Goal: Task Accomplishment & Management: Manage account settings

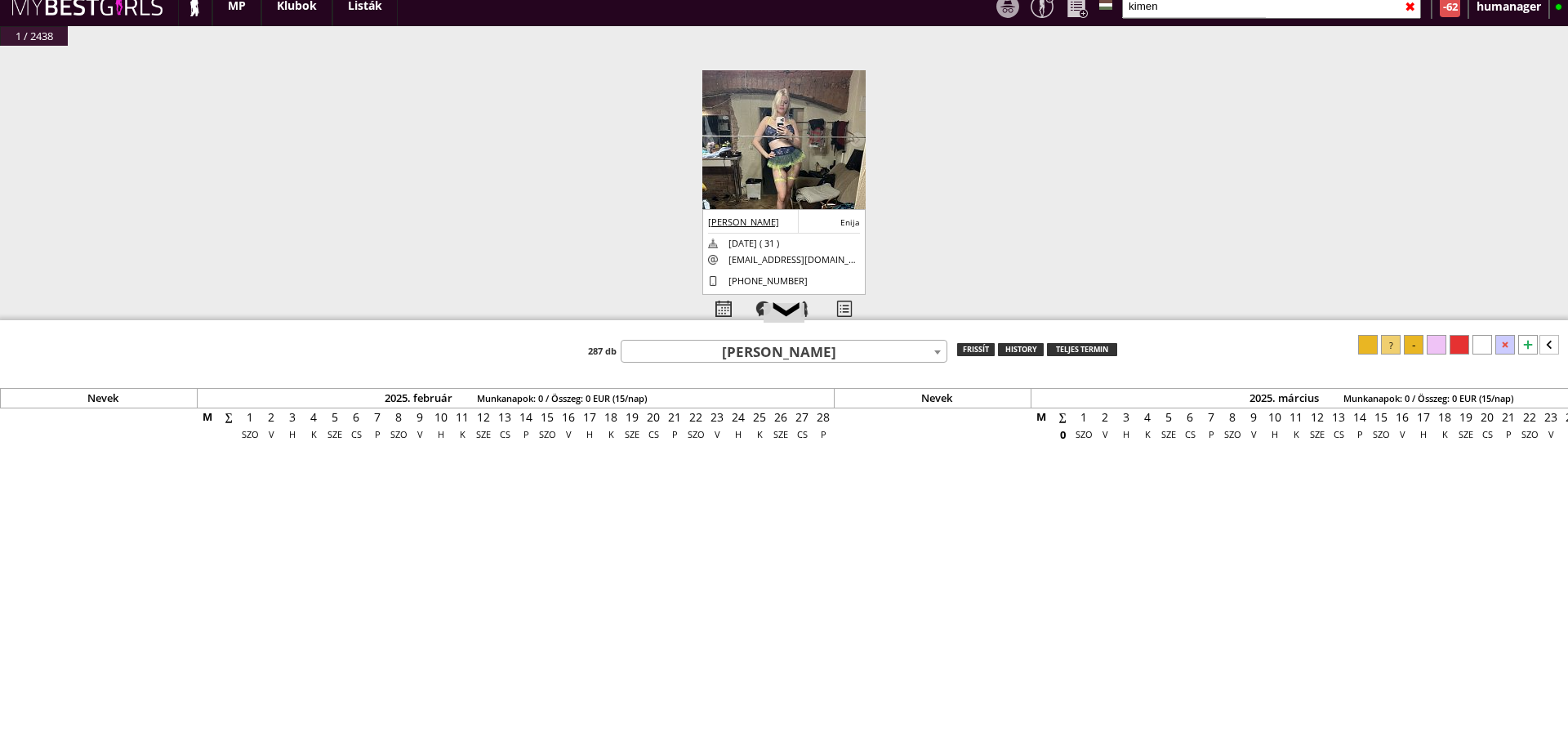
scroll to position [0, 6710]
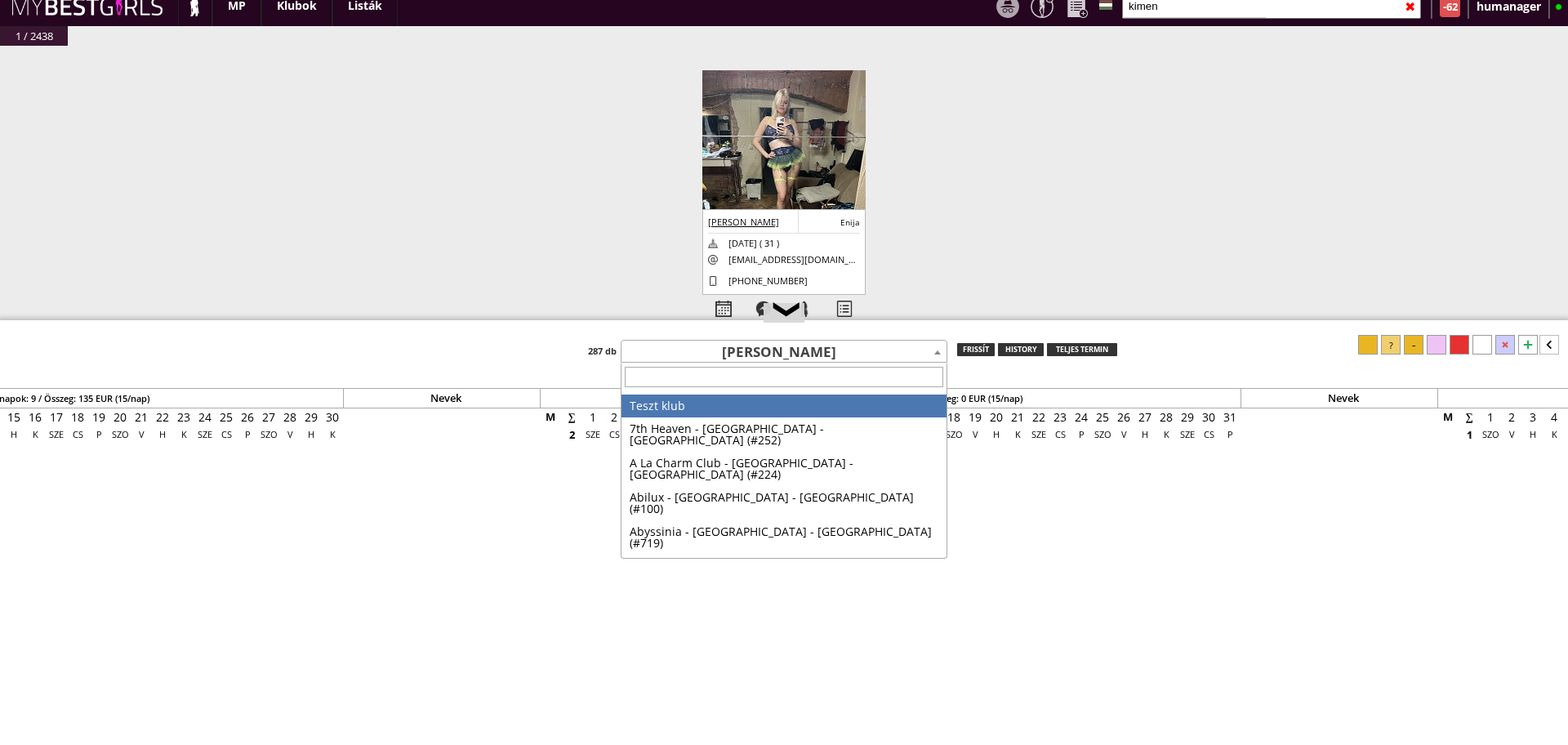
click at [730, 361] on span "[PERSON_NAME]" at bounding box center [784, 353] width 325 height 23
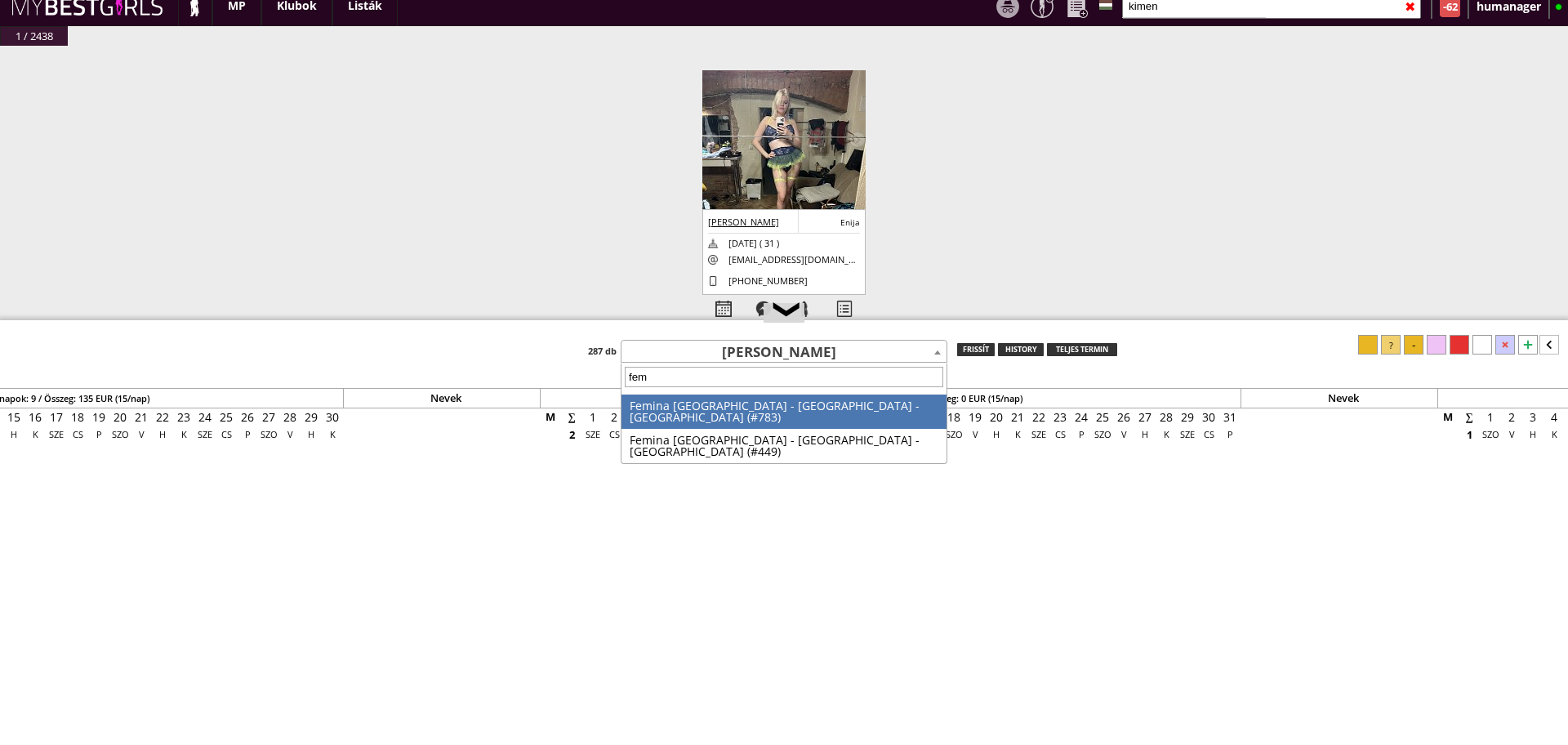
type input "femi"
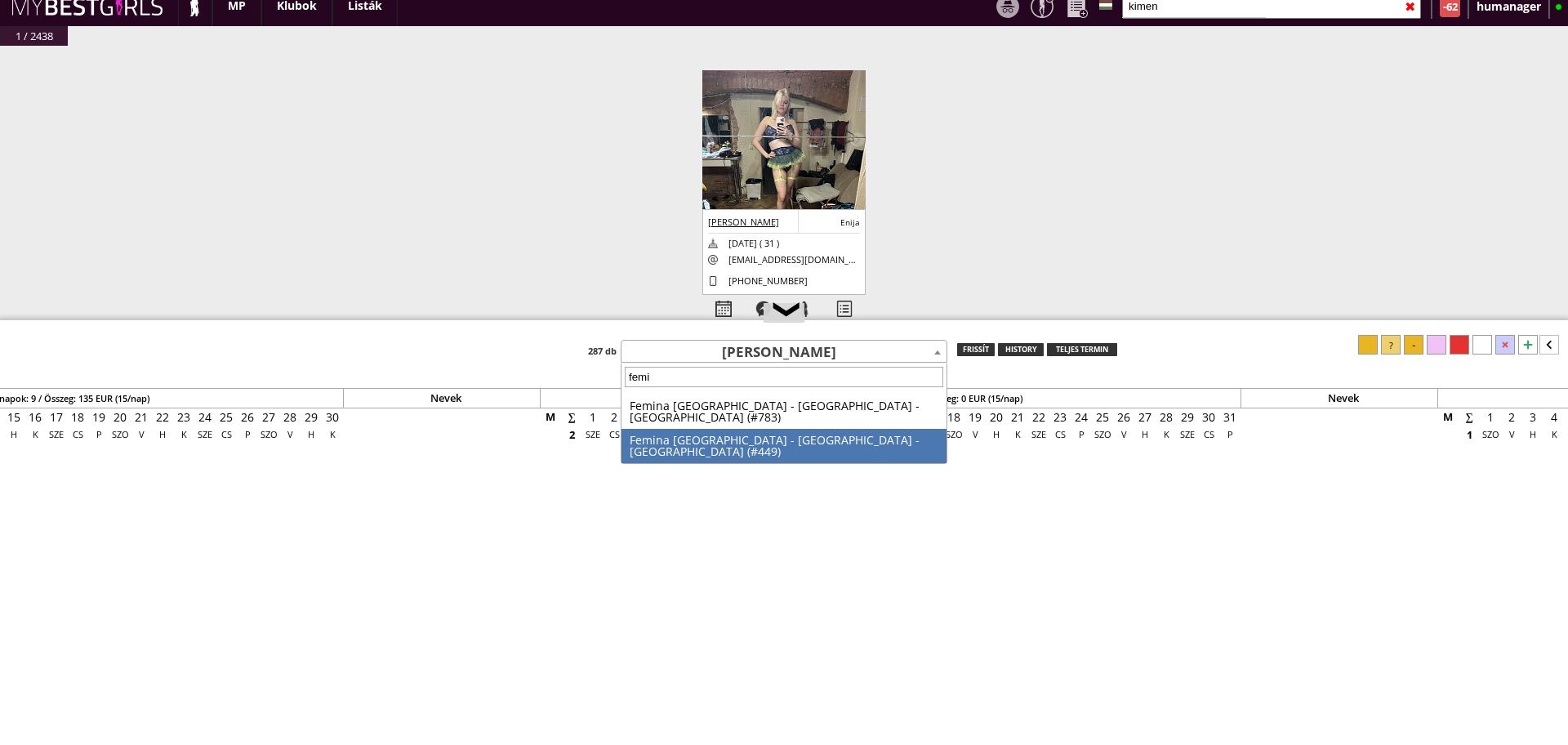
select select "449"
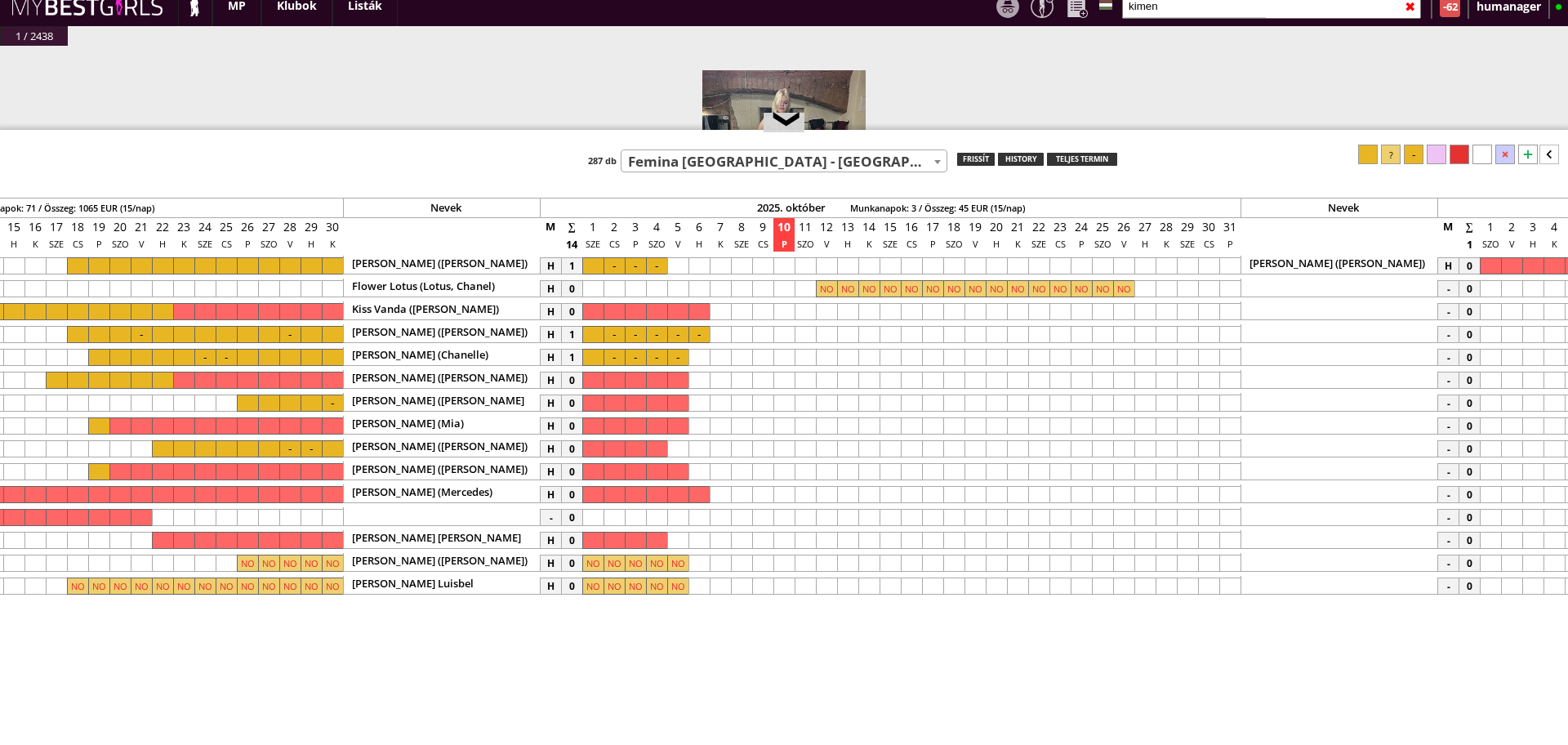
drag, startPoint x: 1042, startPoint y: 322, endPoint x: 1018, endPoint y: 324, distance: 24.1
click at [1018, 132] on div at bounding box center [784, 131] width 1568 height 3
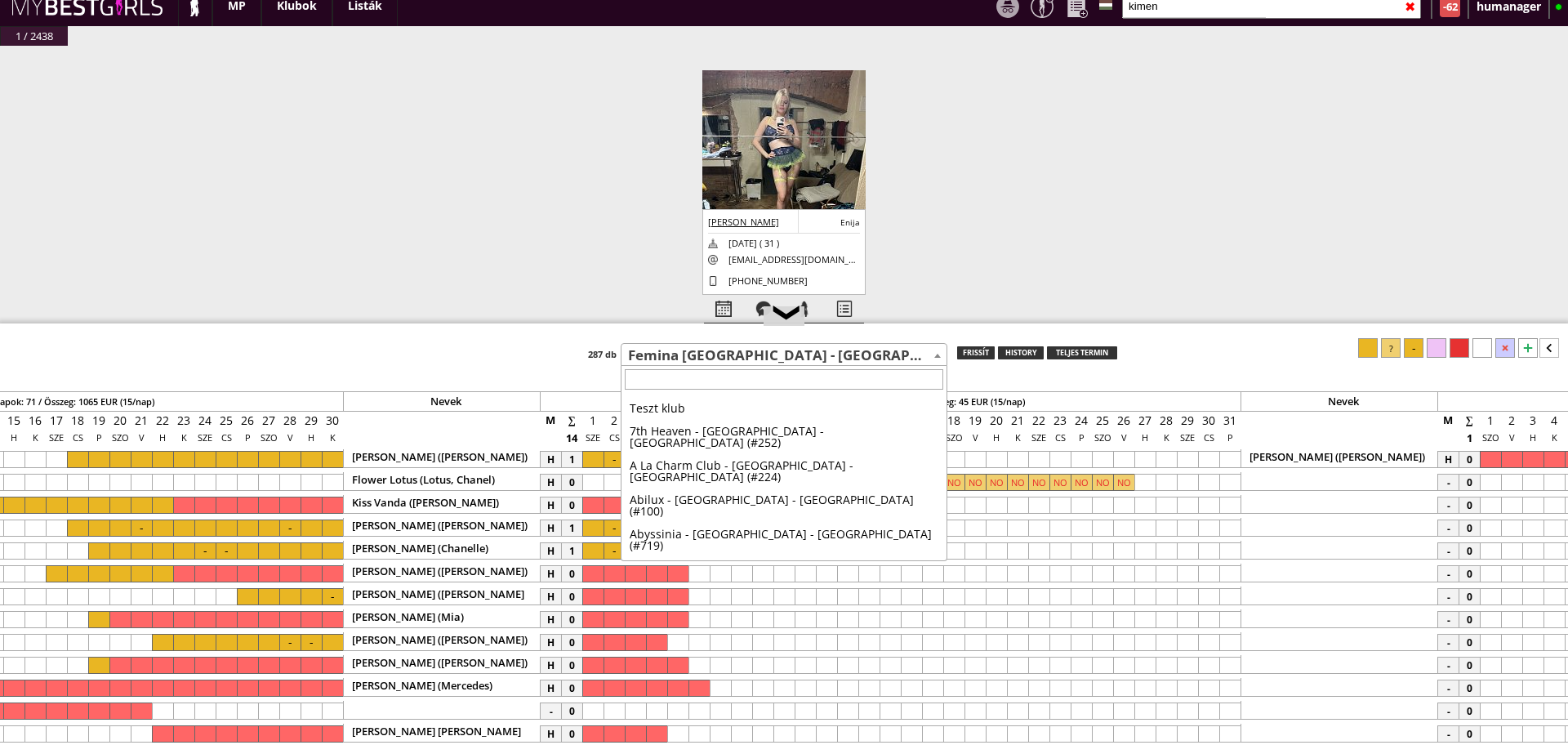
click at [765, 354] on span "Femina [GEOGRAPHIC_DATA] - [GEOGRAPHIC_DATA] - [GEOGRAPHIC_DATA] (#449)" at bounding box center [784, 355] width 325 height 23
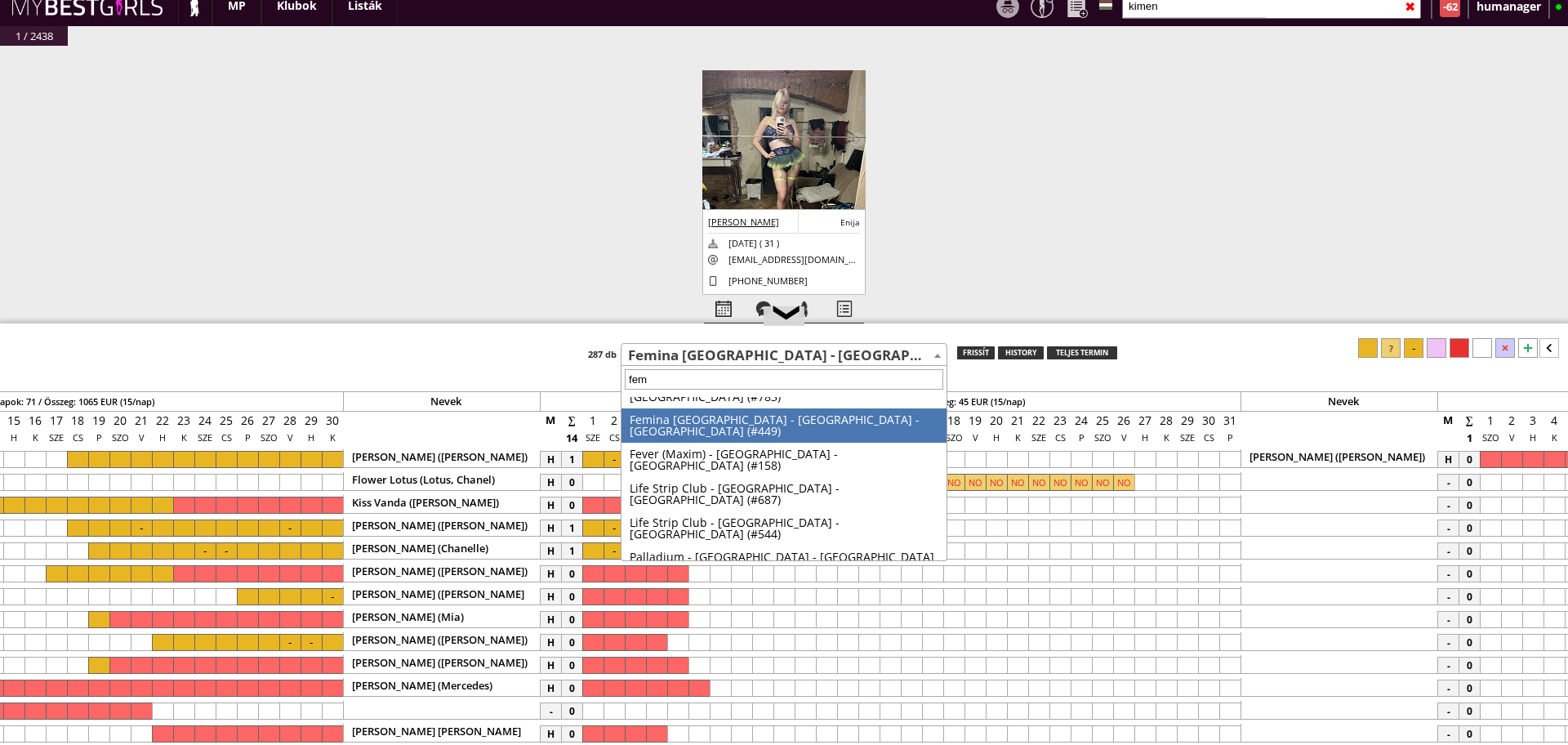
scroll to position [0, 0]
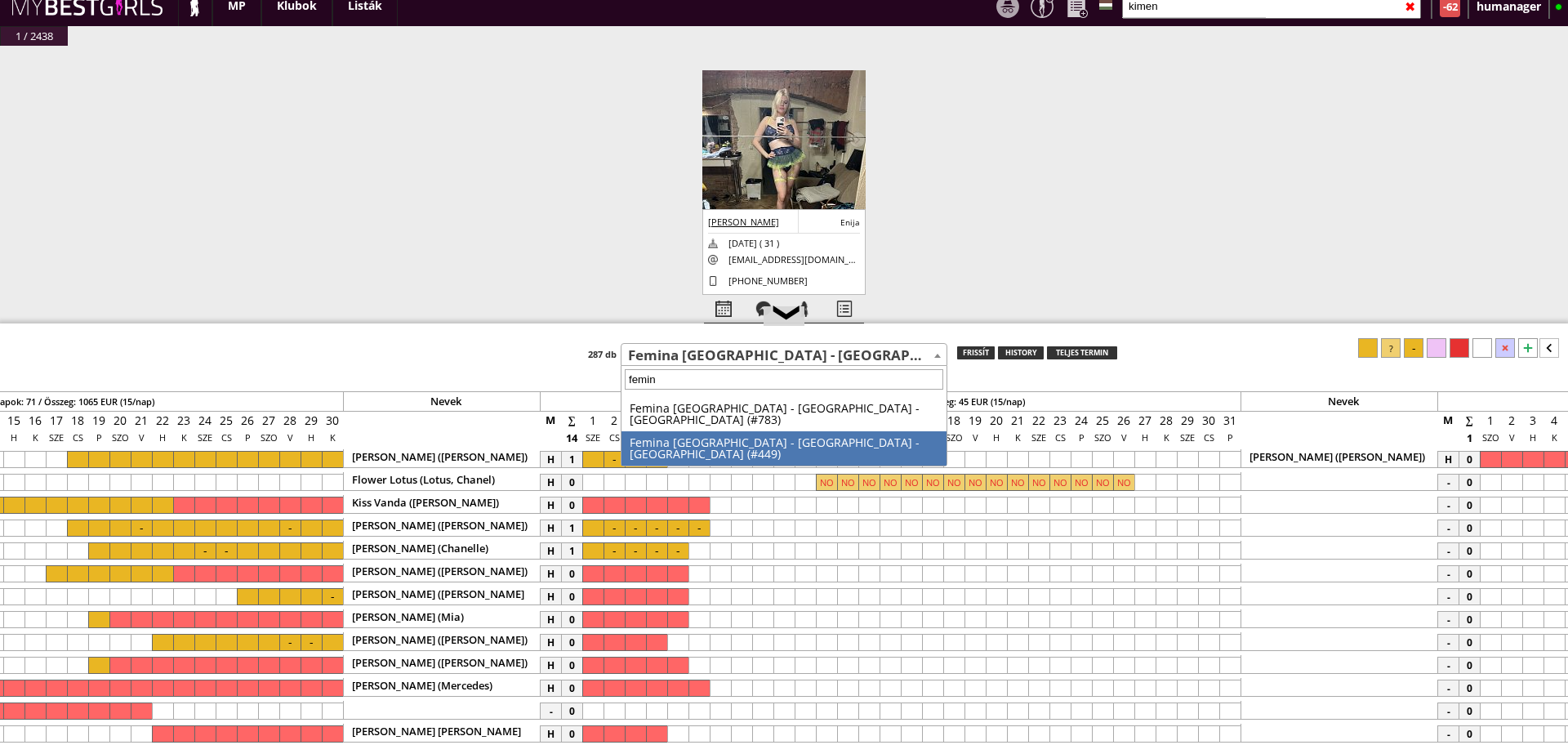
type input "femina"
select select "783"
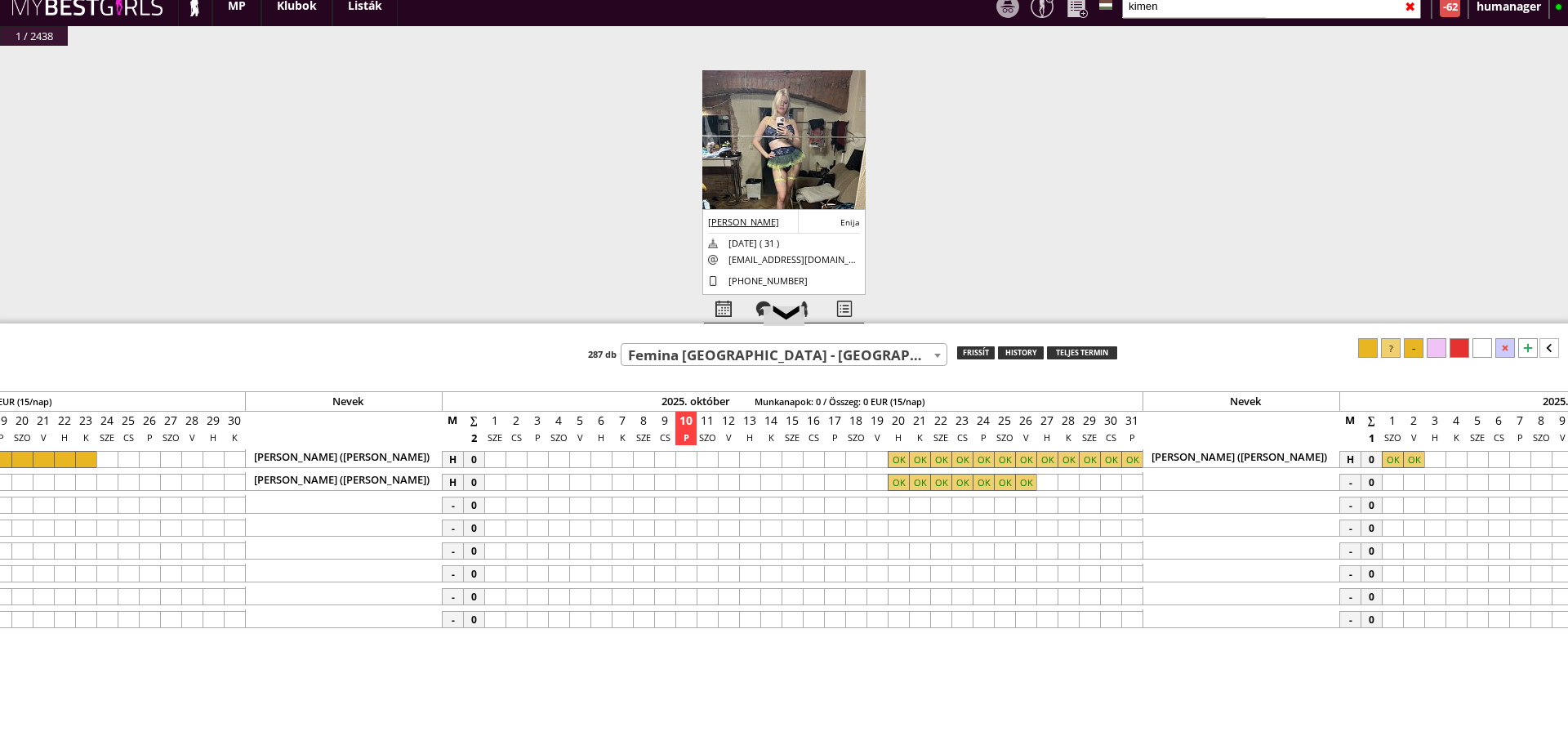
scroll to position [0, 6849]
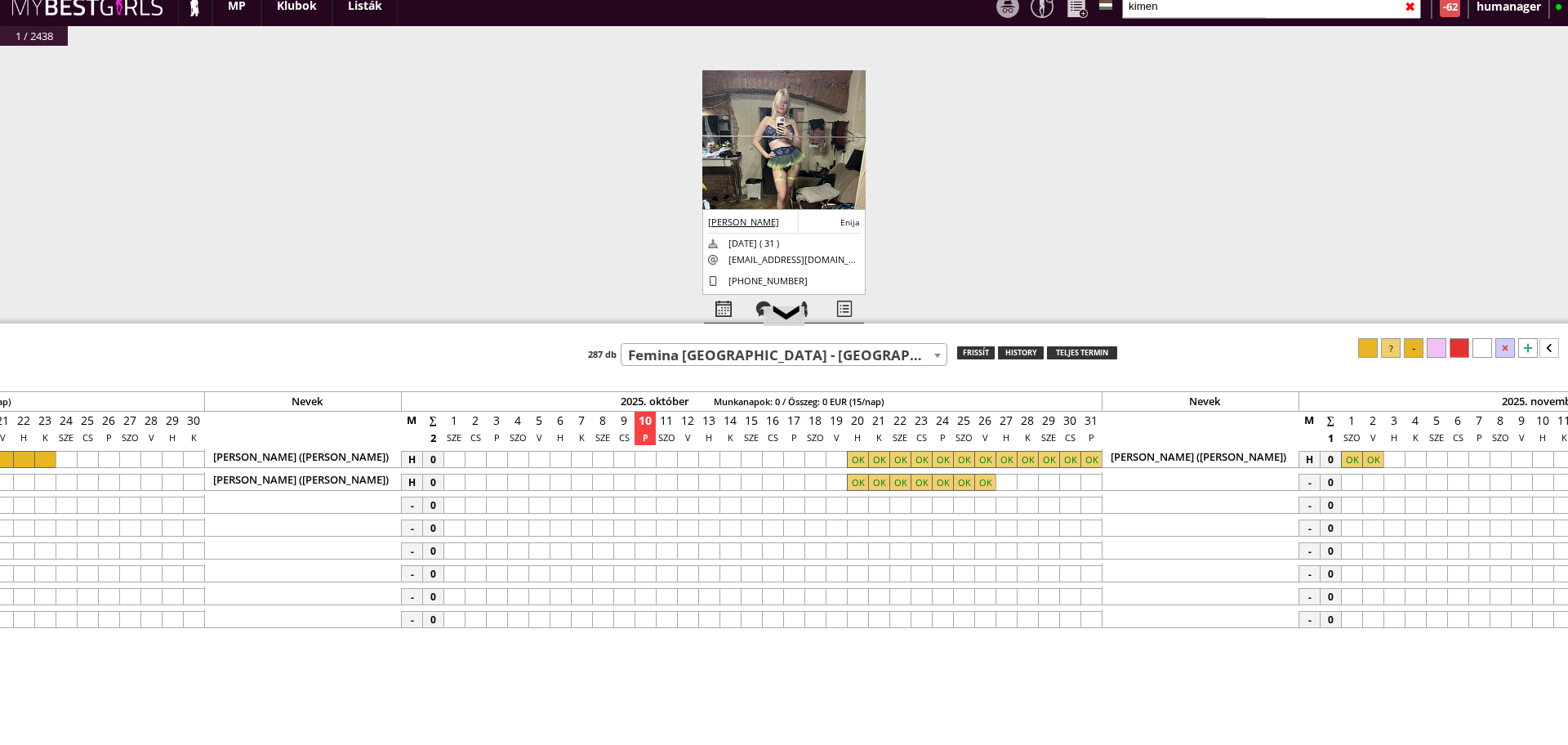
click at [1154, 6] on input "kimen" at bounding box center [1271, 6] width 299 height 26
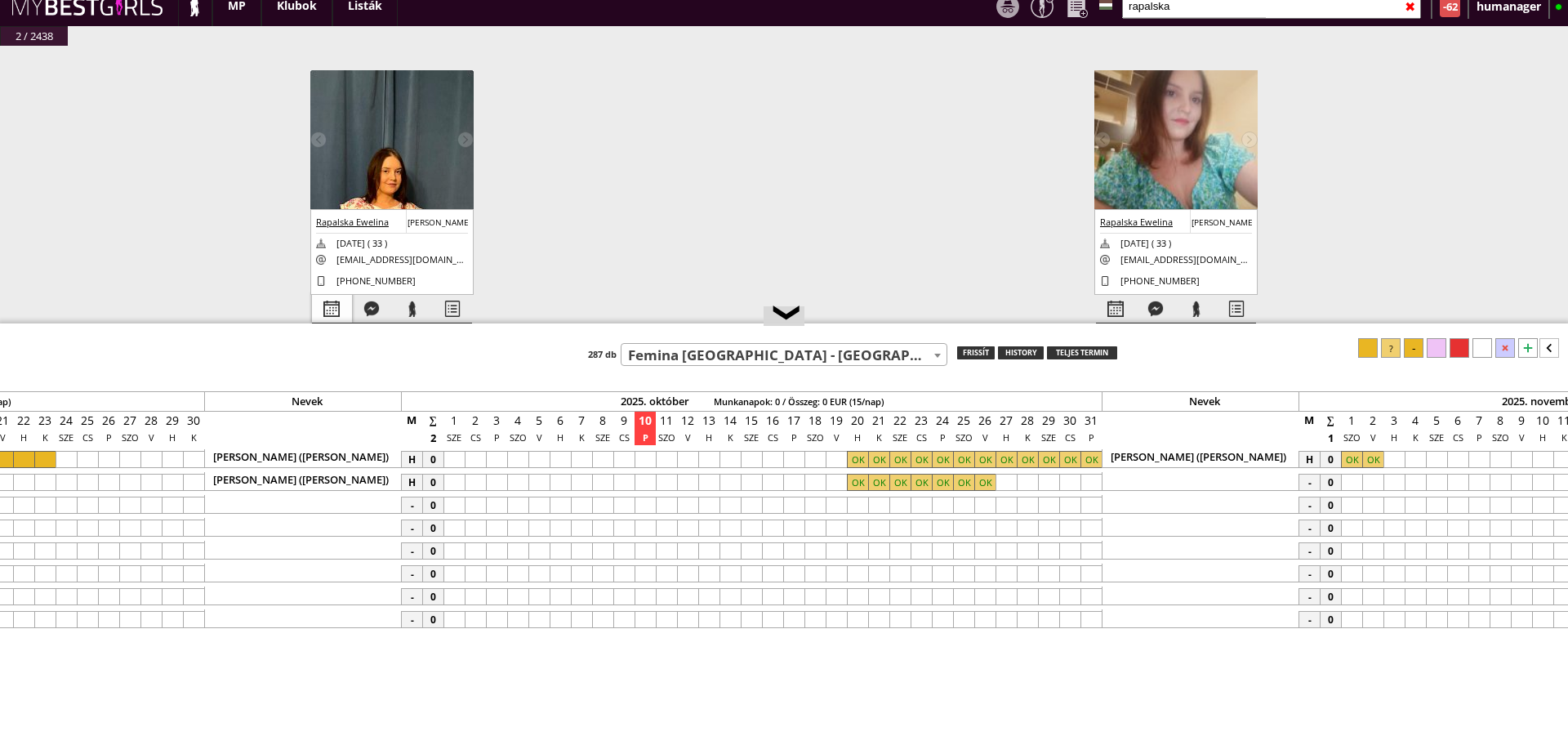
type input "rapalska"
click at [326, 305] on div at bounding box center [332, 309] width 40 height 28
select select "0"
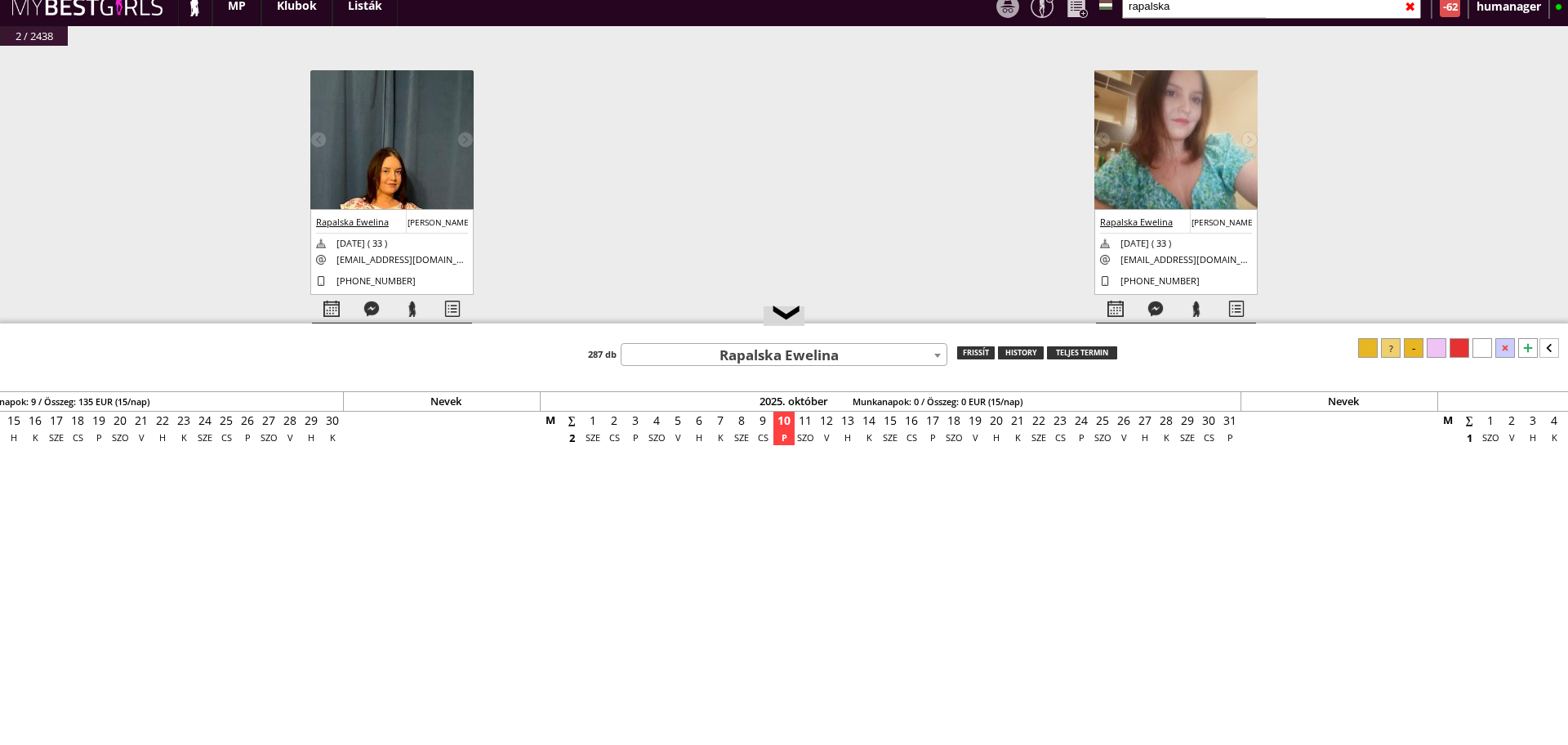
scroll to position [0, 6710]
click at [1117, 305] on div at bounding box center [1116, 309] width 40 height 28
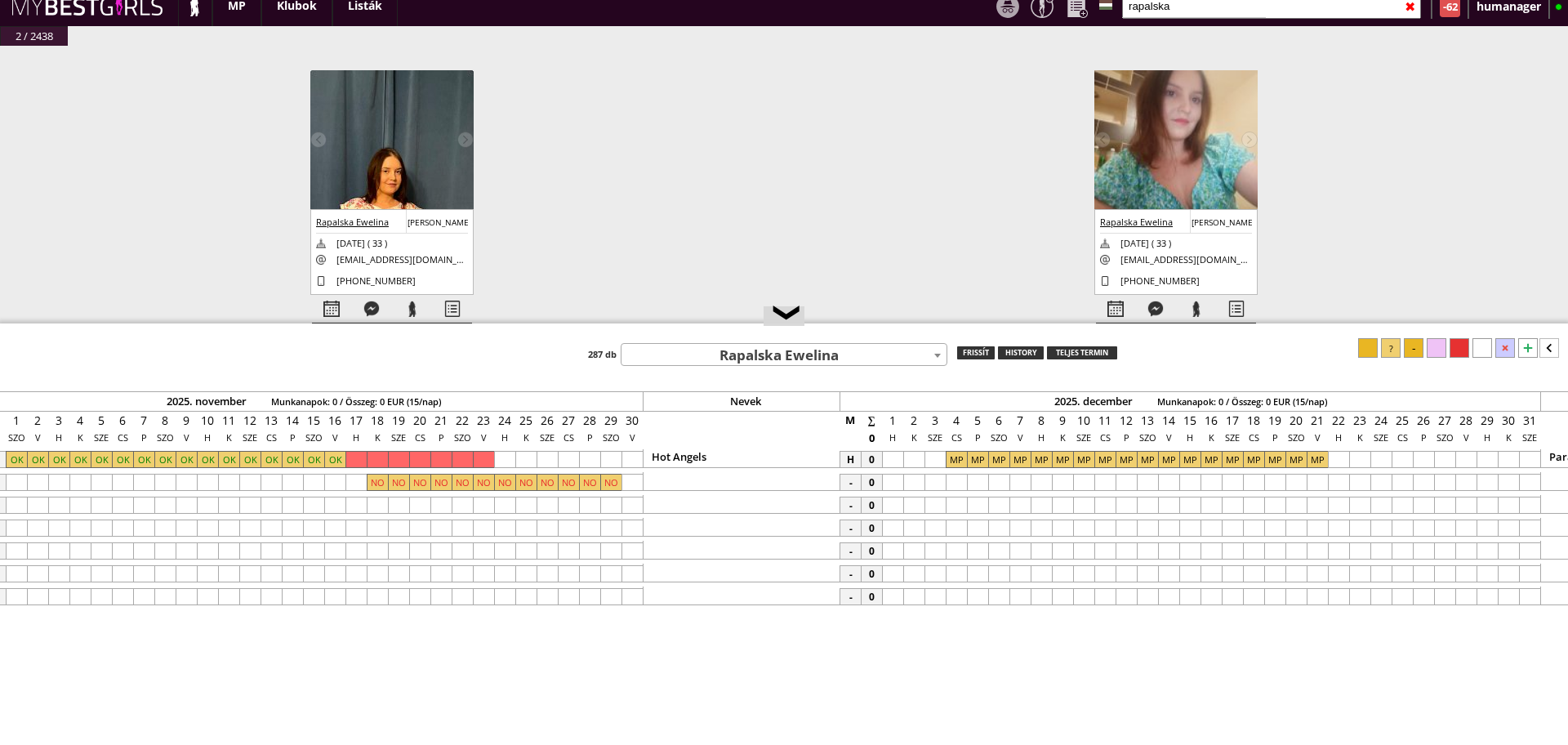
scroll to position [0, 7904]
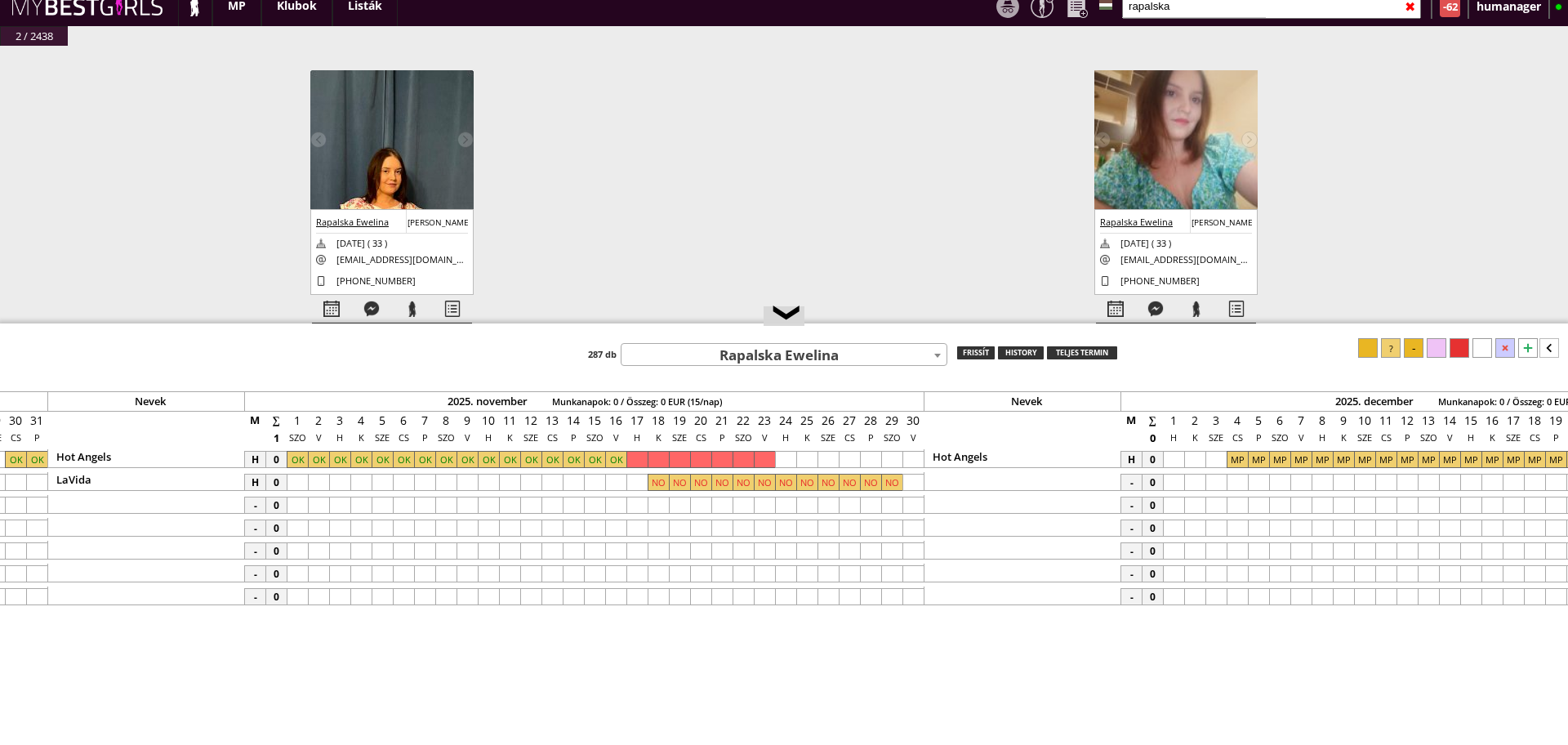
click at [732, 353] on span "Rapalska Ewelina" at bounding box center [784, 355] width 325 height 23
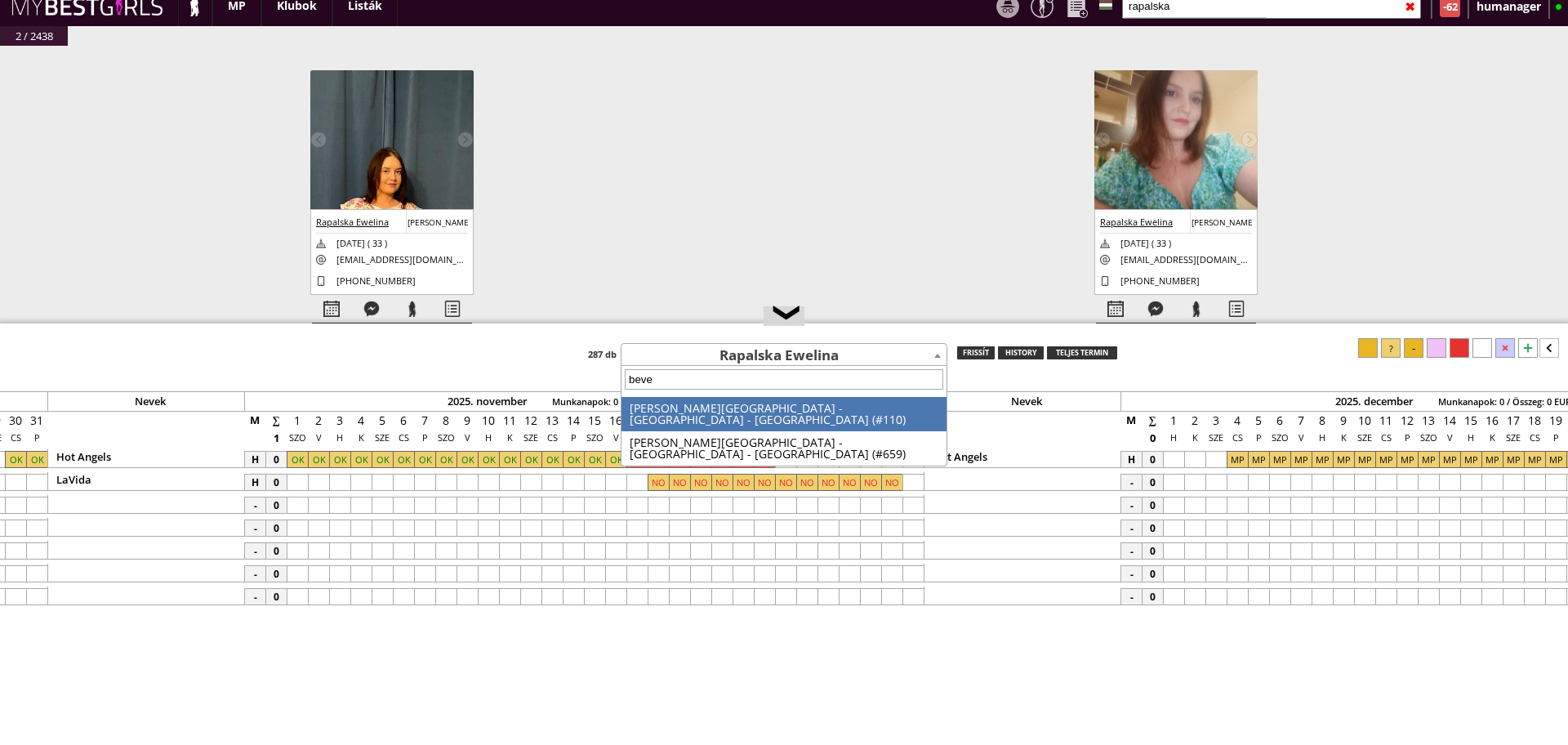
type input "[PERSON_NAME]"
select select "110"
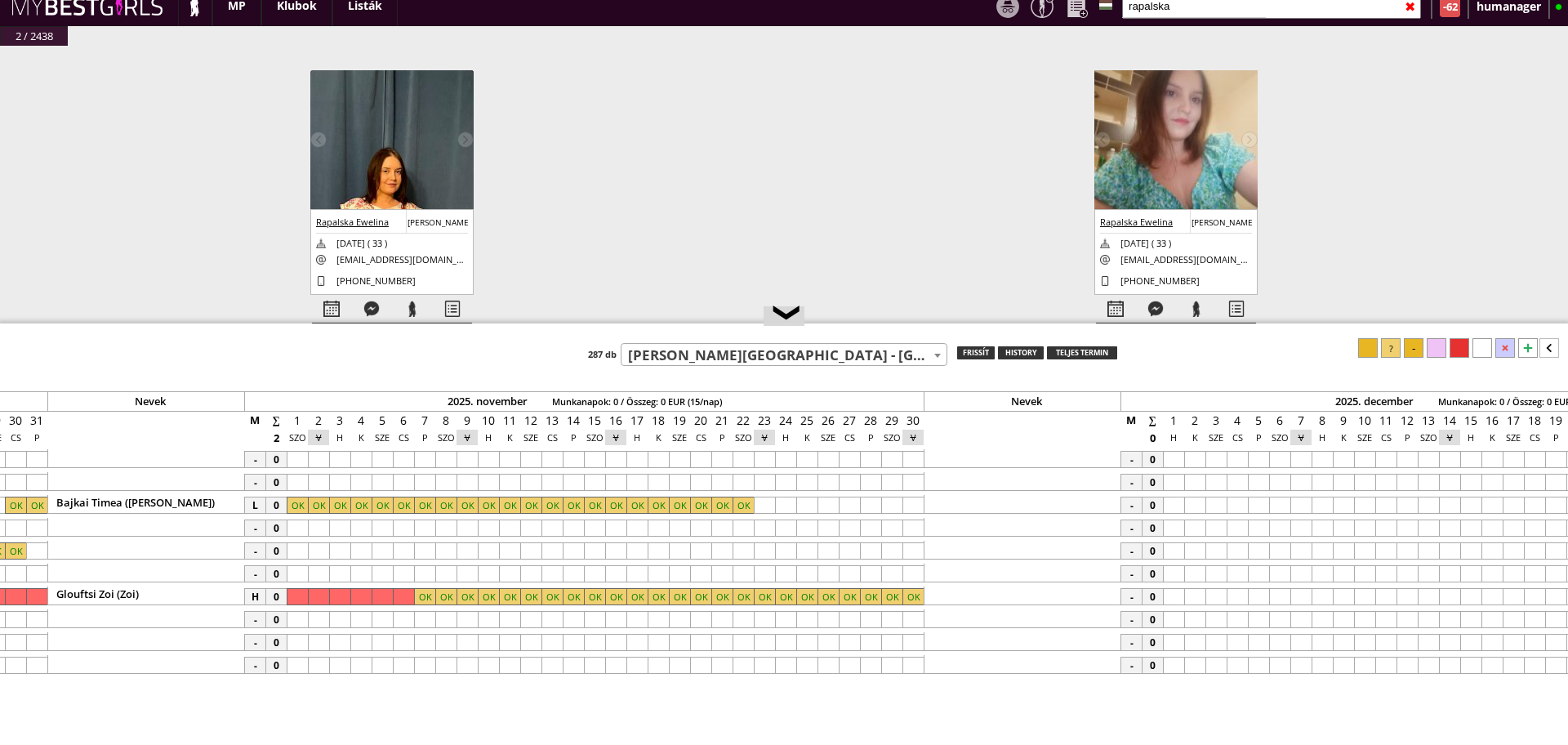
scroll to position [0, 6710]
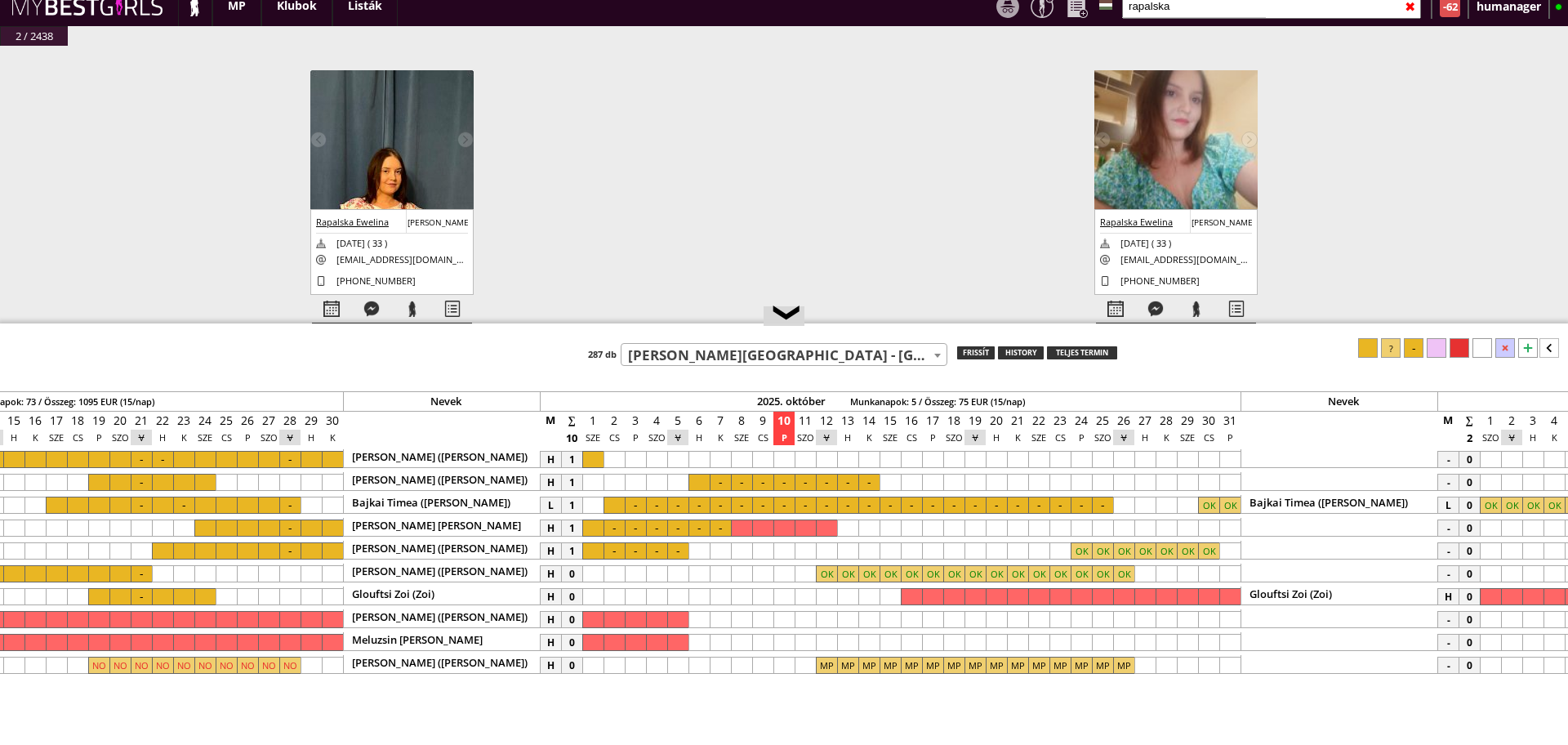
click at [684, 350] on span "[PERSON_NAME][GEOGRAPHIC_DATA] - [GEOGRAPHIC_DATA] - [GEOGRAPHIC_DATA] (#110)" at bounding box center [784, 355] width 325 height 23
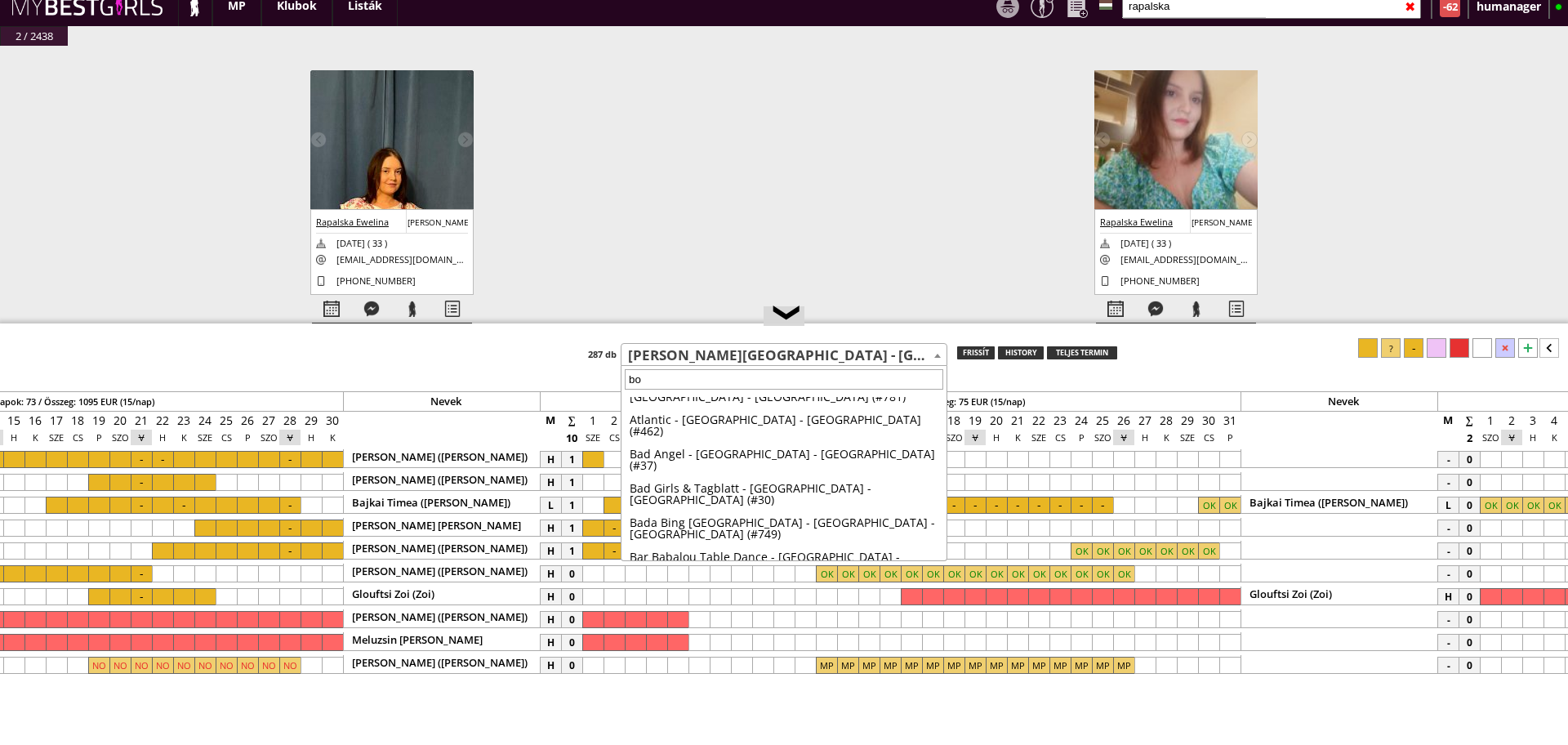
scroll to position [0, 0]
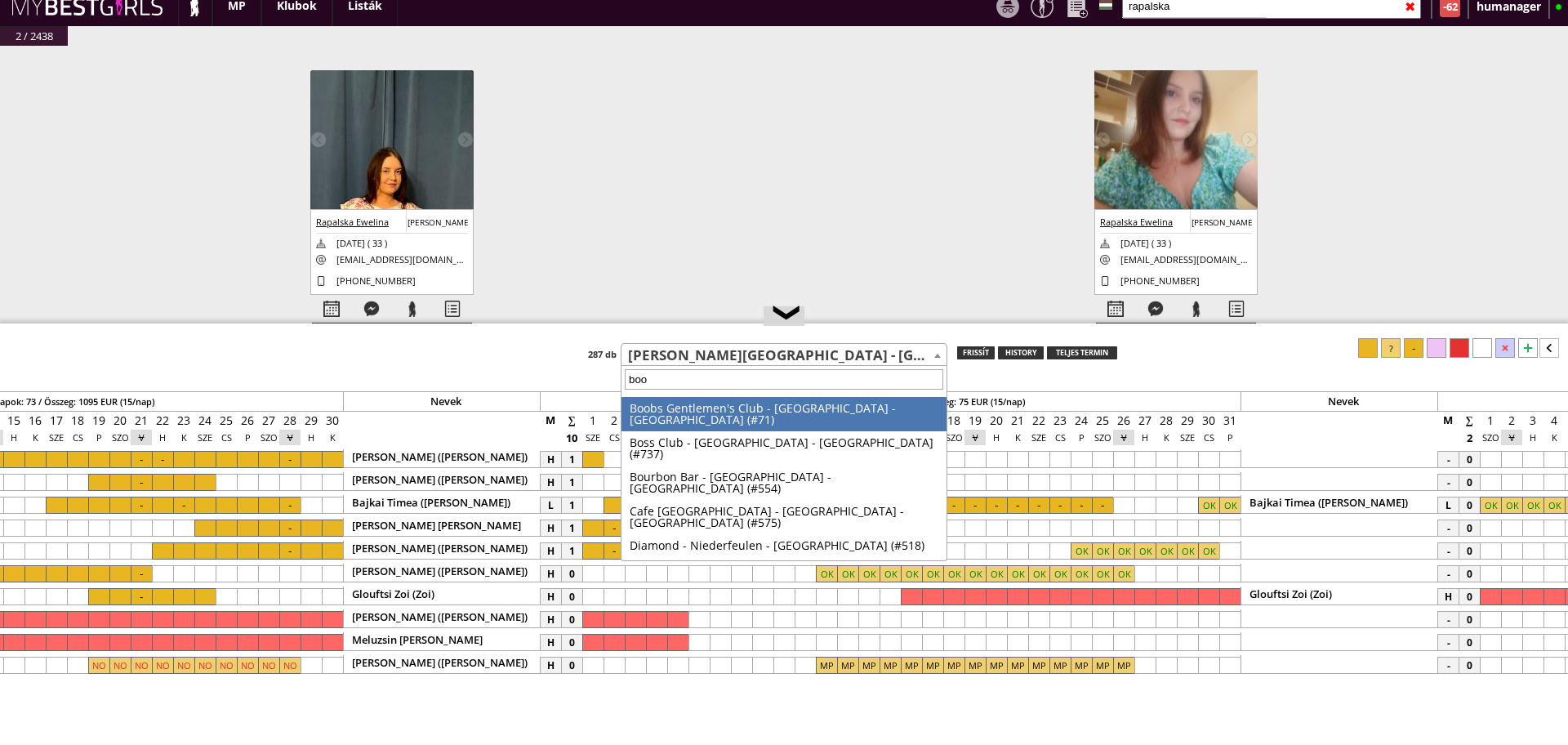
type input "boob"
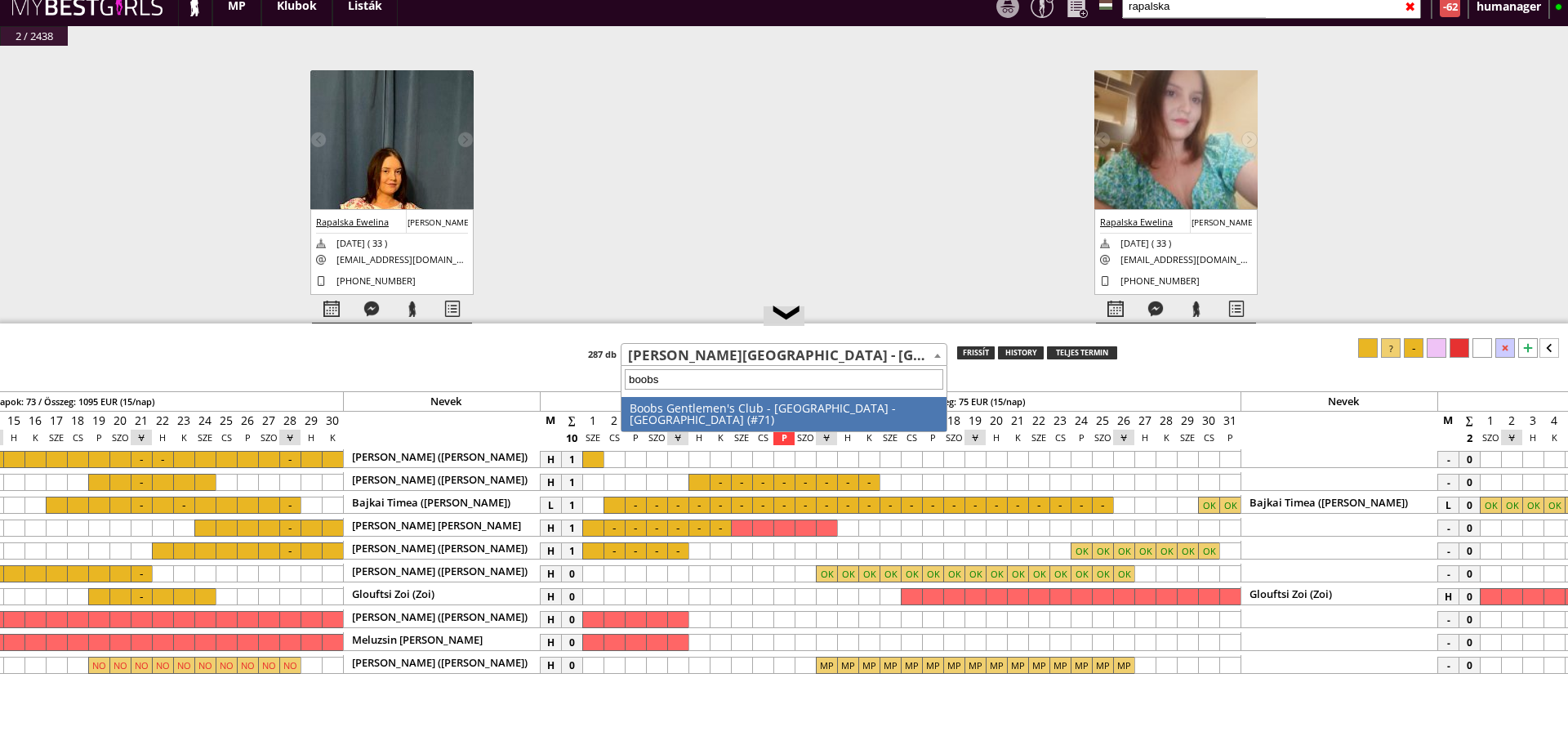
select select "71"
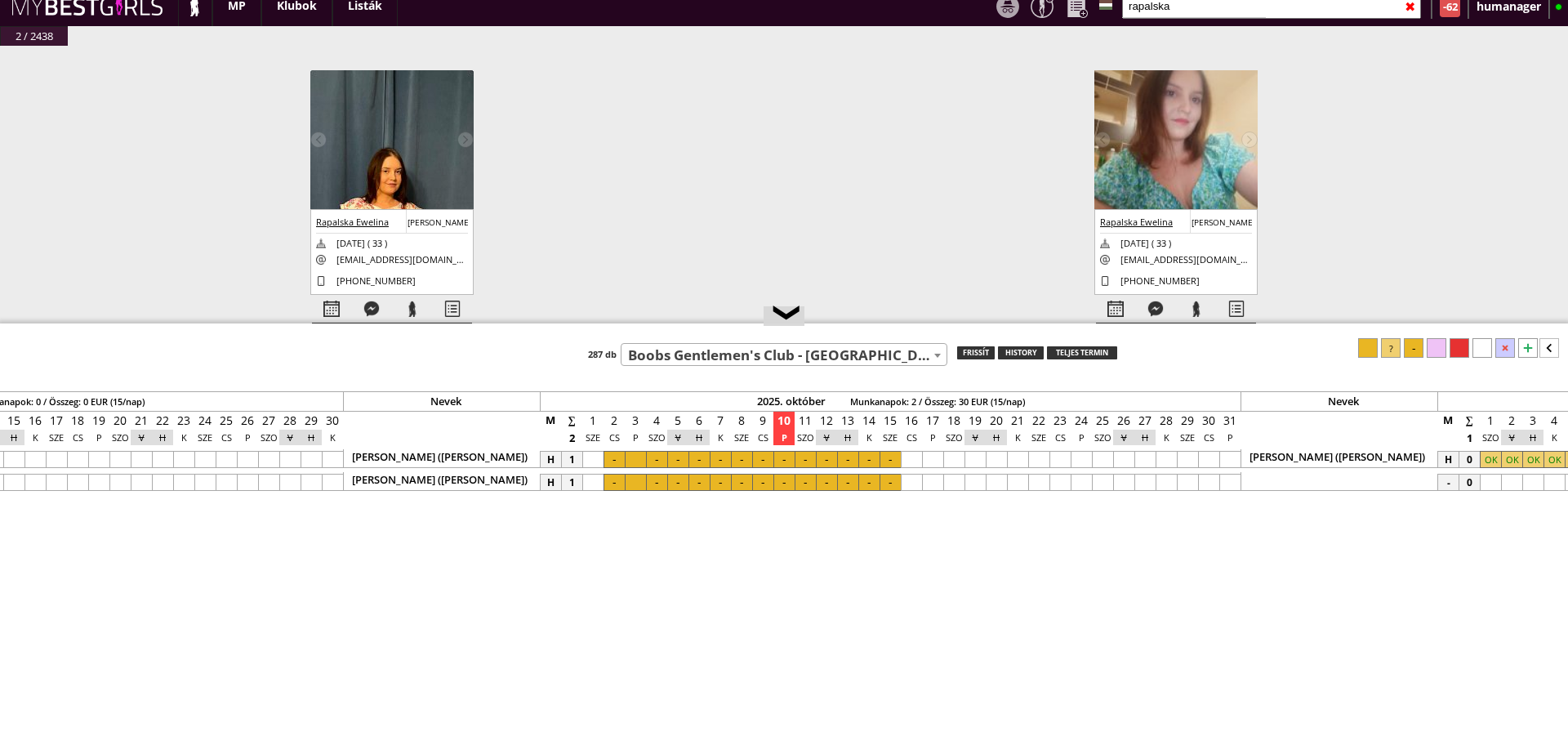
click at [667, 362] on span "Boobs Gentlemen's Club - [GEOGRAPHIC_DATA] - [GEOGRAPHIC_DATA] (#71)" at bounding box center [784, 355] width 325 height 23
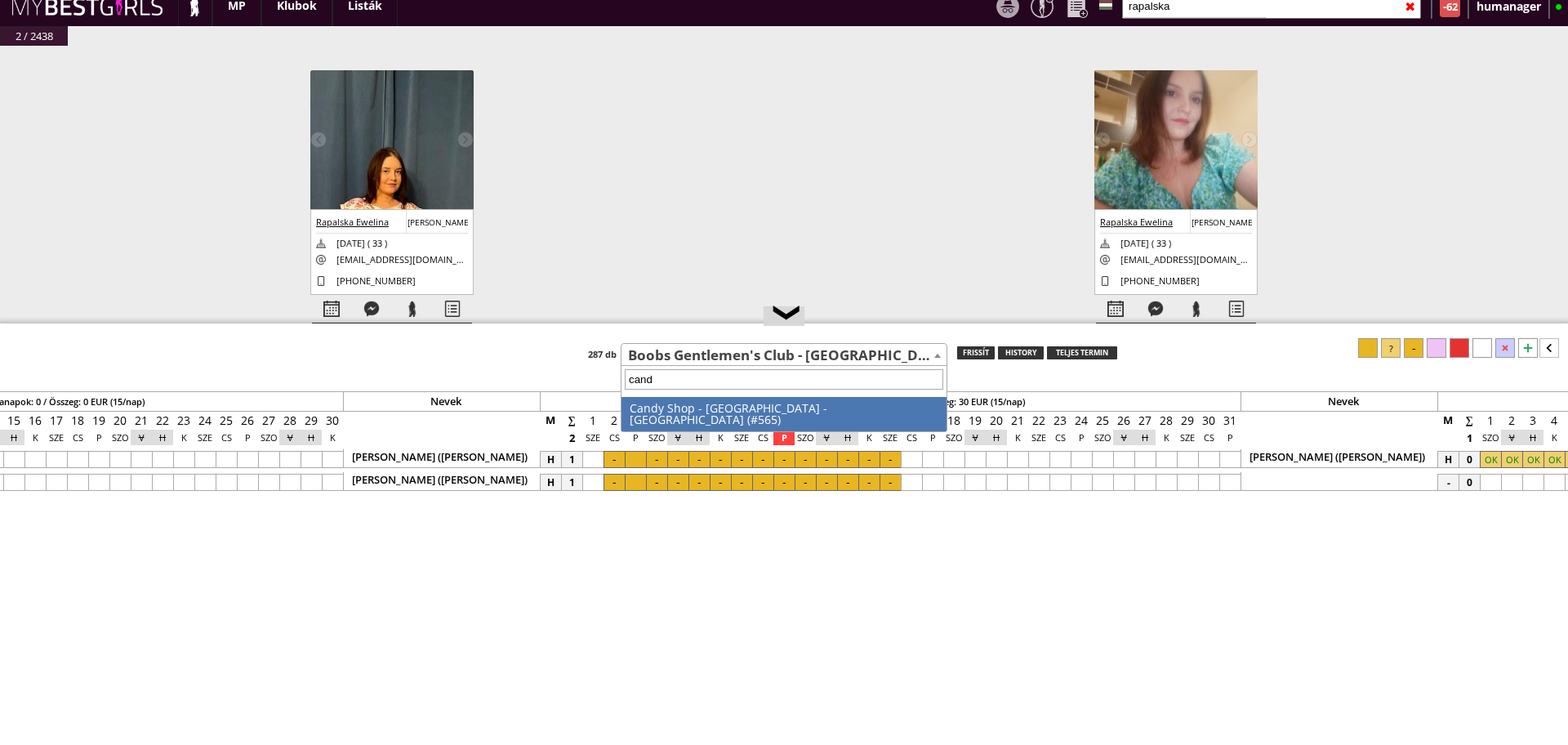
type input "candy"
select select "565"
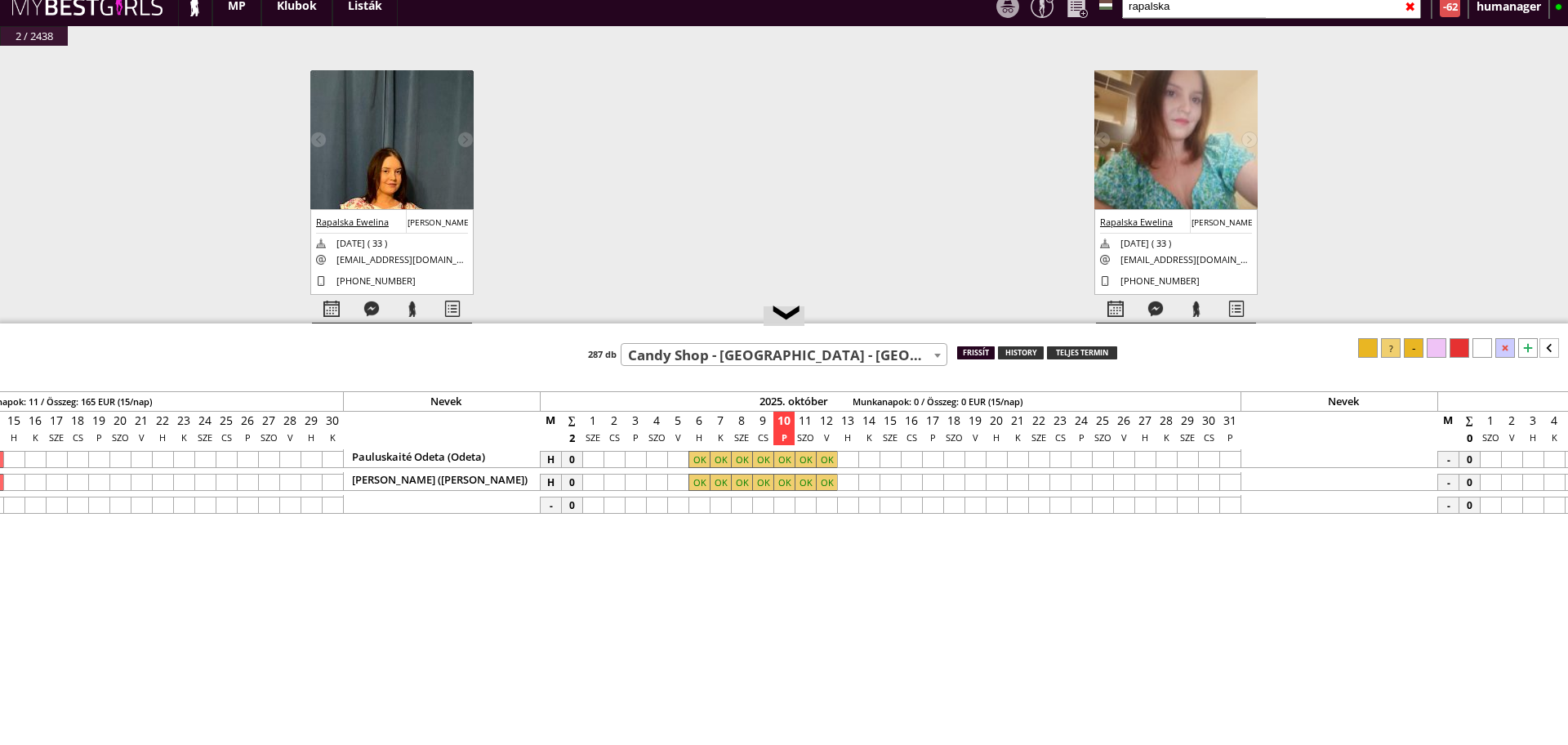
click at [974, 350] on div "frissít" at bounding box center [976, 353] width 38 height 13
click at [726, 461] on div at bounding box center [720, 459] width 21 height 17
click at [830, 461] on div at bounding box center [826, 459] width 21 height 17
click at [1416, 356] on div at bounding box center [1413, 347] width 20 height 20
click at [727, 475] on div at bounding box center [720, 482] width 21 height 17
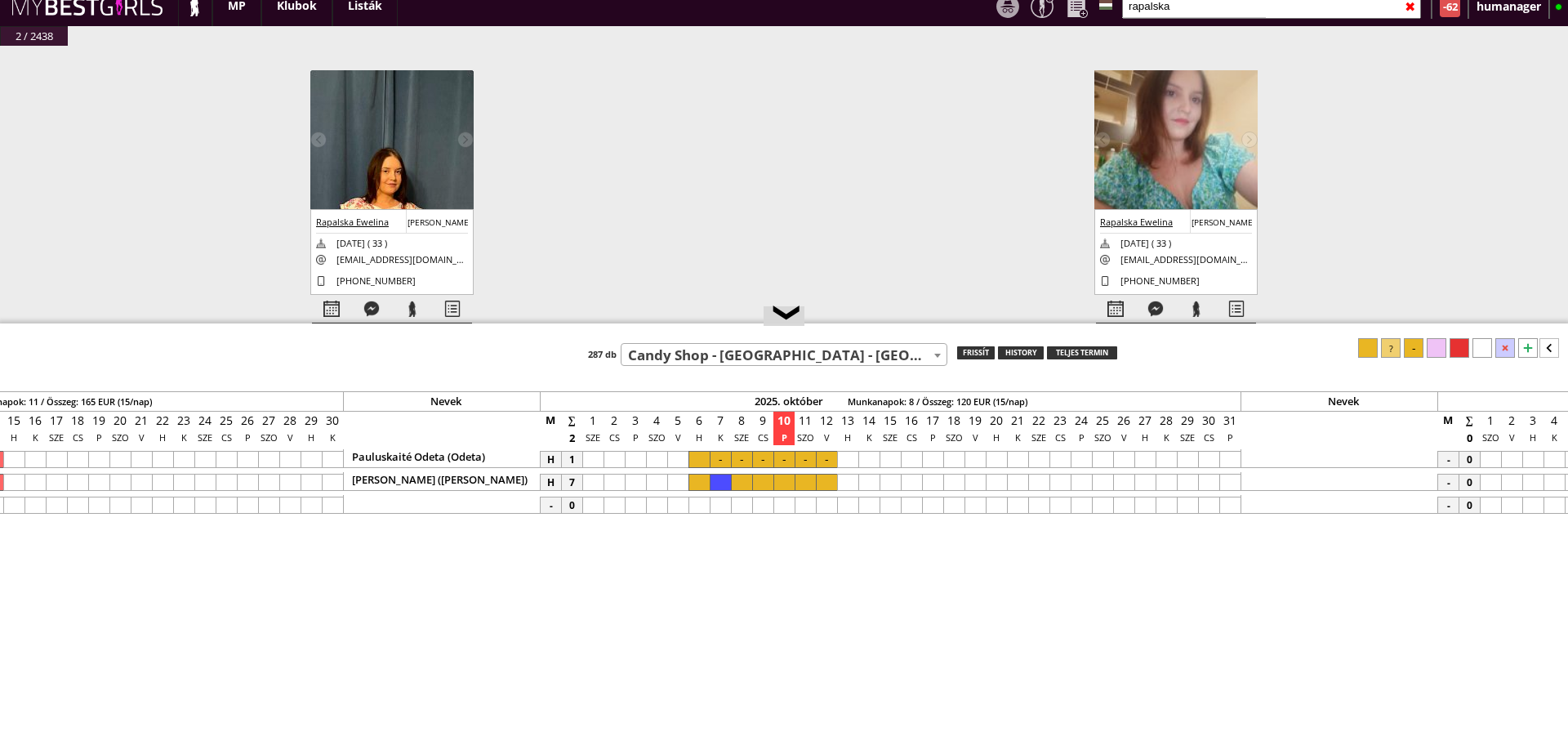
click at [822, 481] on div at bounding box center [826, 482] width 21 height 17
click at [1415, 353] on div at bounding box center [1413, 347] width 20 height 20
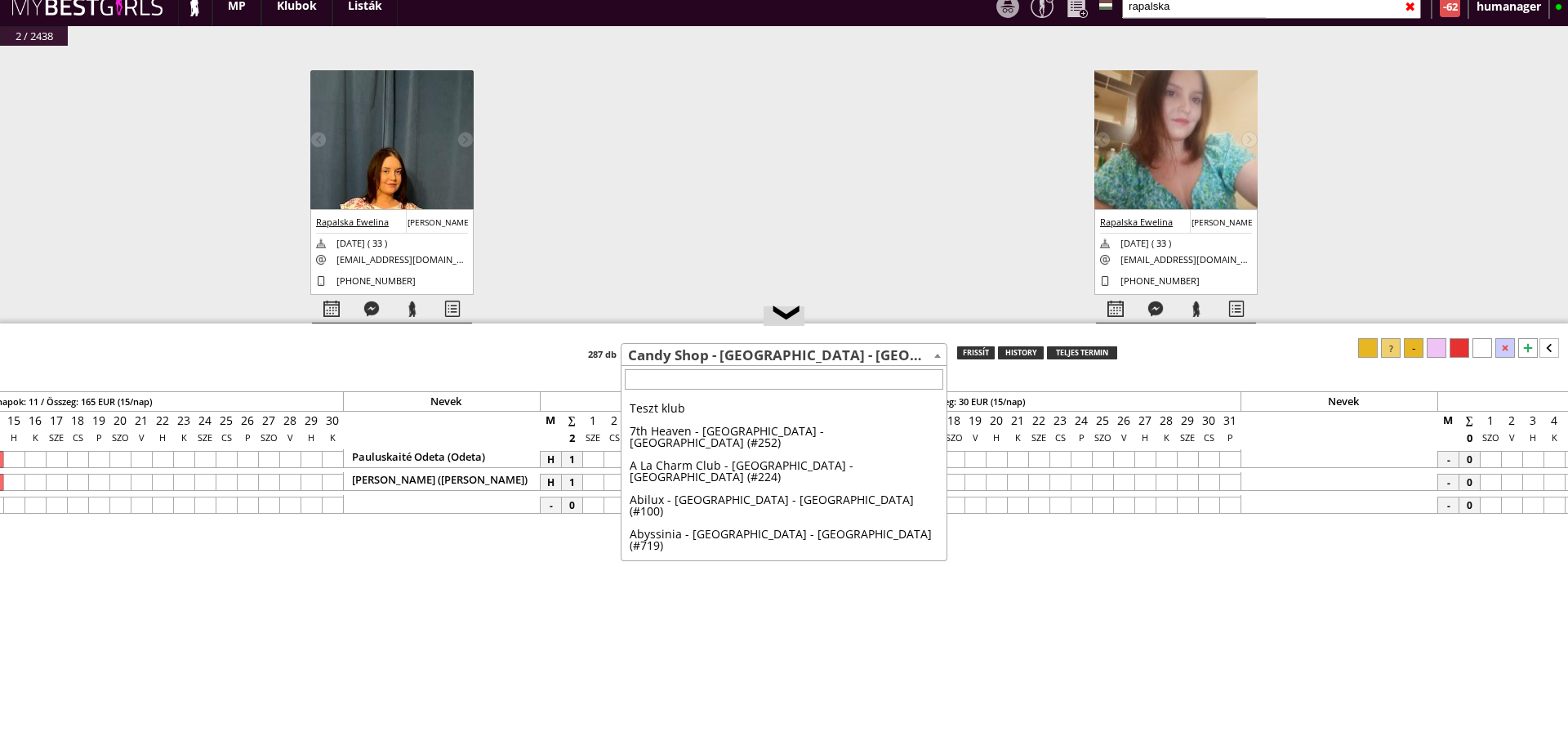
click at [733, 356] on span "Candy Shop - [GEOGRAPHIC_DATA] - [GEOGRAPHIC_DATA] (#565)" at bounding box center [784, 355] width 325 height 23
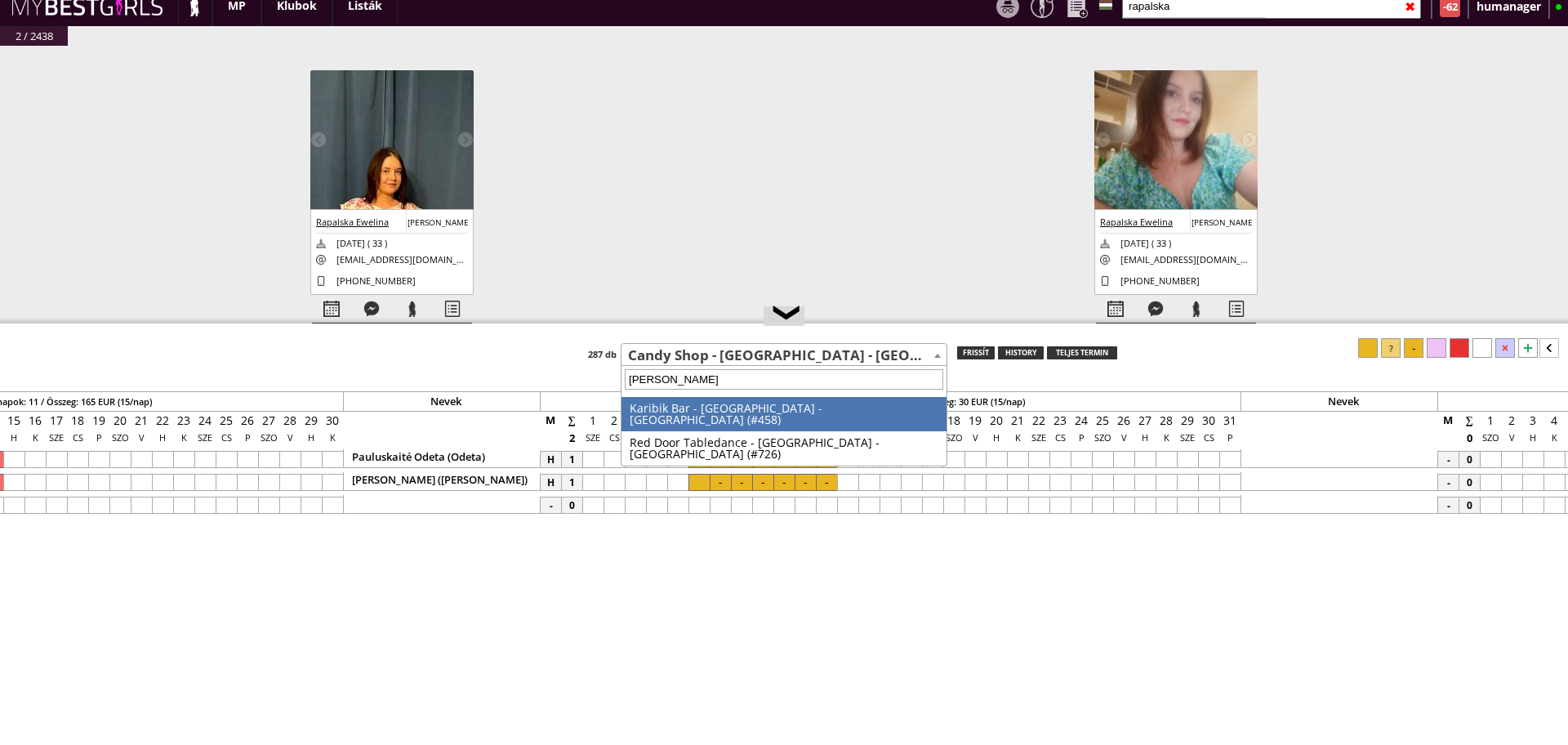
type input "kaisers"
select select "458"
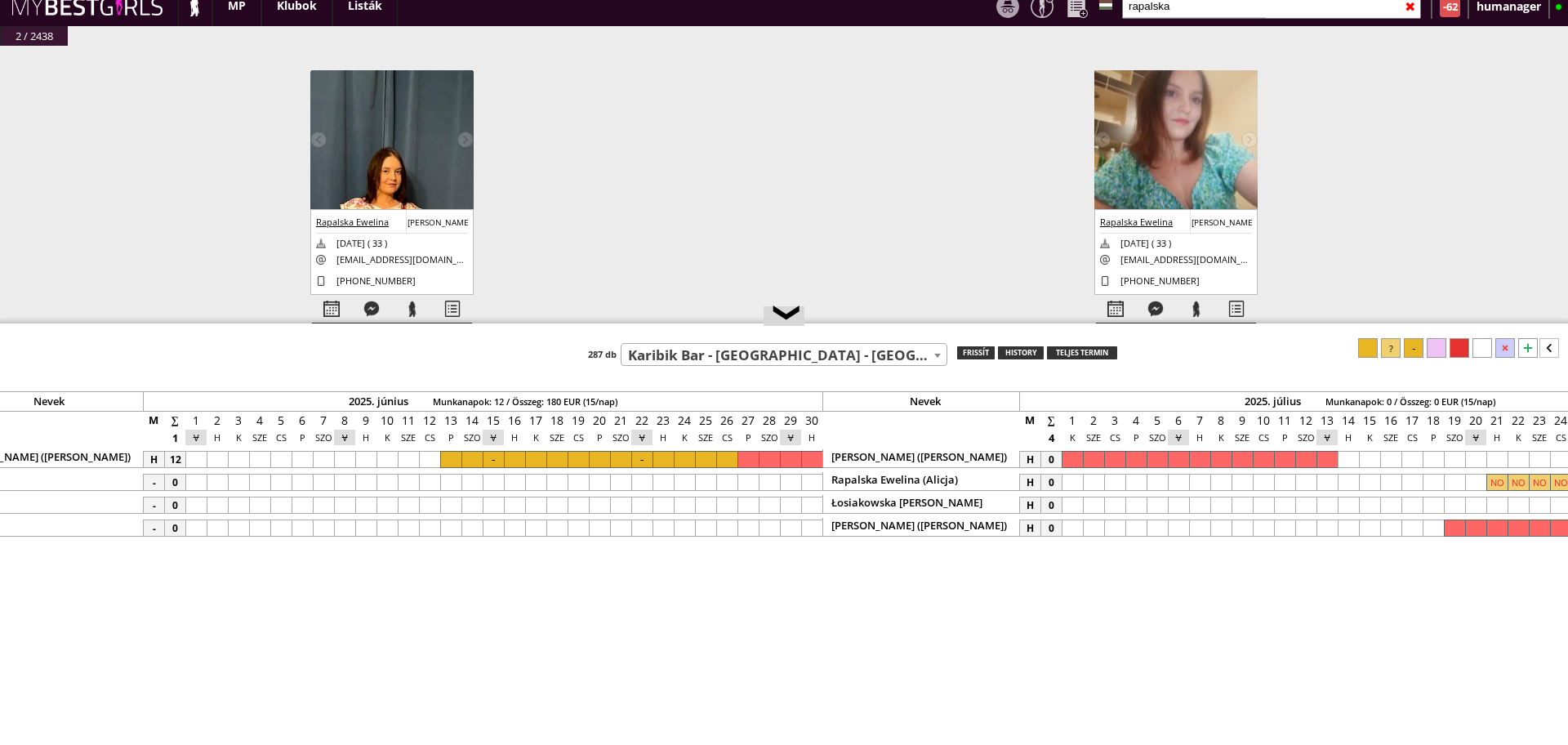
scroll to position [0, 3330]
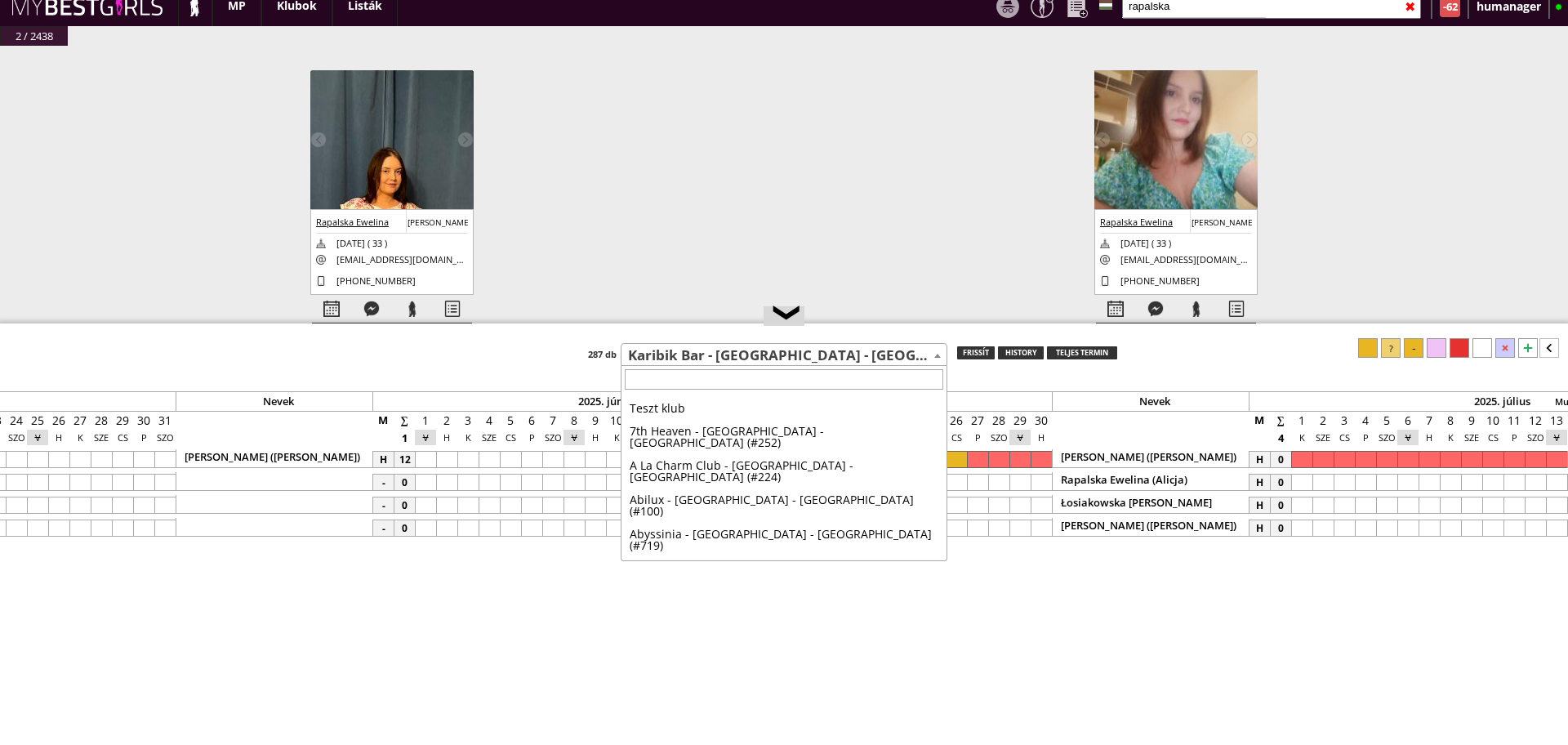
click at [696, 354] on span "Karibik Bar - [GEOGRAPHIC_DATA] - [GEOGRAPHIC_DATA] (#458)" at bounding box center [784, 355] width 325 height 23
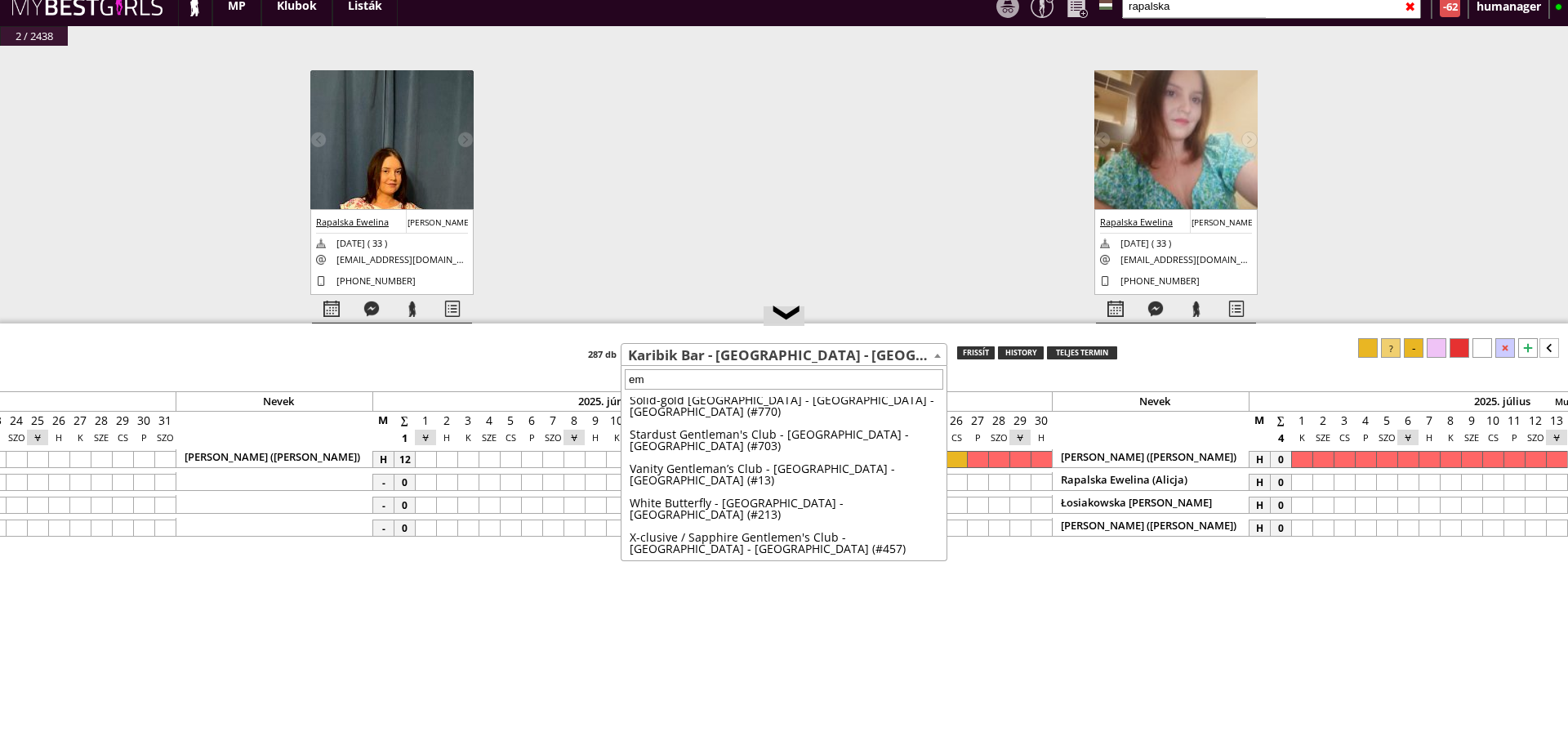
scroll to position [0, 0]
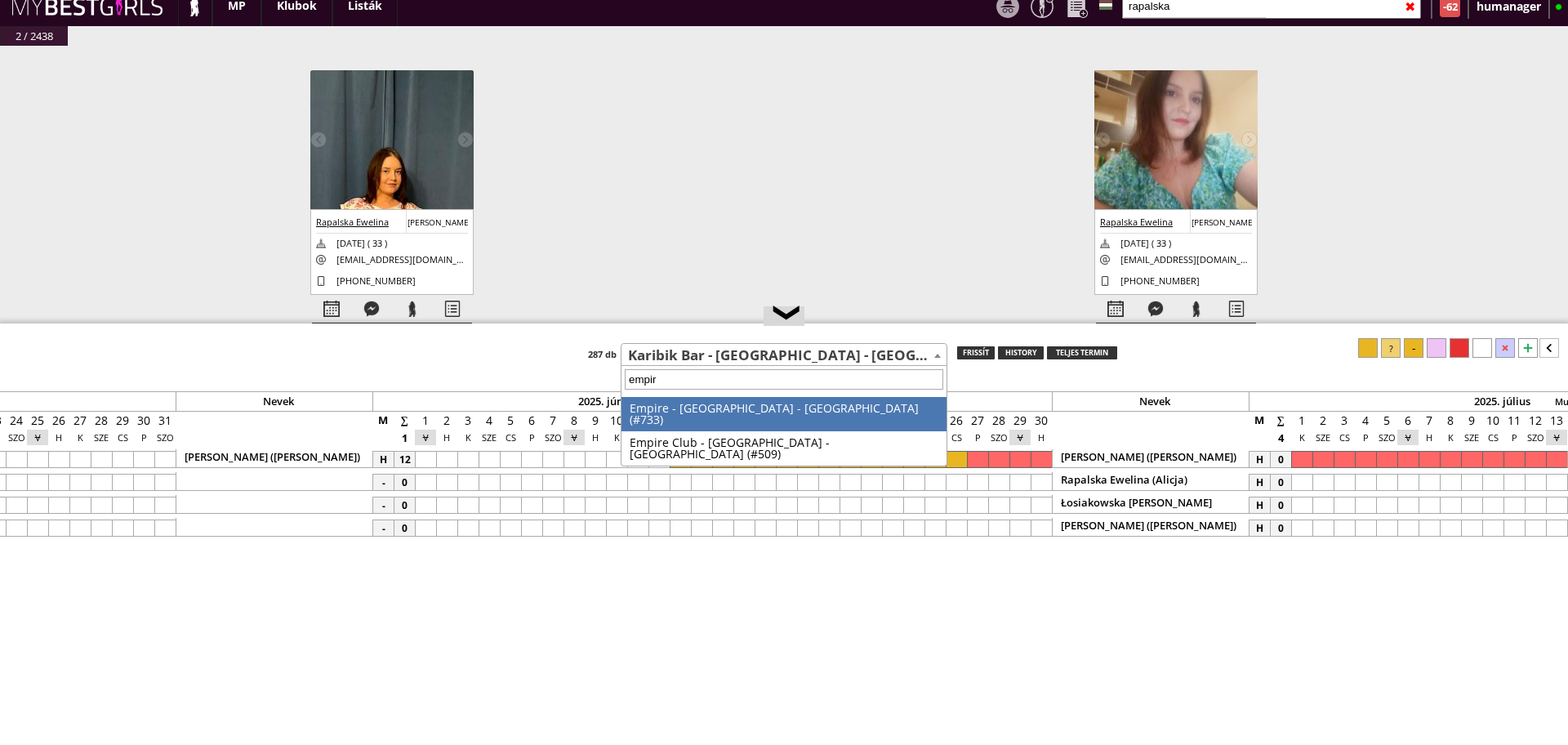
type input "empire"
select select "509"
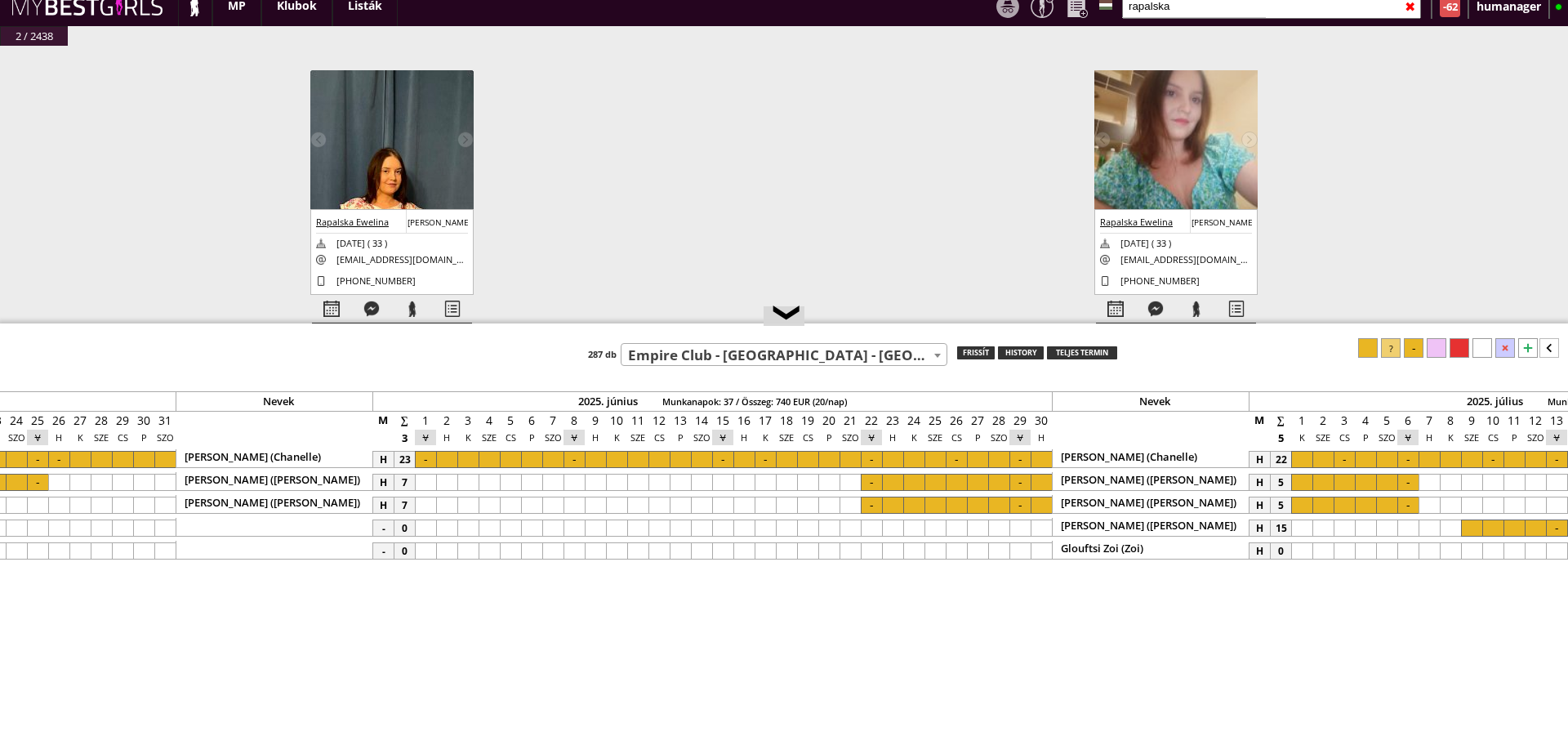
scroll to position [0, 6710]
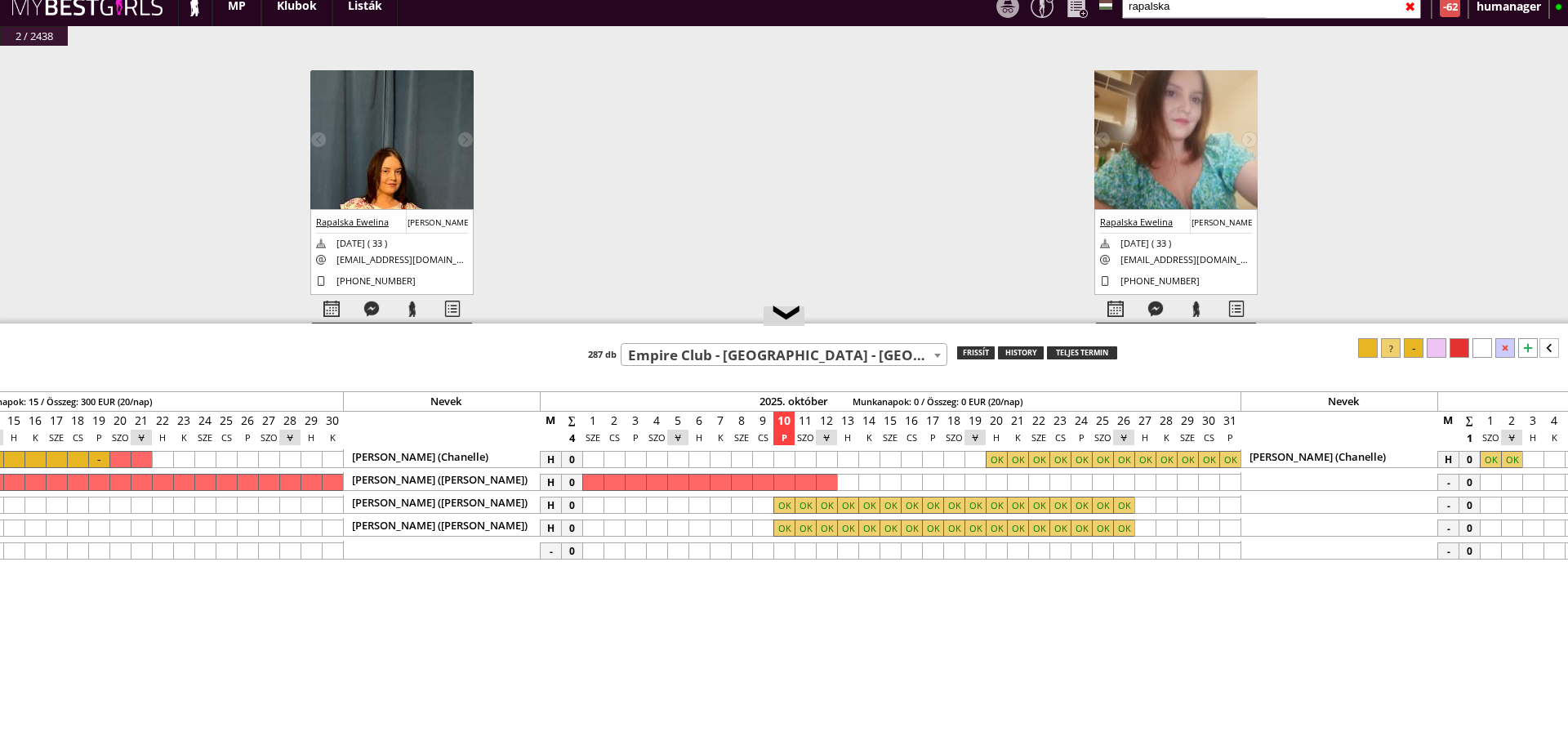
click at [689, 365] on body "Stage name: [PERSON_NAME] Born country: [DEMOGRAPHIC_DATA] Nationality: [DEMOGR…" at bounding box center [784, 358] width 1568 height 745
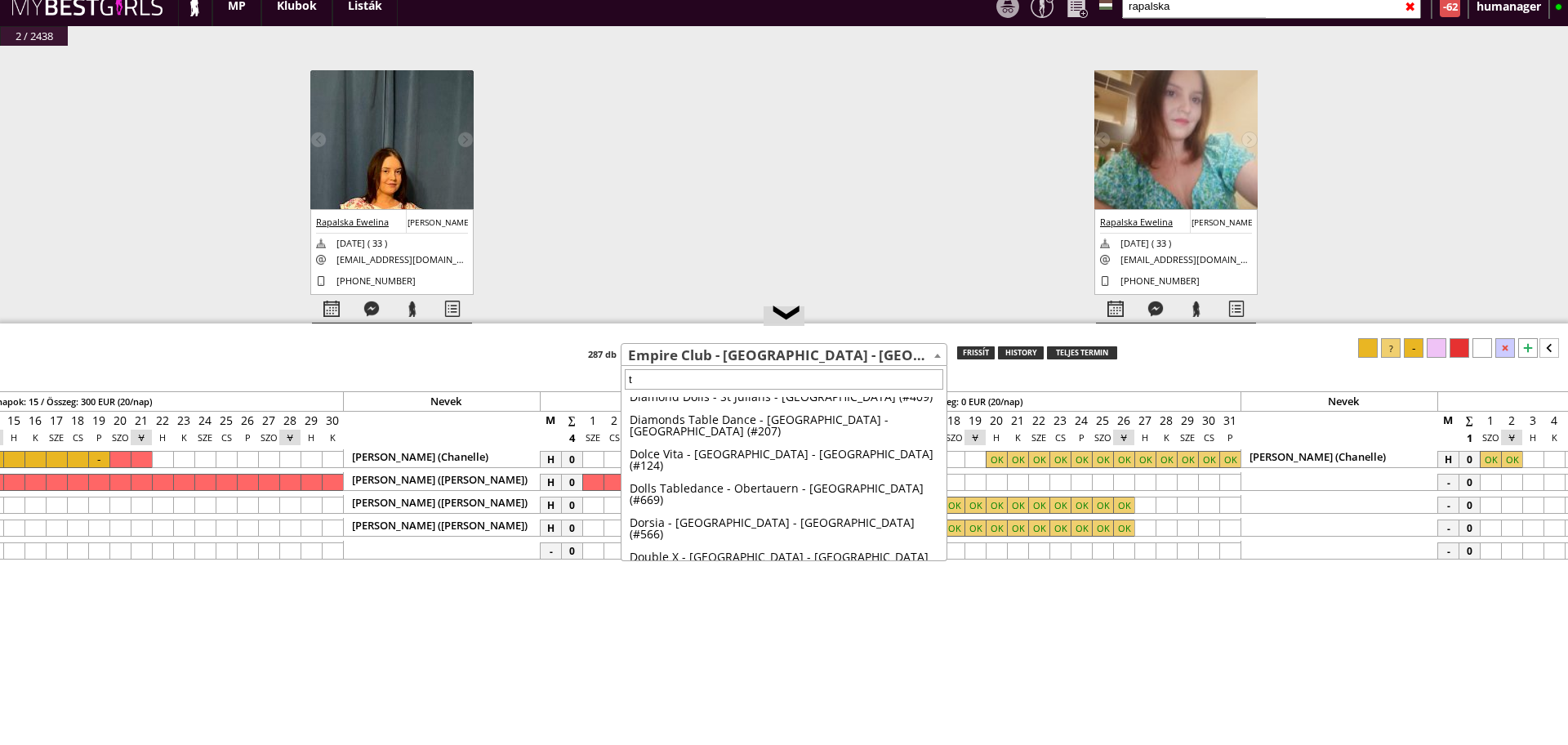
scroll to position [0, 0]
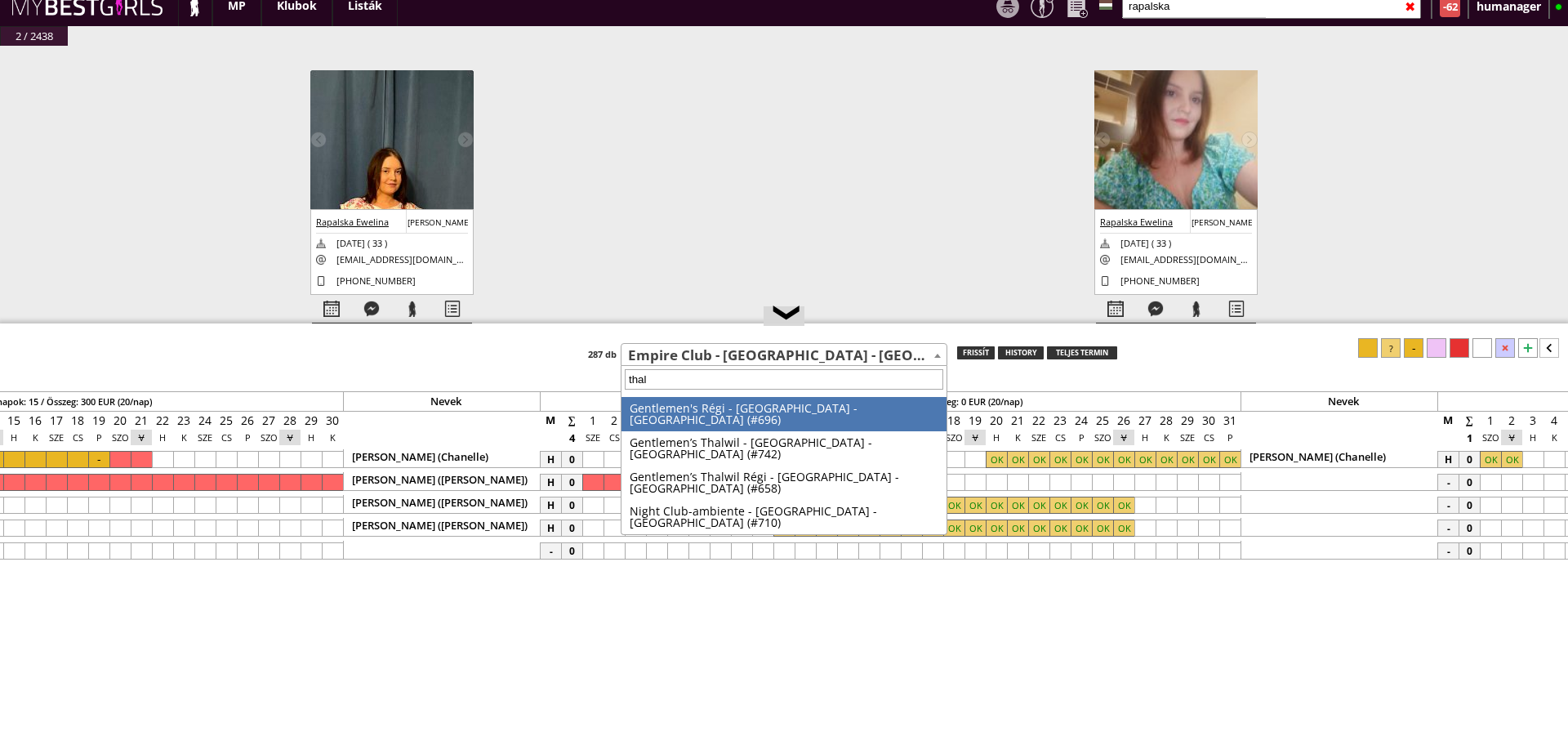
type input "thalw"
select select "742"
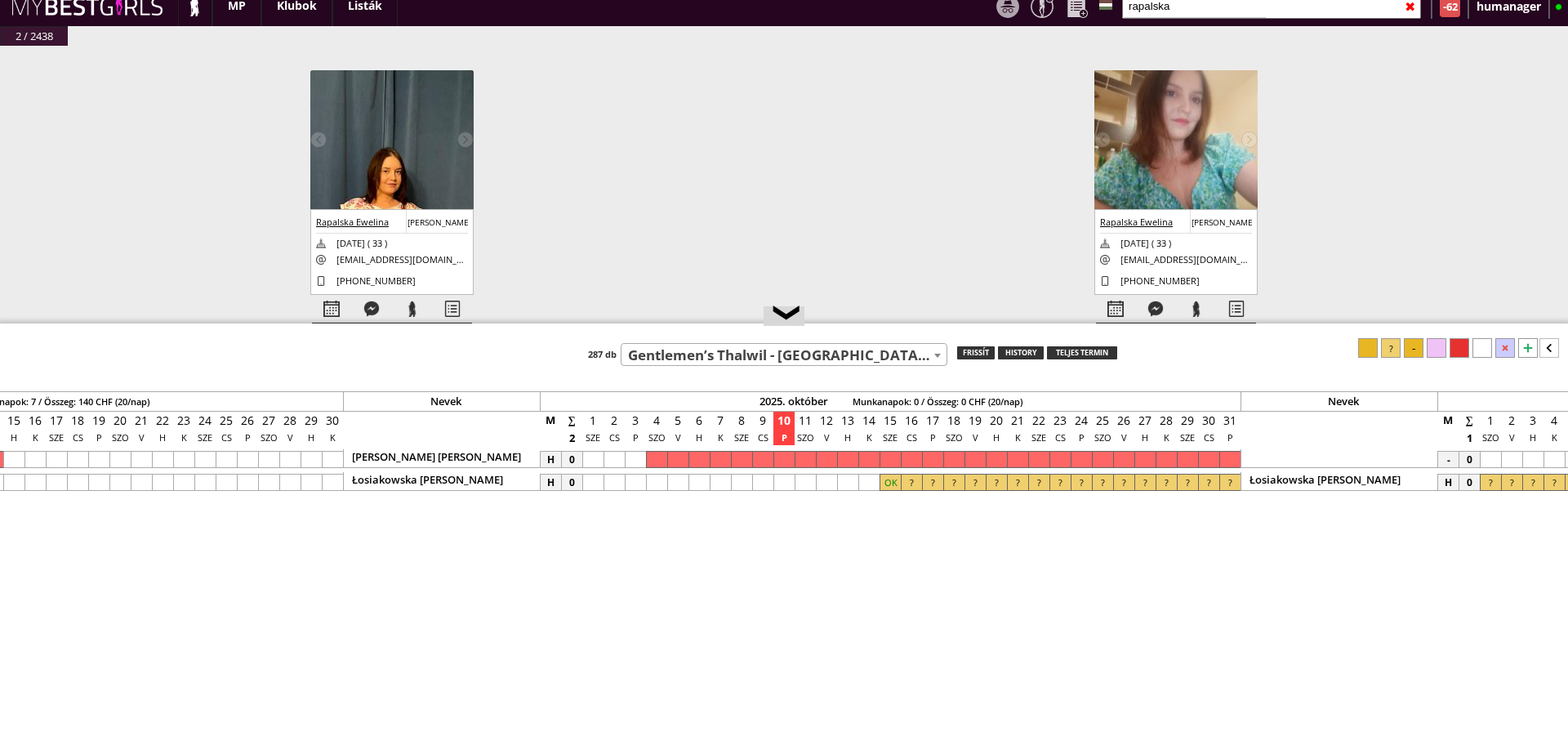
click at [882, 488] on div at bounding box center [890, 482] width 21 height 17
click at [1227, 487] on div at bounding box center [1229, 482] width 21 height 17
click at [1462, 356] on div at bounding box center [1459, 347] width 20 height 20
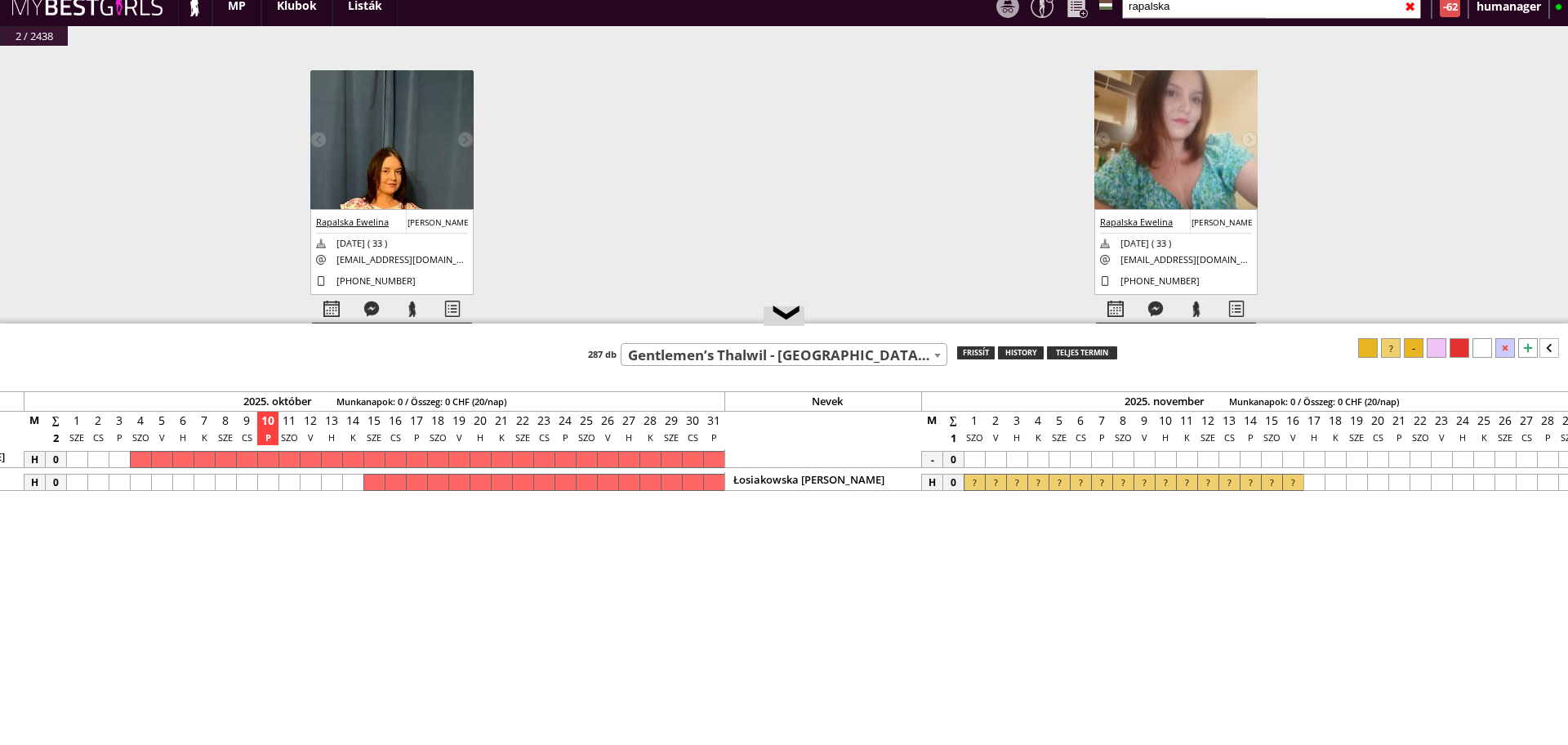
scroll to position [0, 7229]
click at [974, 484] on div at bounding box center [971, 482] width 21 height 17
click at [1293, 482] on div at bounding box center [1290, 482] width 21 height 17
click at [1477, 350] on div at bounding box center [1482, 347] width 20 height 20
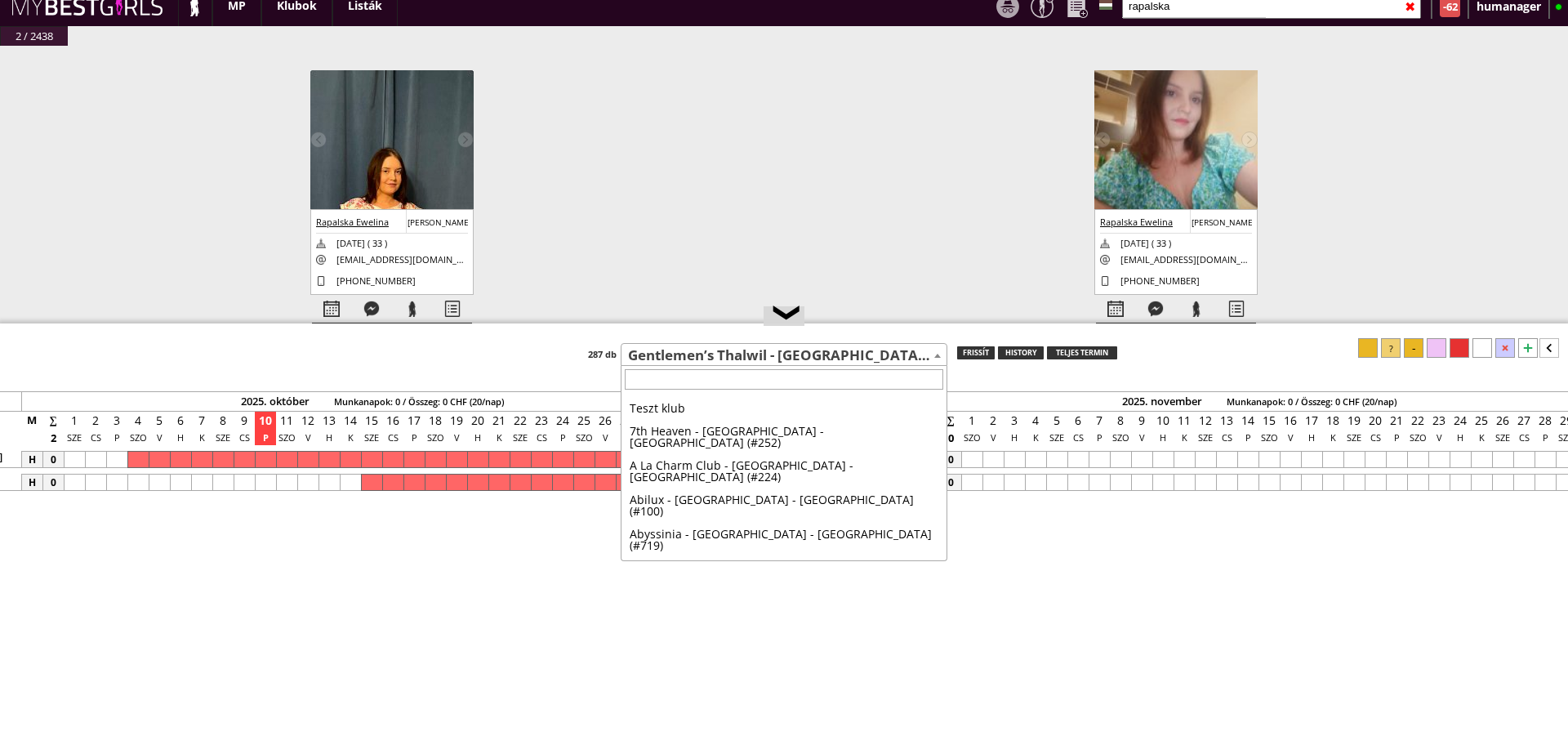
click at [722, 347] on span "Gentlemen’s Thalwil - [GEOGRAPHIC_DATA] - [GEOGRAPHIC_DATA] (#742)" at bounding box center [784, 355] width 325 height 23
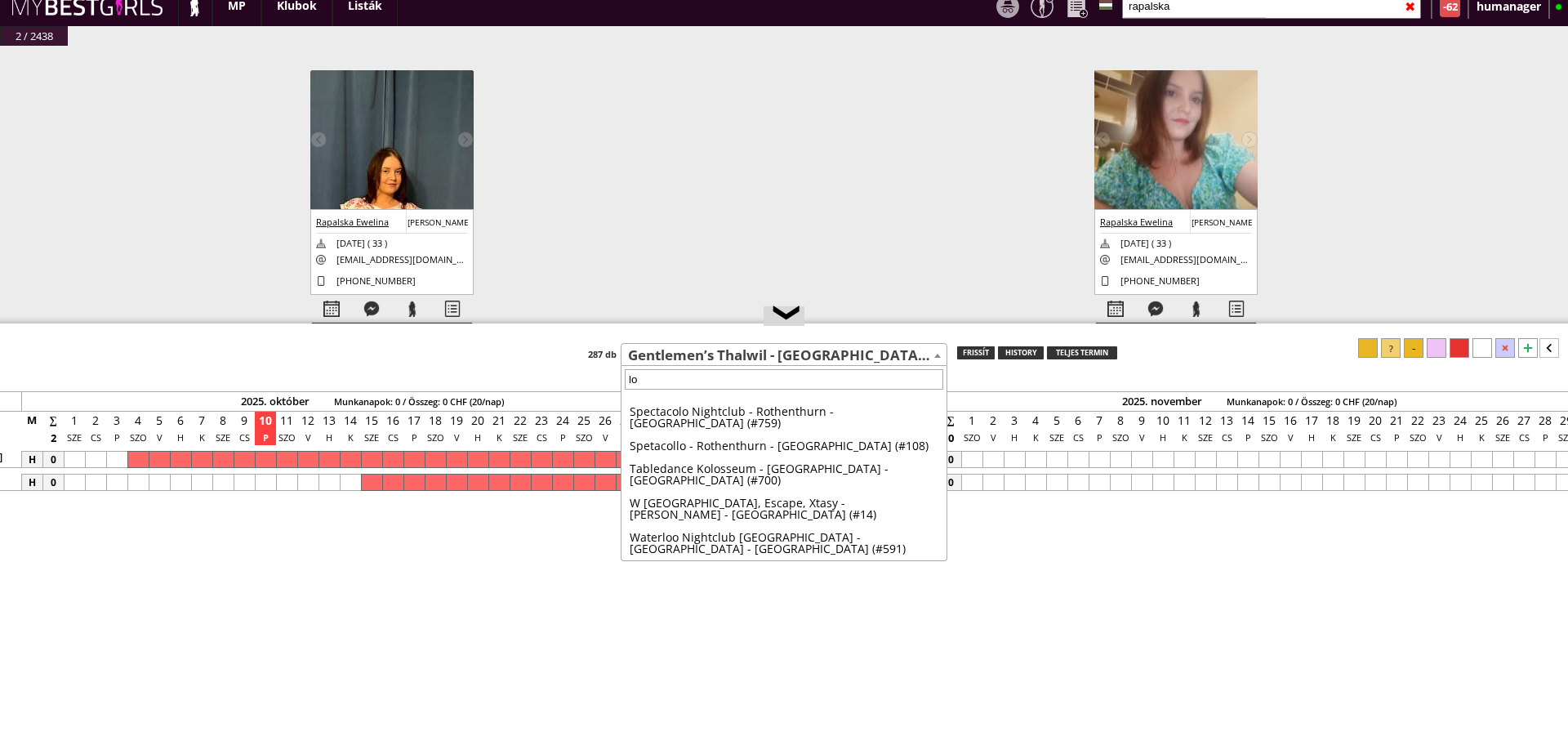
scroll to position [0, 0]
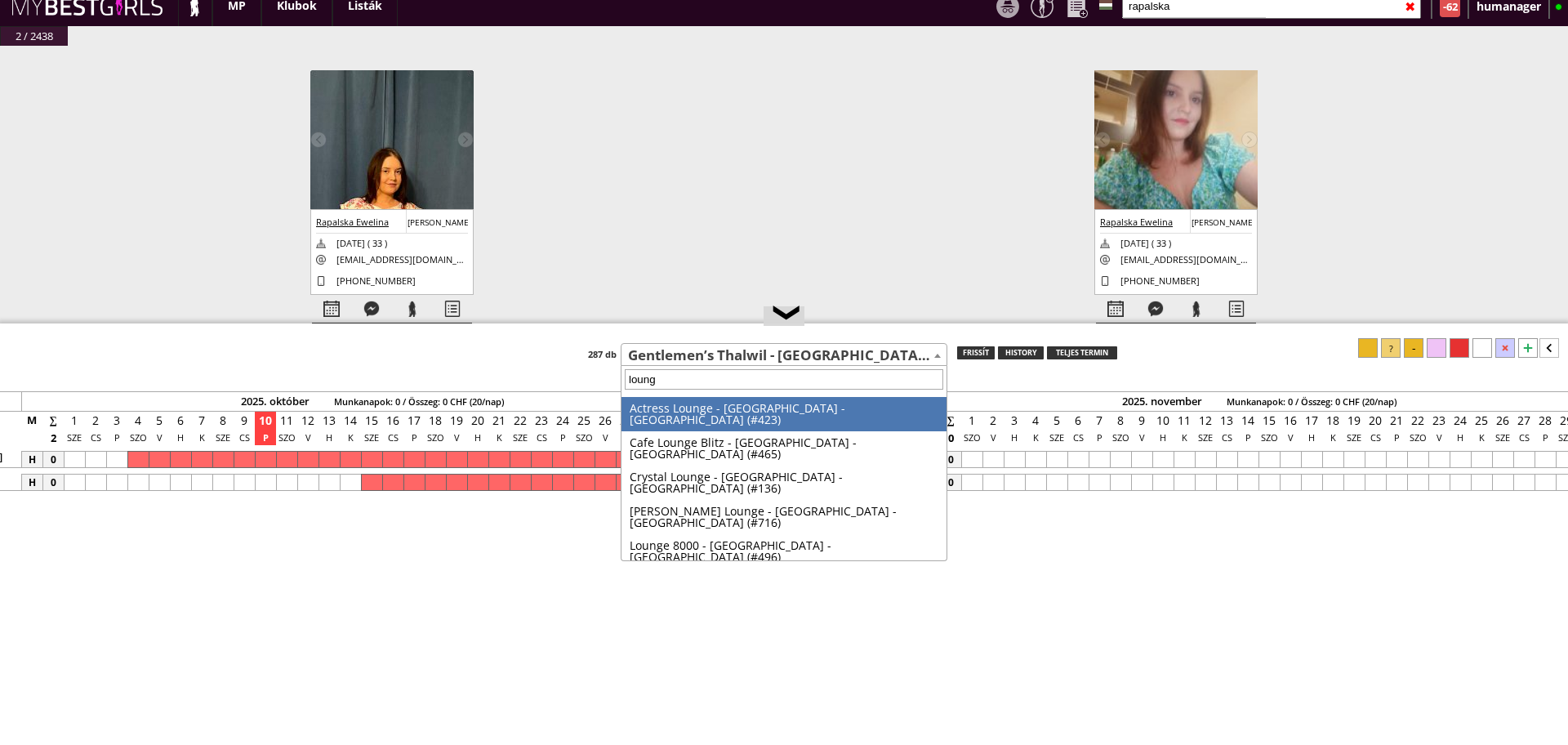
type input "lounge"
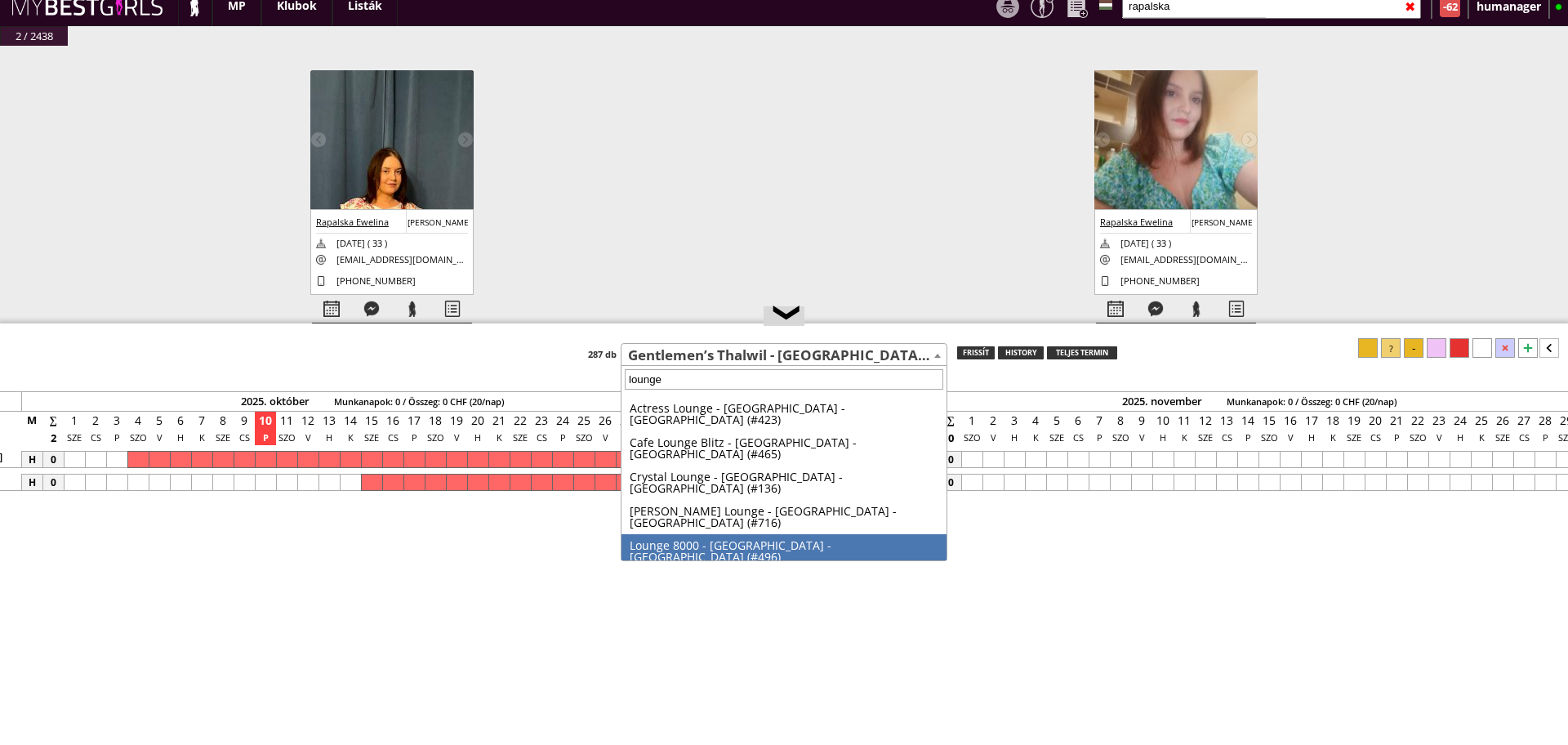
select select "496"
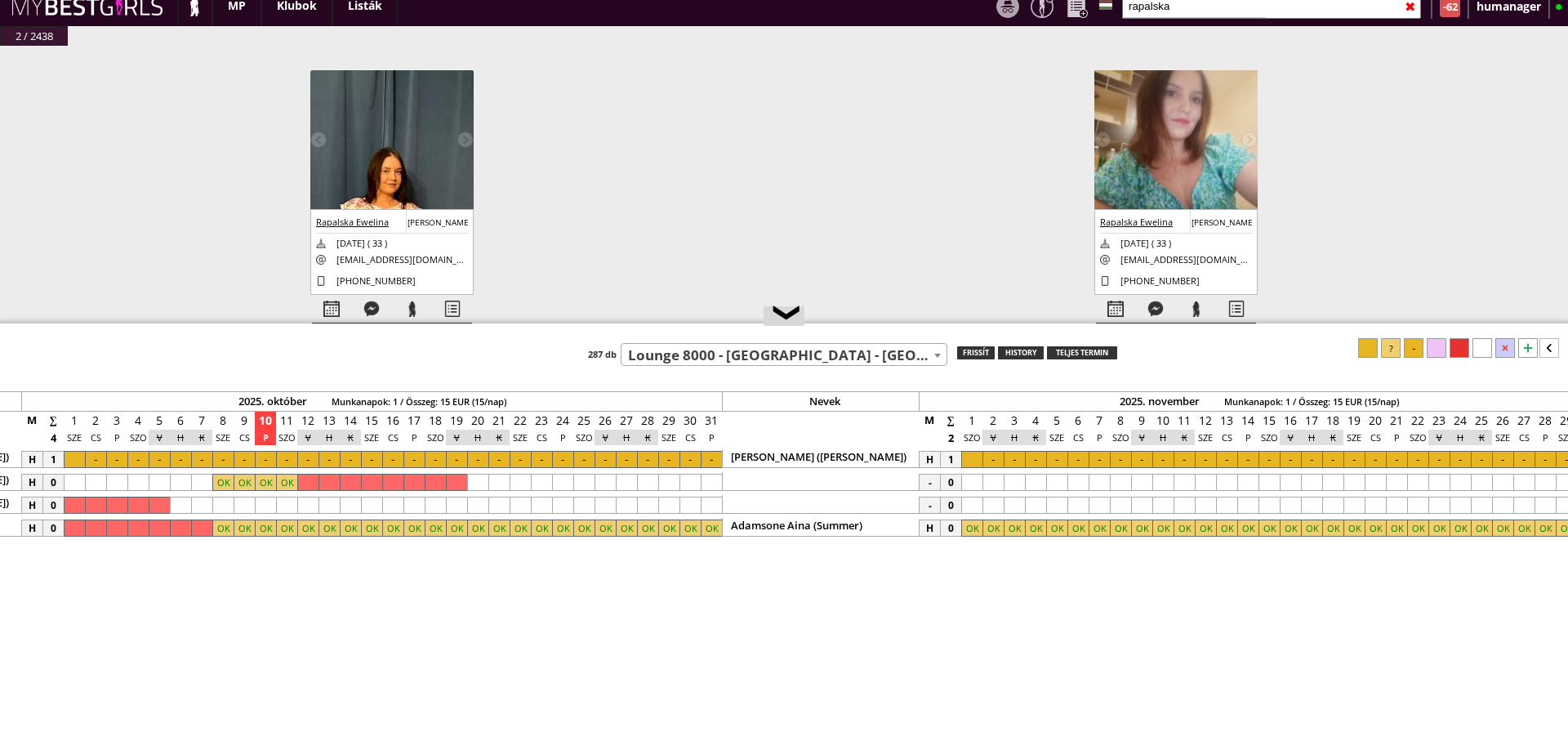
scroll to position [0, 6710]
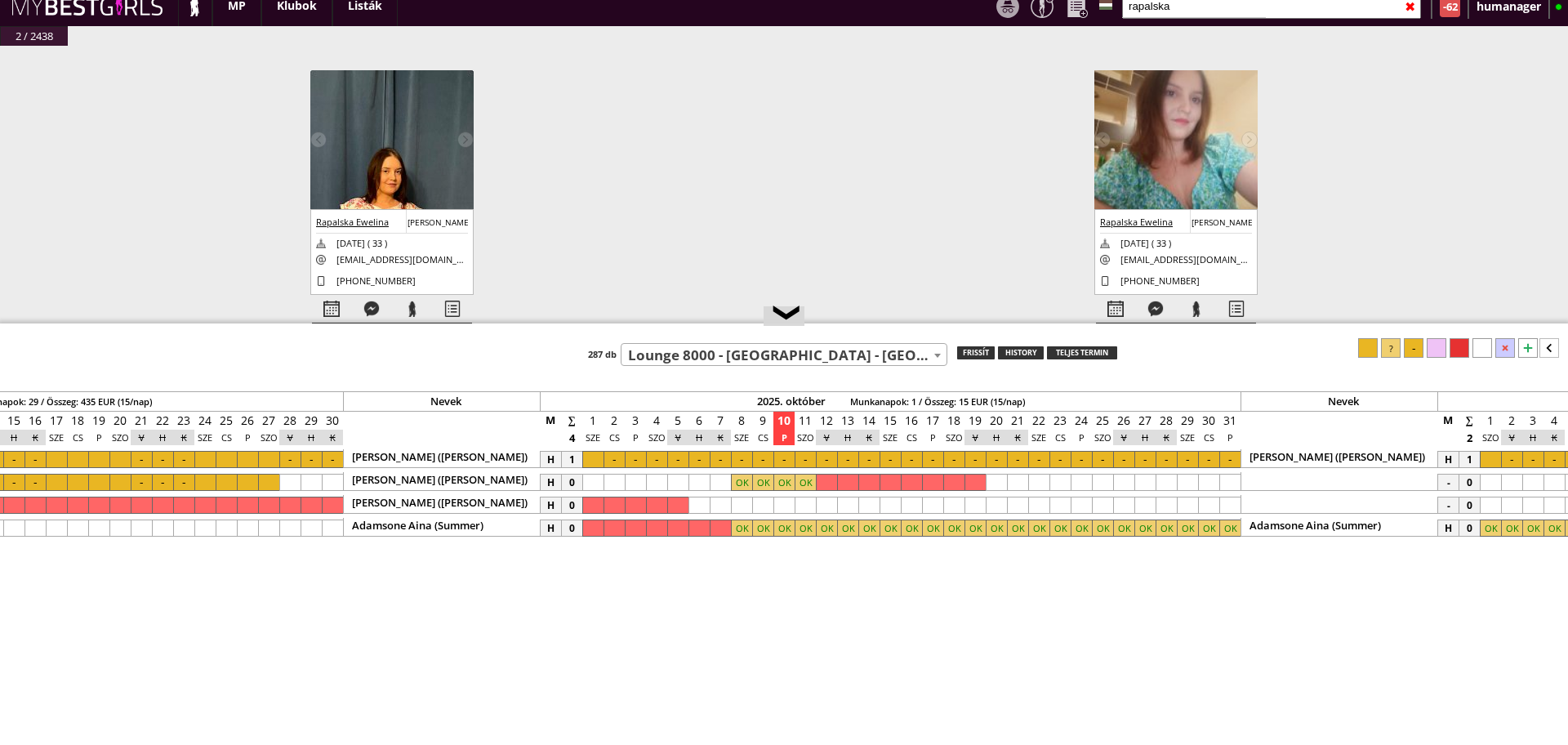
click at [702, 351] on span "Lounge 8000 - [GEOGRAPHIC_DATA] - [GEOGRAPHIC_DATA] (#496)" at bounding box center [784, 355] width 325 height 23
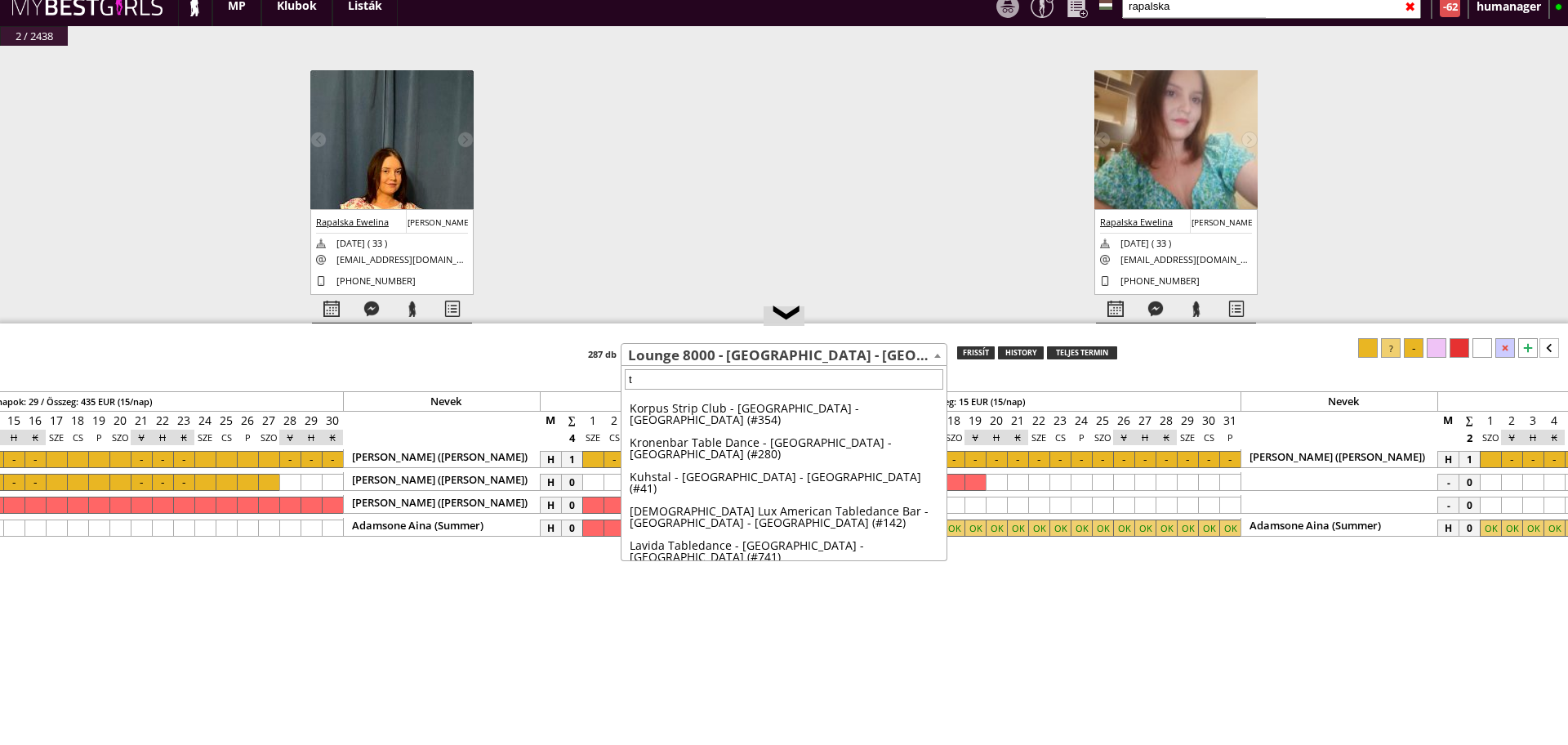
scroll to position [0, 0]
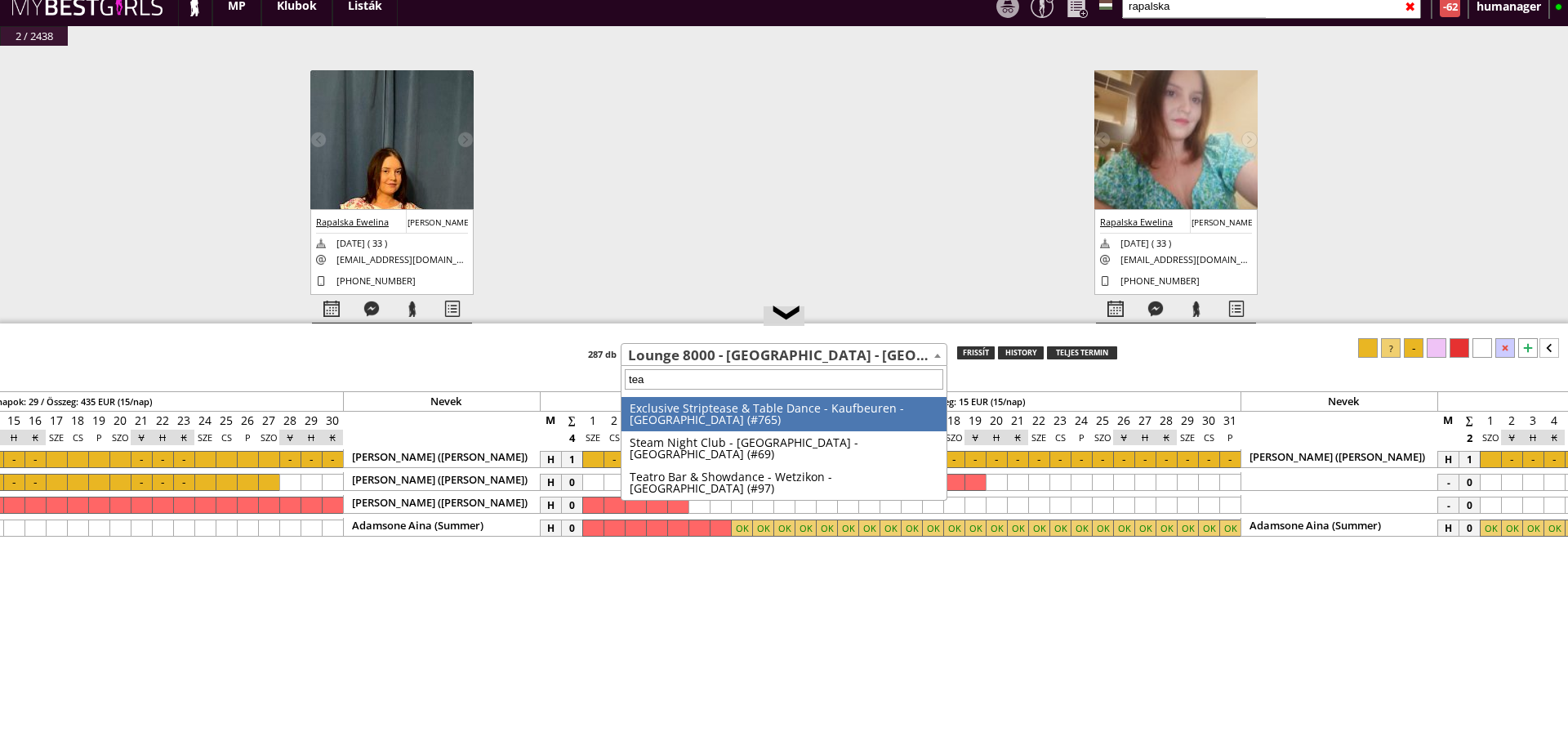
type input "teat"
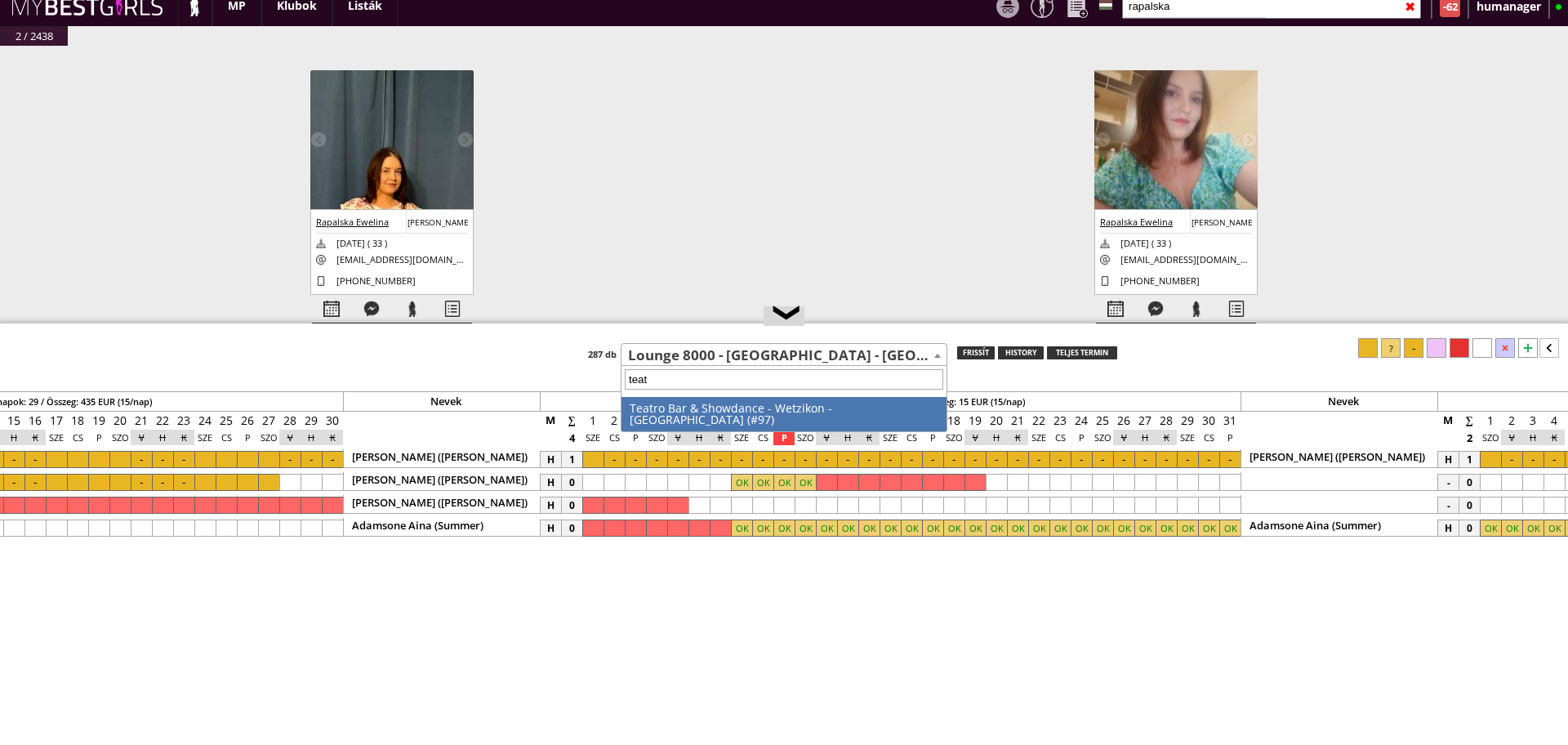
select select "97"
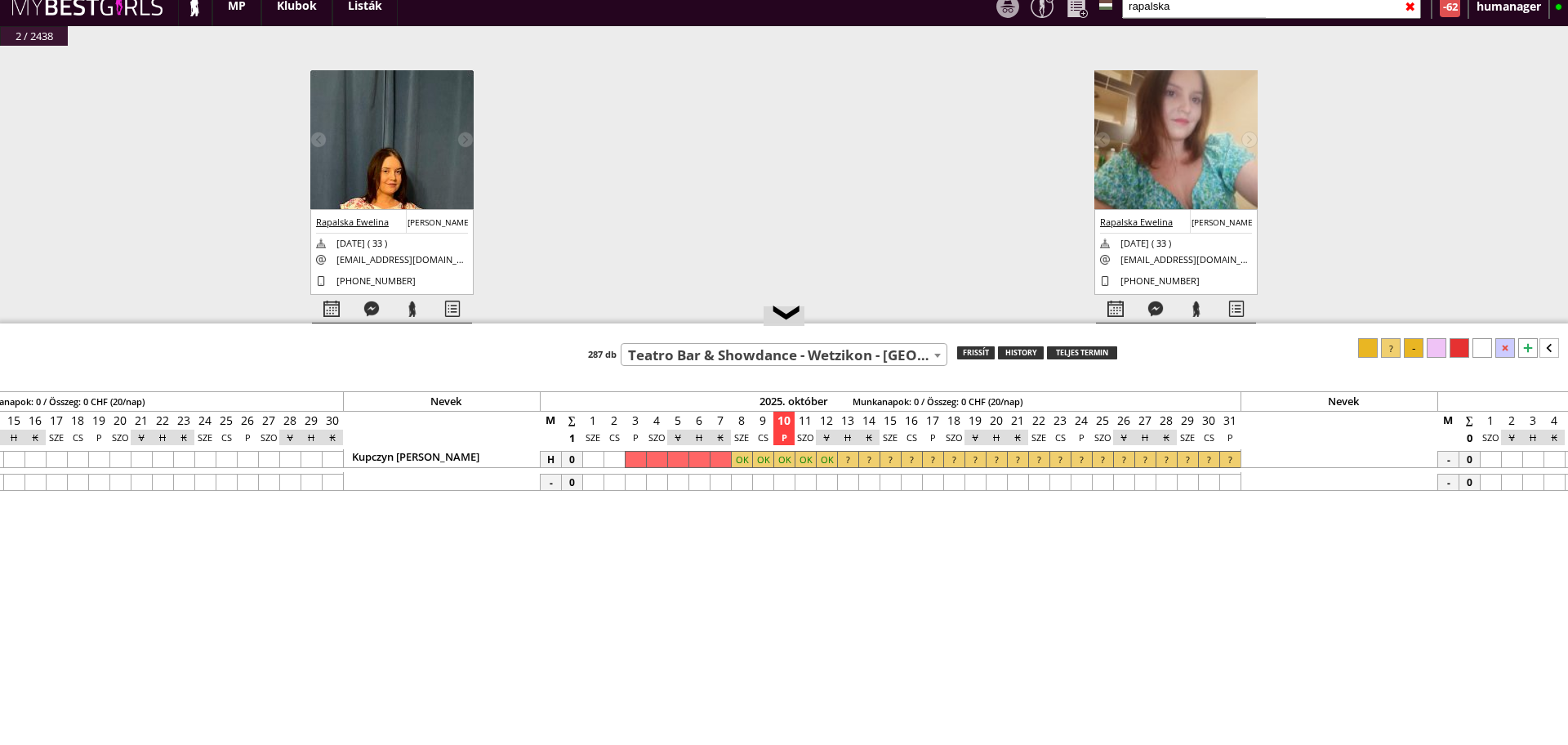
click at [729, 353] on span "Teatro Bar & Showdance - Wetzikon - [GEOGRAPHIC_DATA] (#97)" at bounding box center [784, 355] width 325 height 23
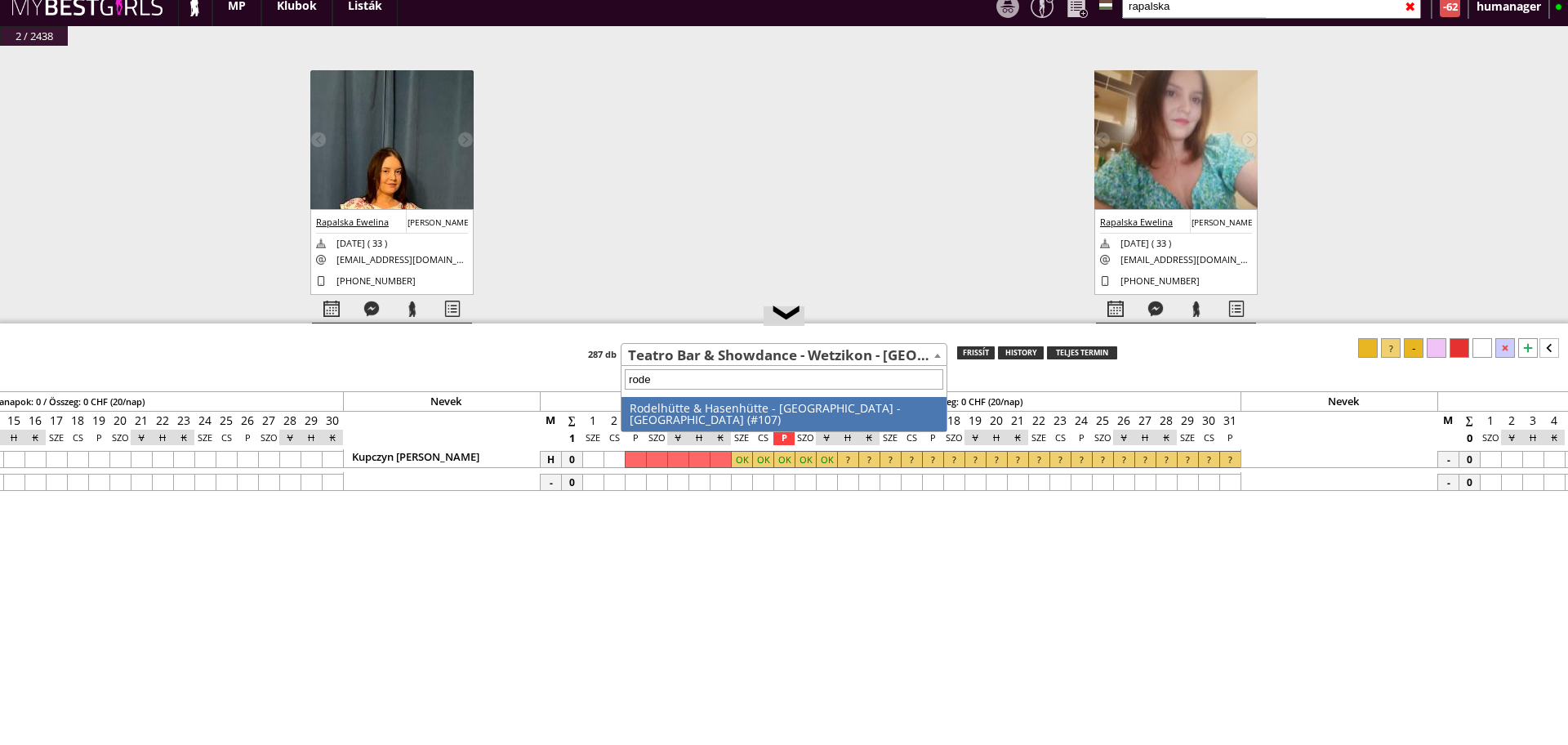
type input "rodel"
select select "107"
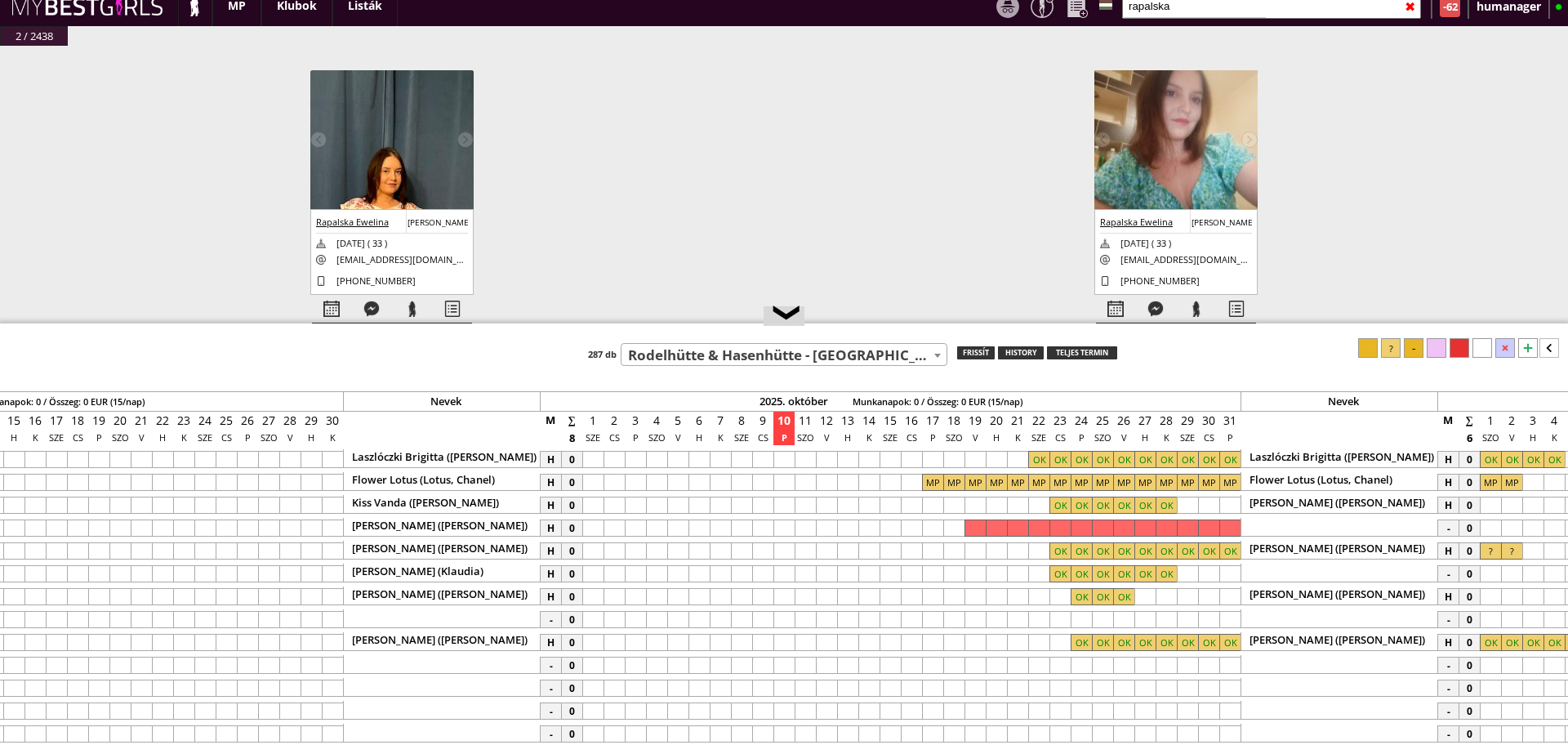
scroll to position [0, 6982]
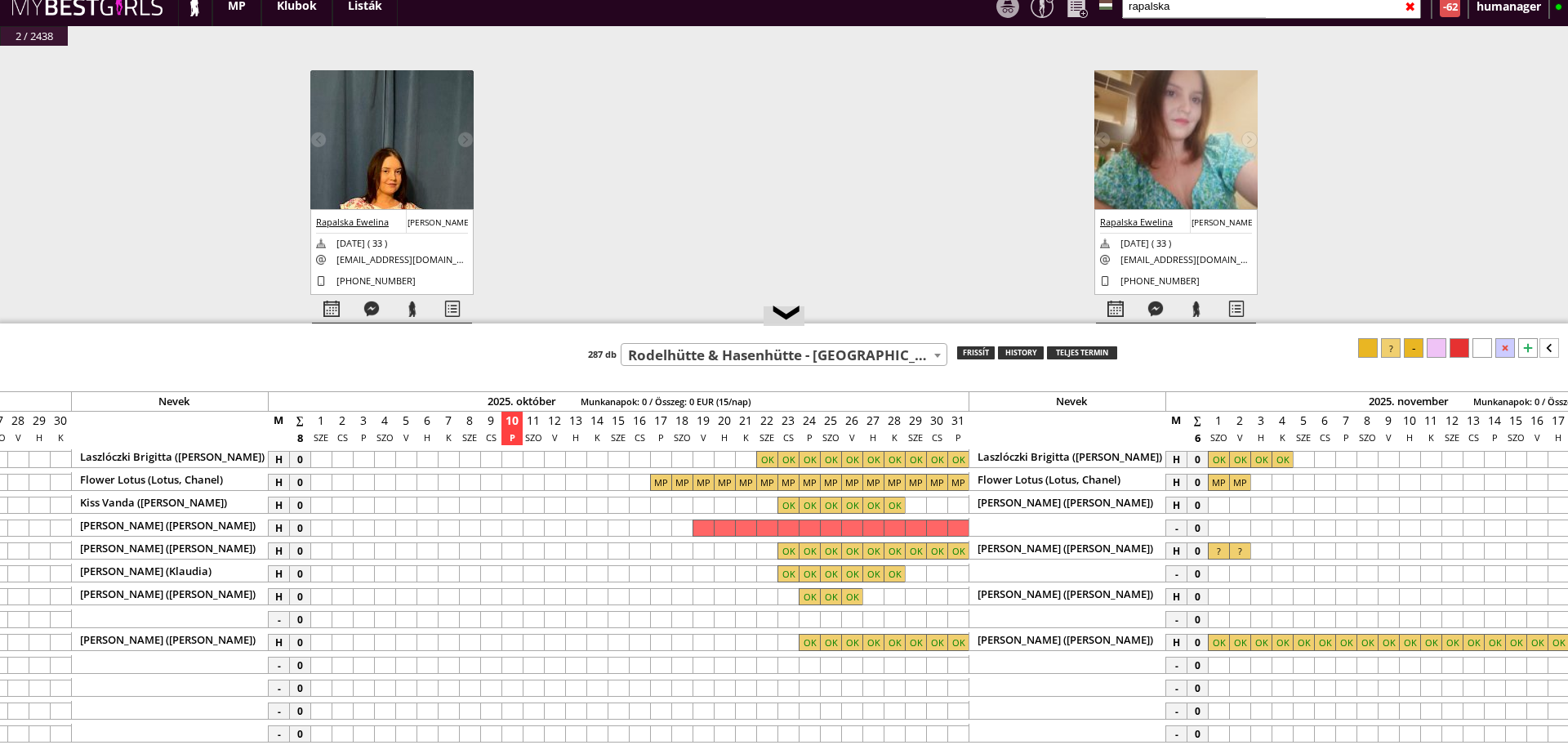
click at [1178, 10] on input "rapalska" at bounding box center [1271, 6] width 299 height 26
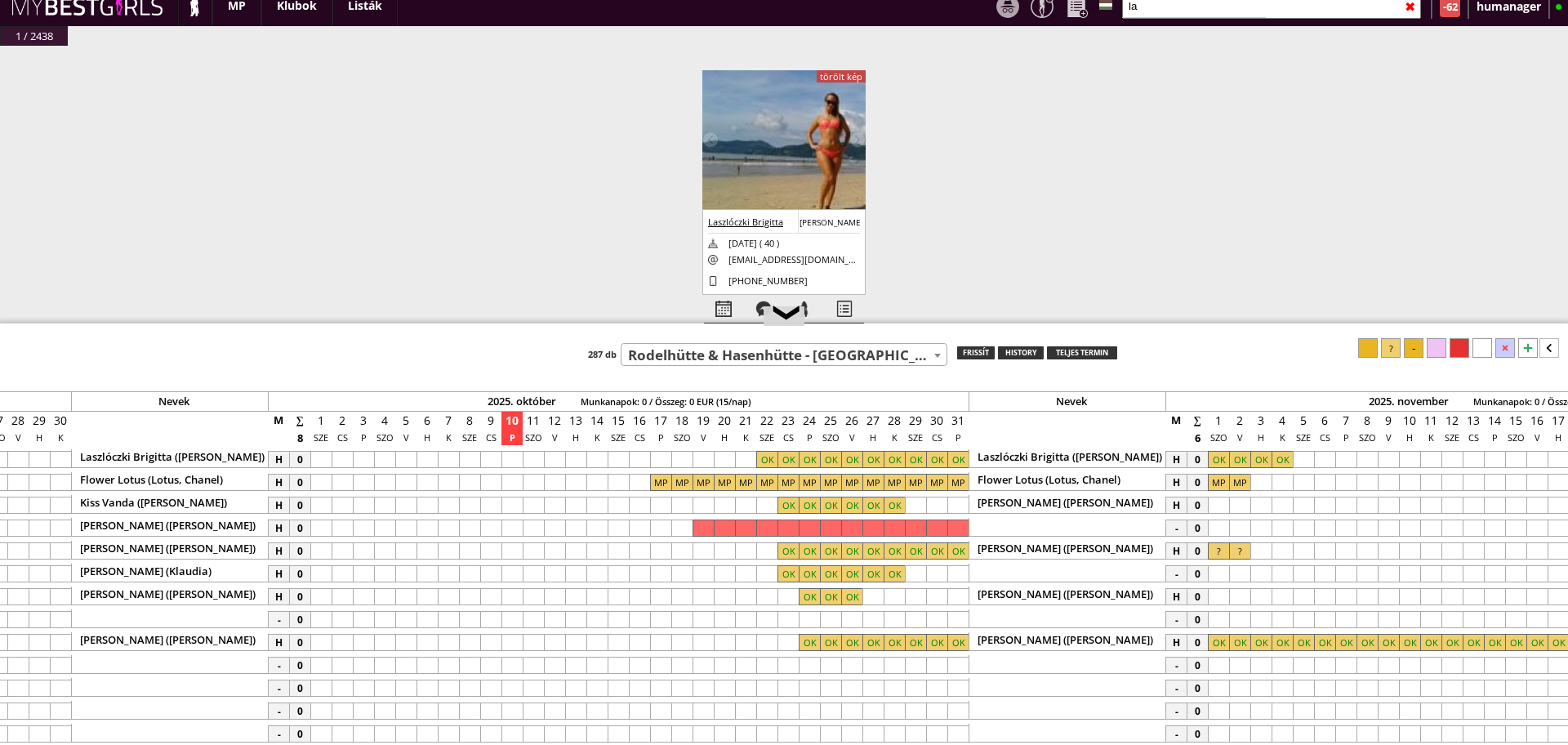
type input "l"
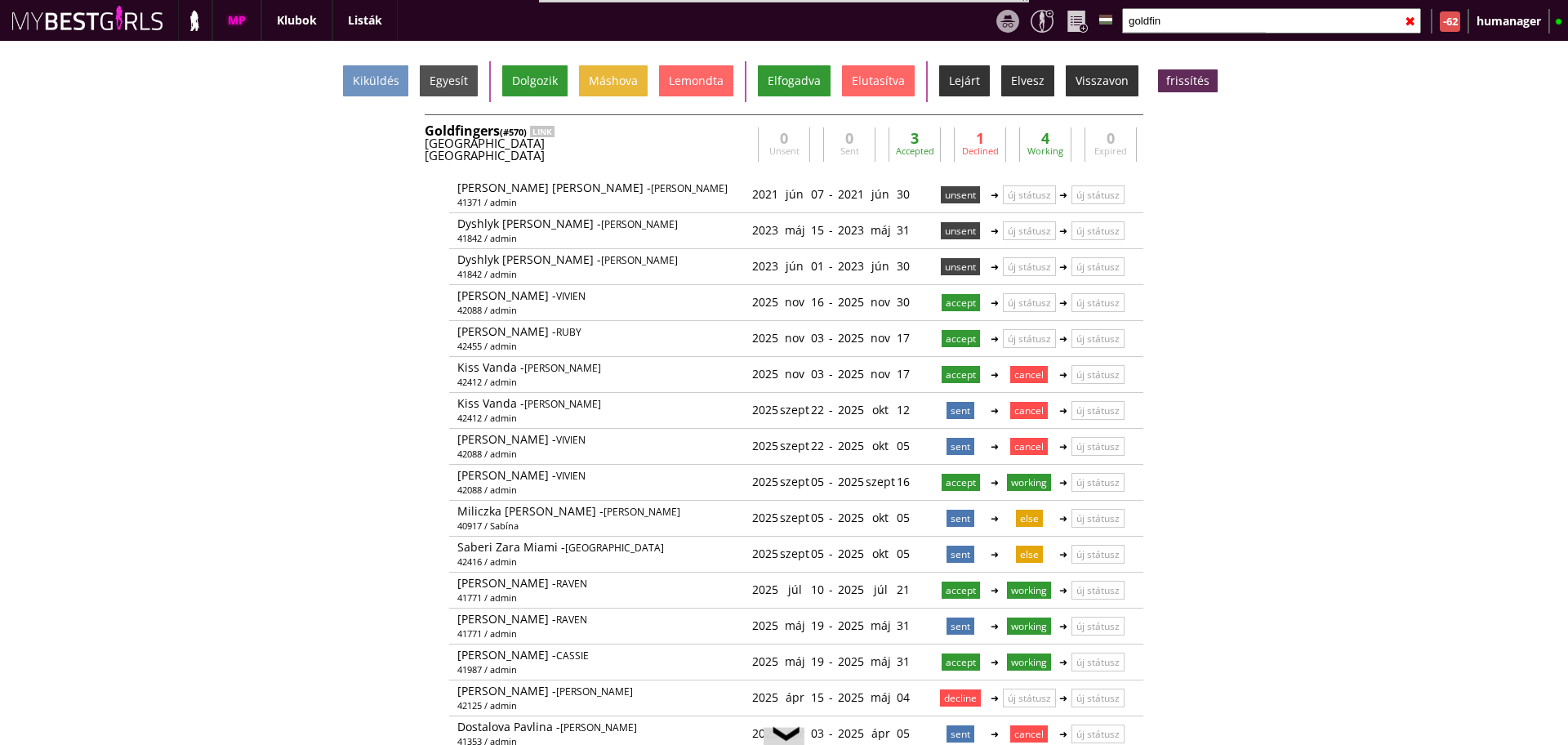
click at [1192, 22] on input "goldfin" at bounding box center [1271, 21] width 299 height 26
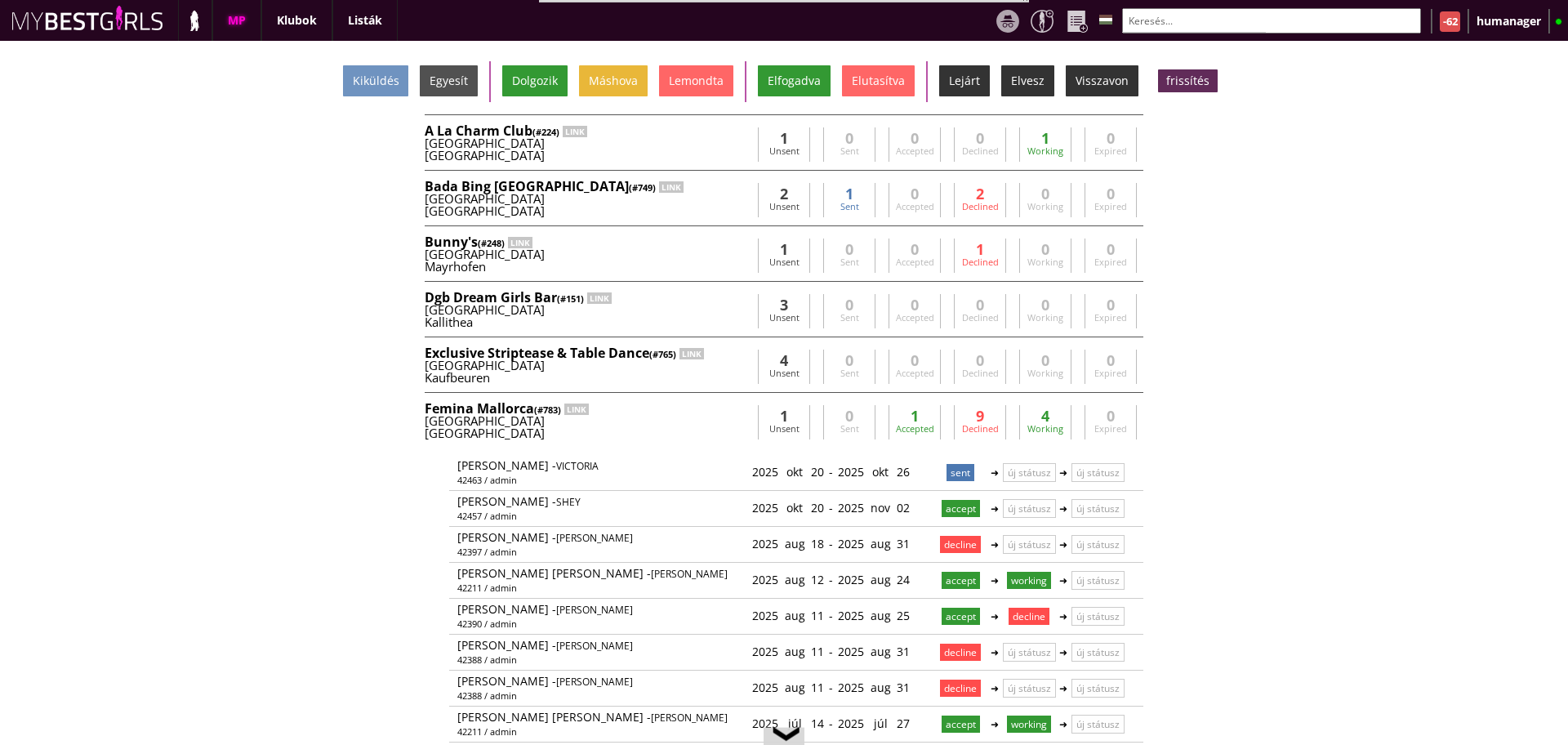
scroll to position [0, 6710]
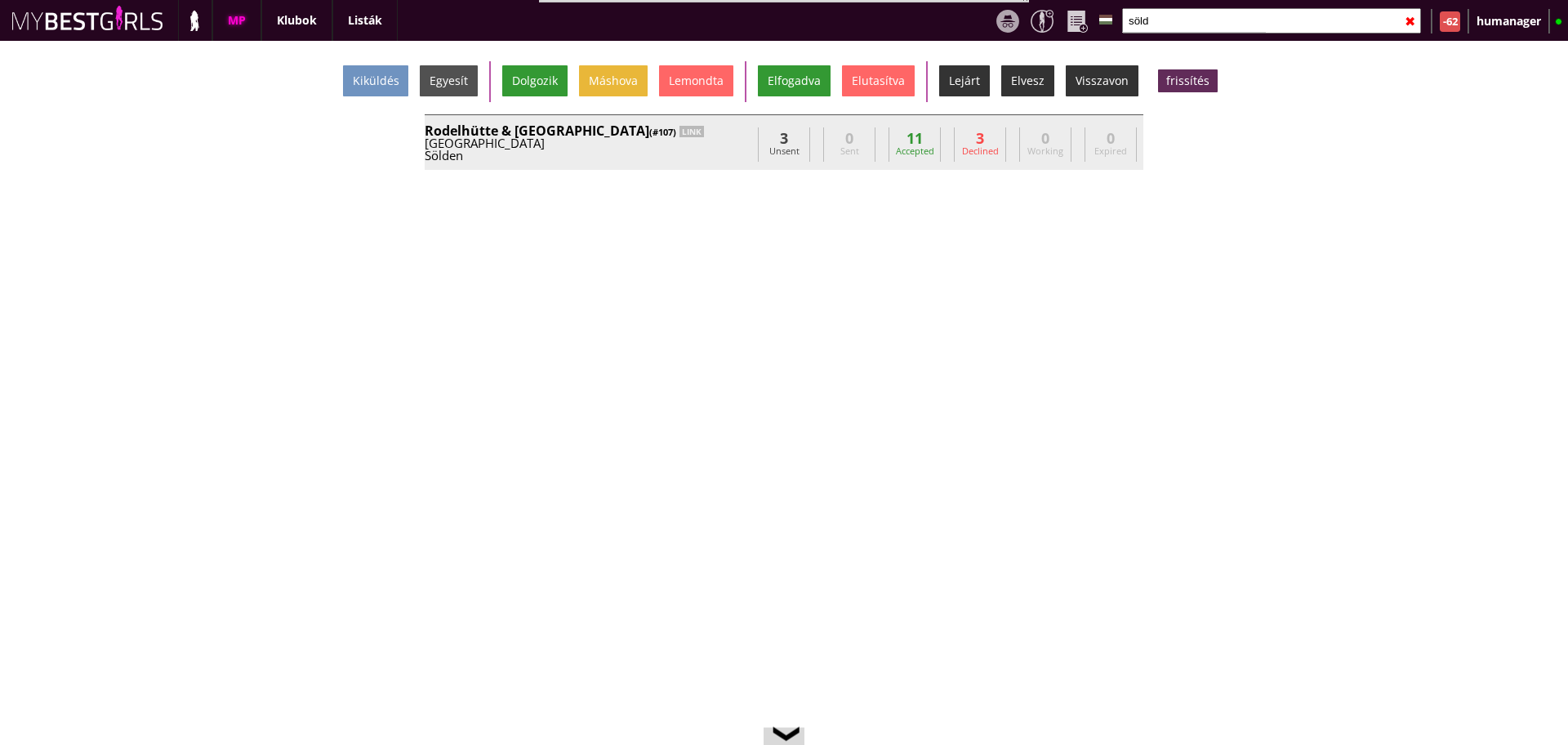
type input "söld"
click at [715, 161] on div "Rodelhütte & Hasenhütte (#107) LINK Austria Sölden info@sieglinde.at Andreas Br…" at bounding box center [588, 144] width 326 height 41
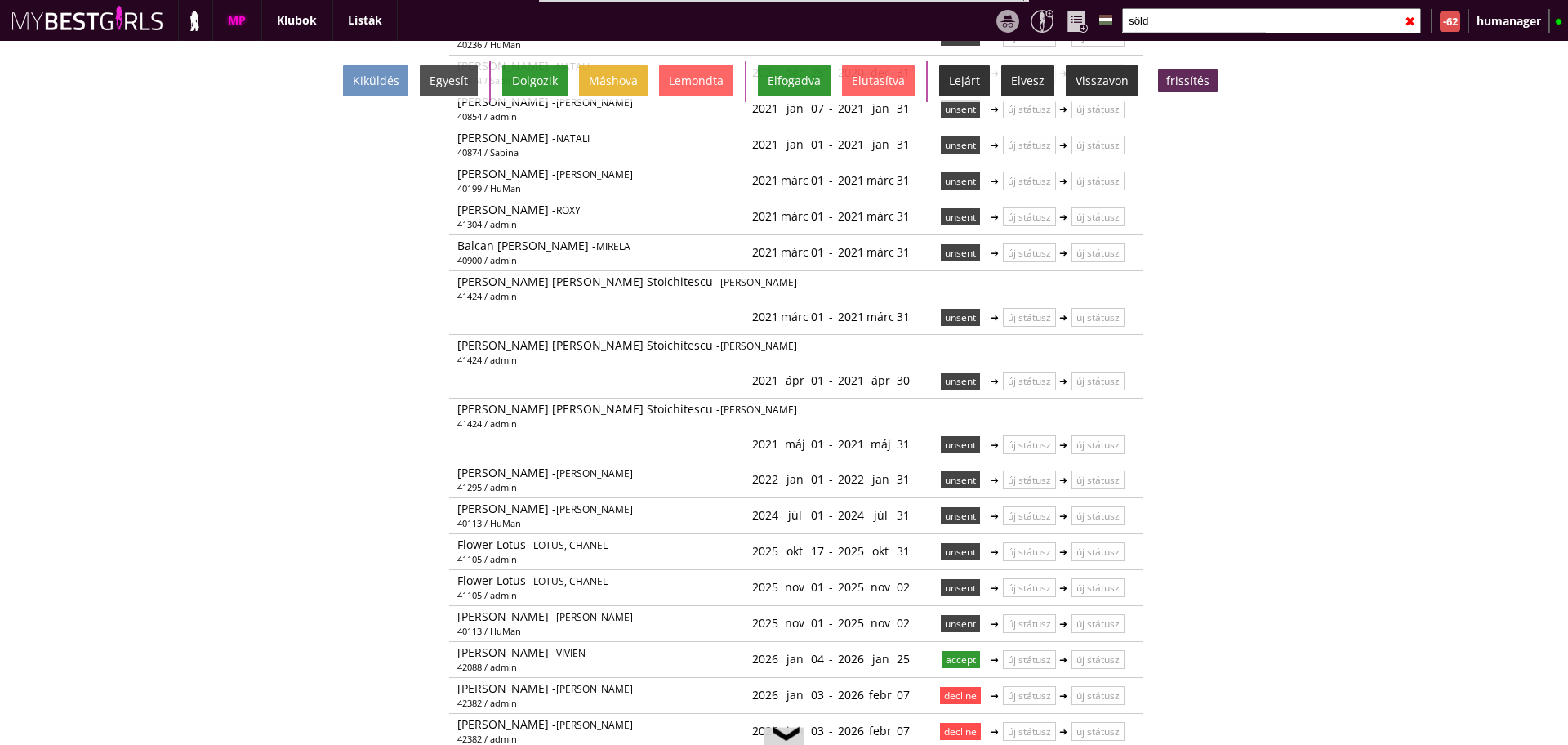
scroll to position [262, 0]
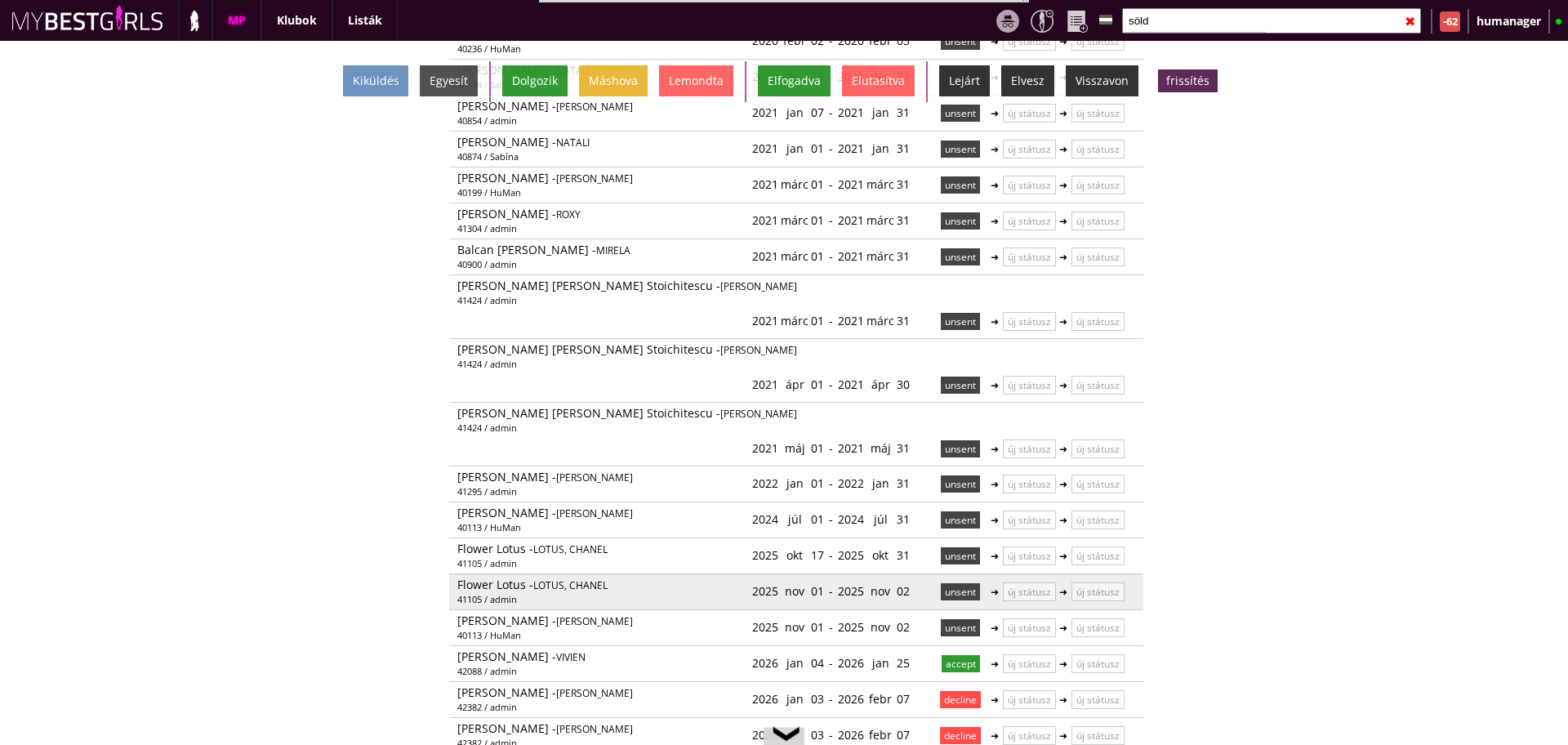
click at [945, 584] on p "unsent" at bounding box center [960, 592] width 39 height 17
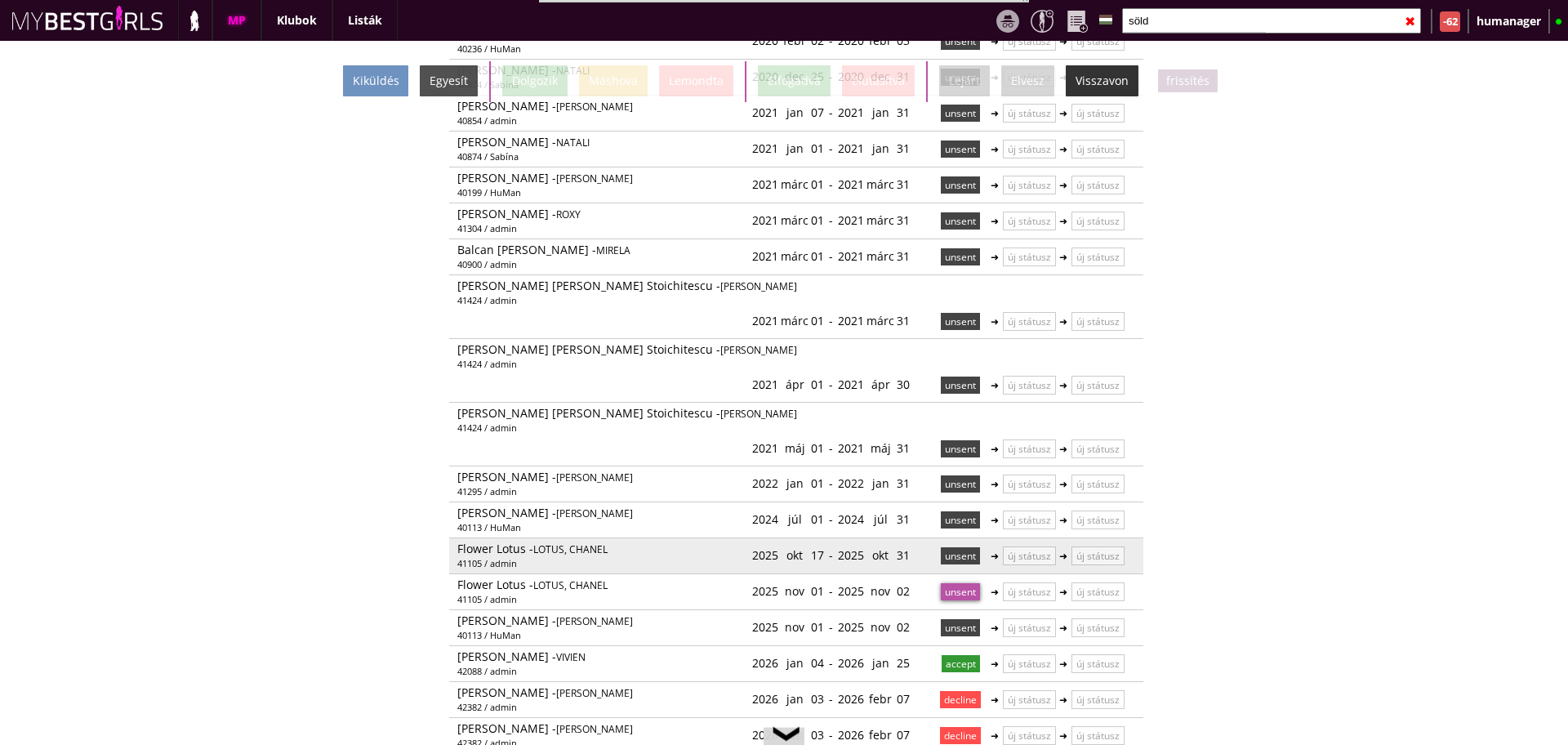
click at [951, 548] on p "unsent" at bounding box center [960, 556] width 39 height 17
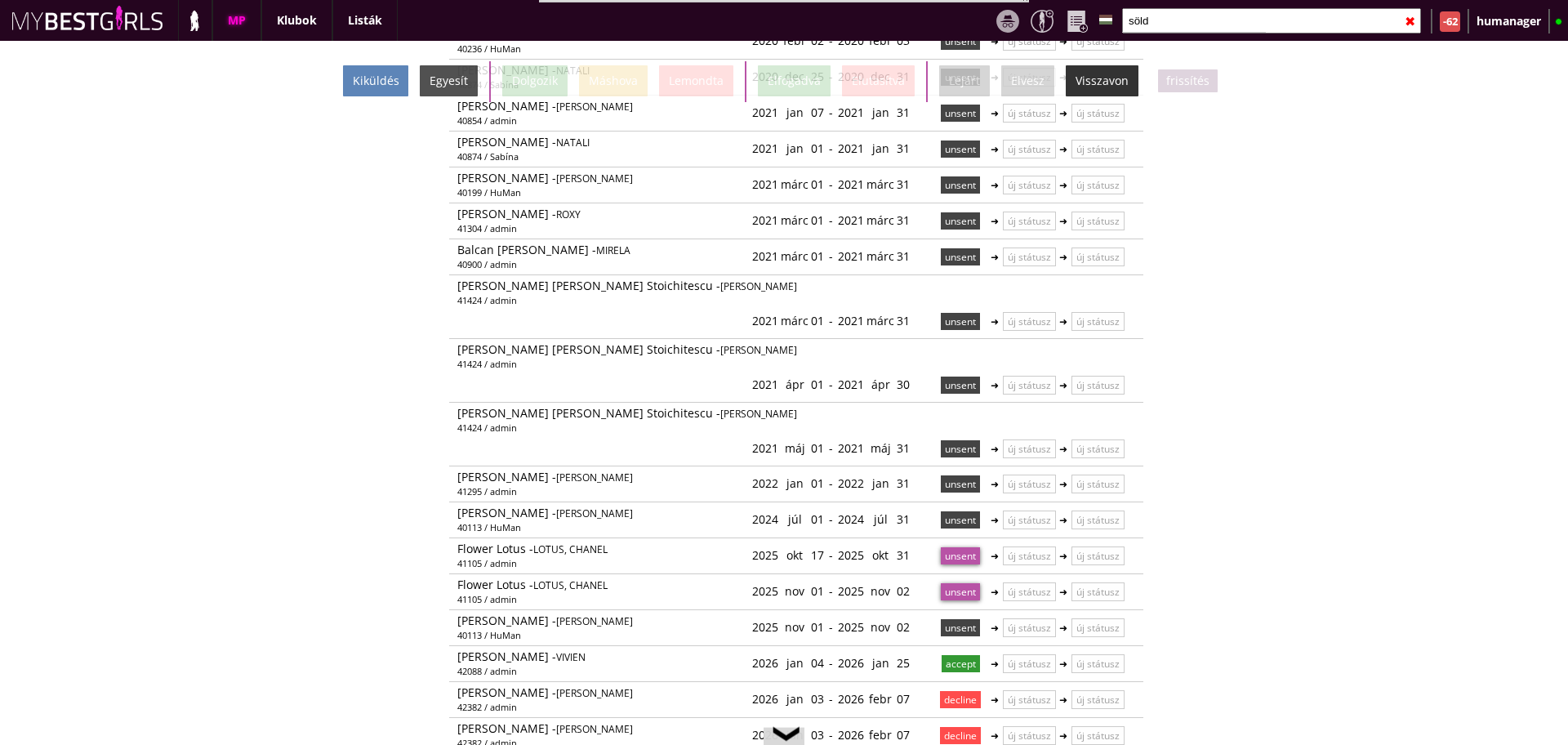
click at [380, 84] on div "Kiküldés" at bounding box center [376, 81] width 65 height 31
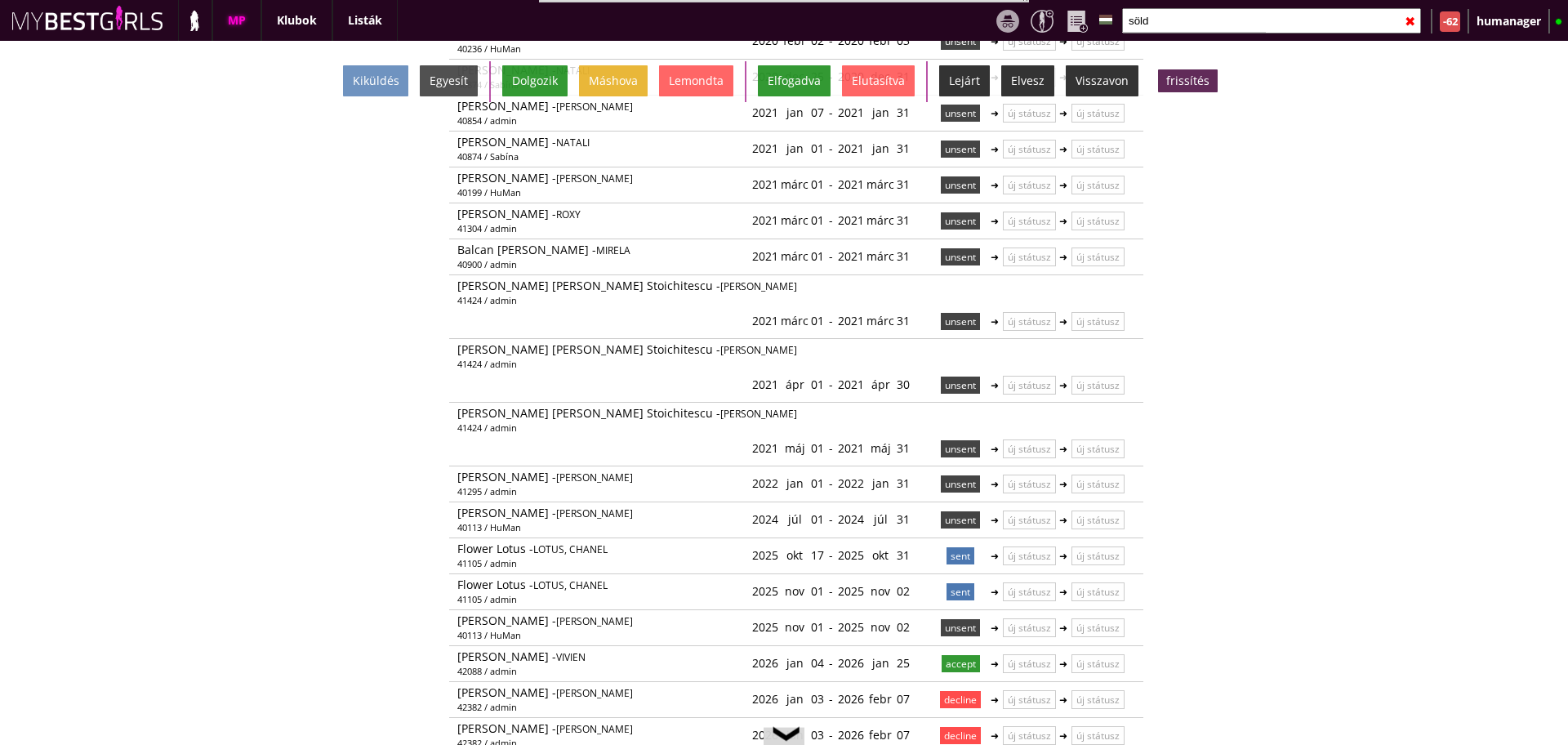
click at [1186, 11] on input "söld" at bounding box center [1271, 21] width 299 height 26
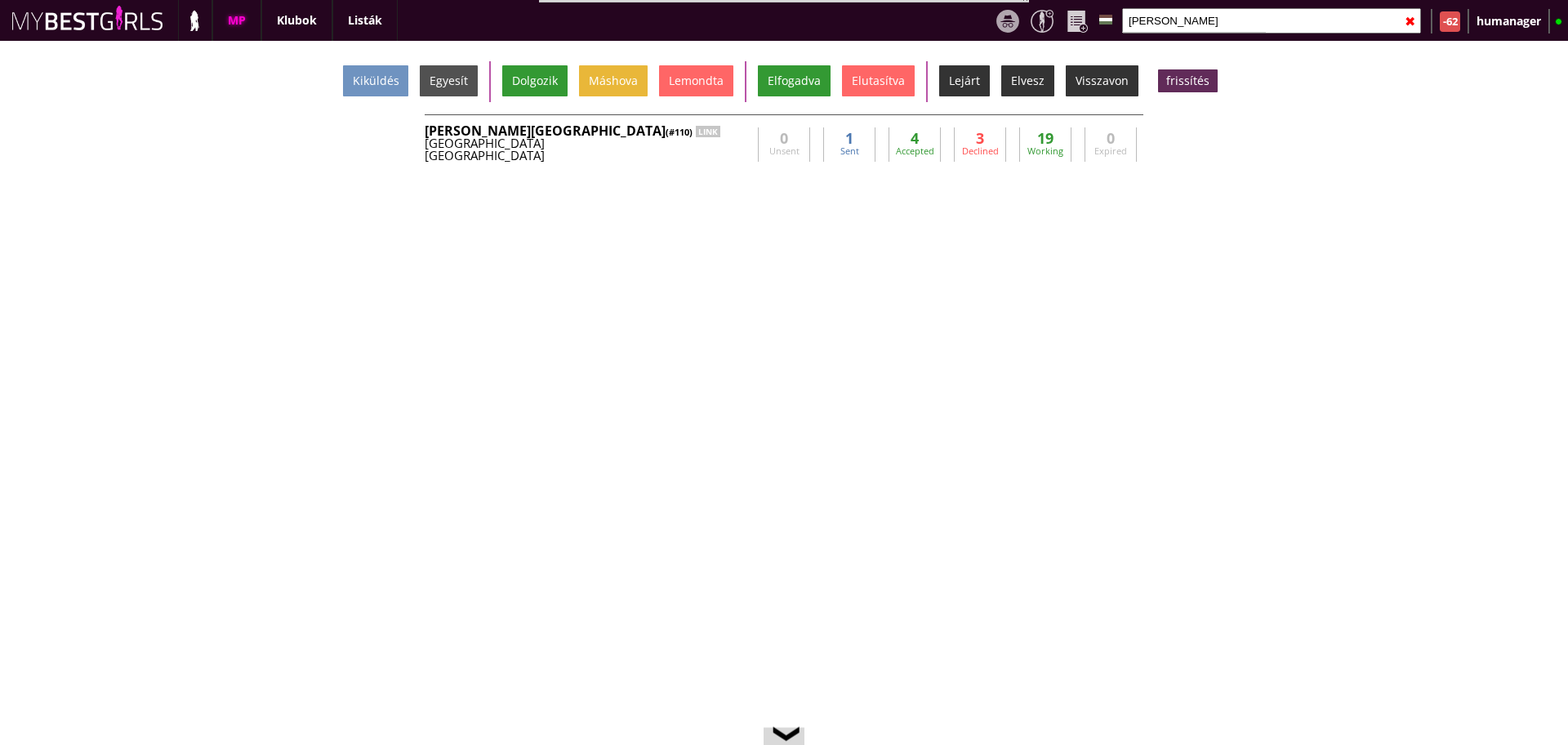
scroll to position [0, 0]
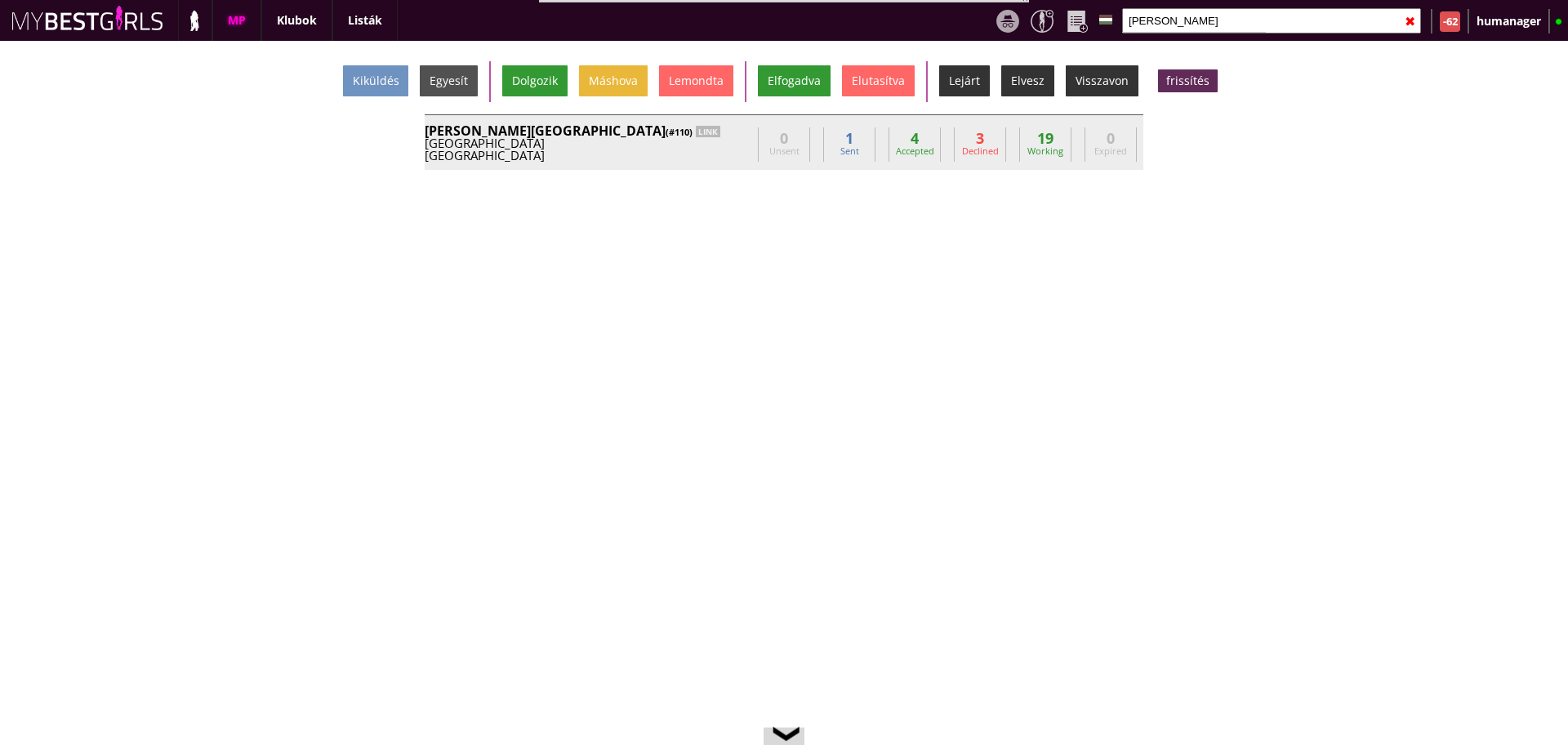
type input "[PERSON_NAME]"
click at [731, 133] on div "Beverly Hills (#110) LINK" at bounding box center [588, 131] width 326 height 13
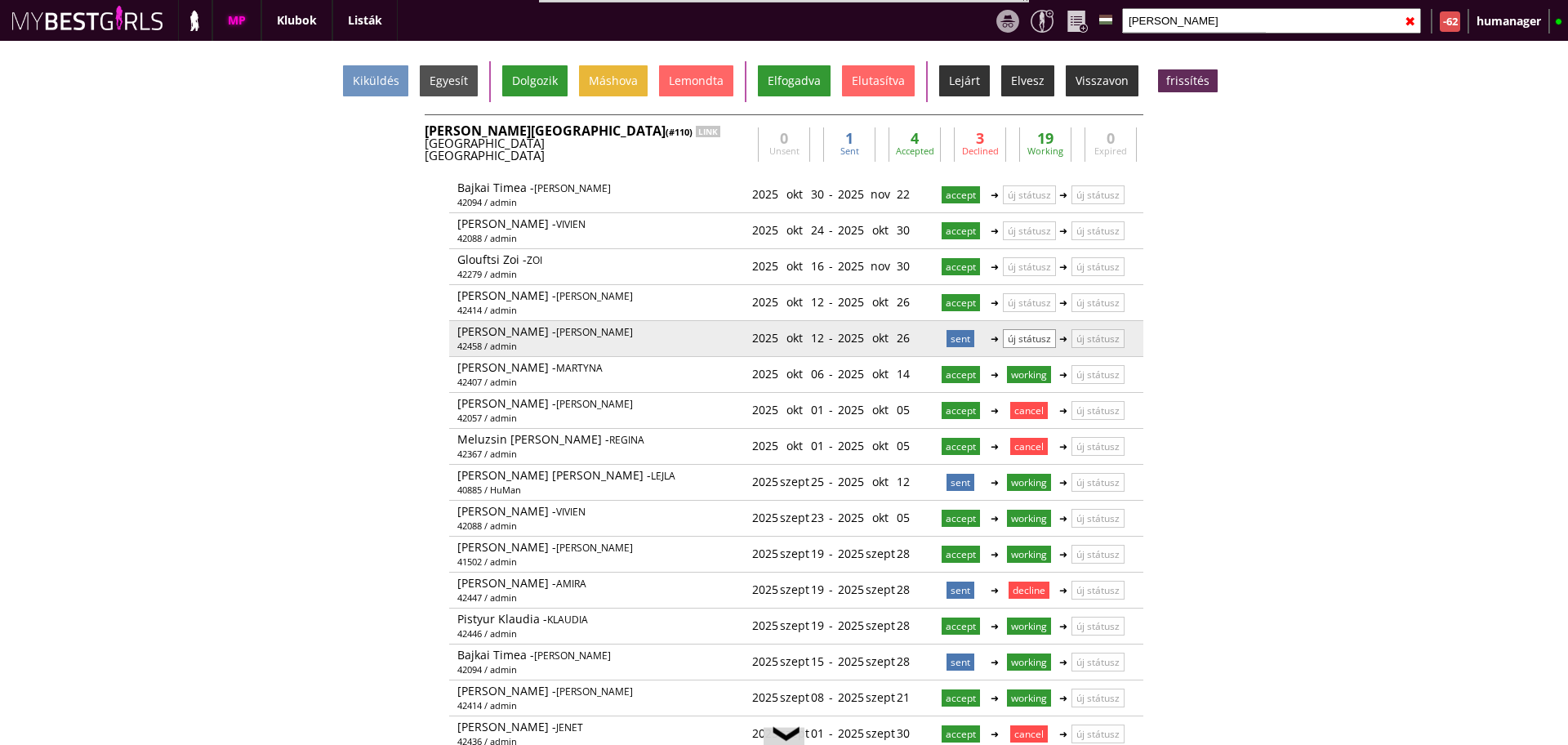
click at [1023, 332] on p "új státusz" at bounding box center [1029, 339] width 53 height 19
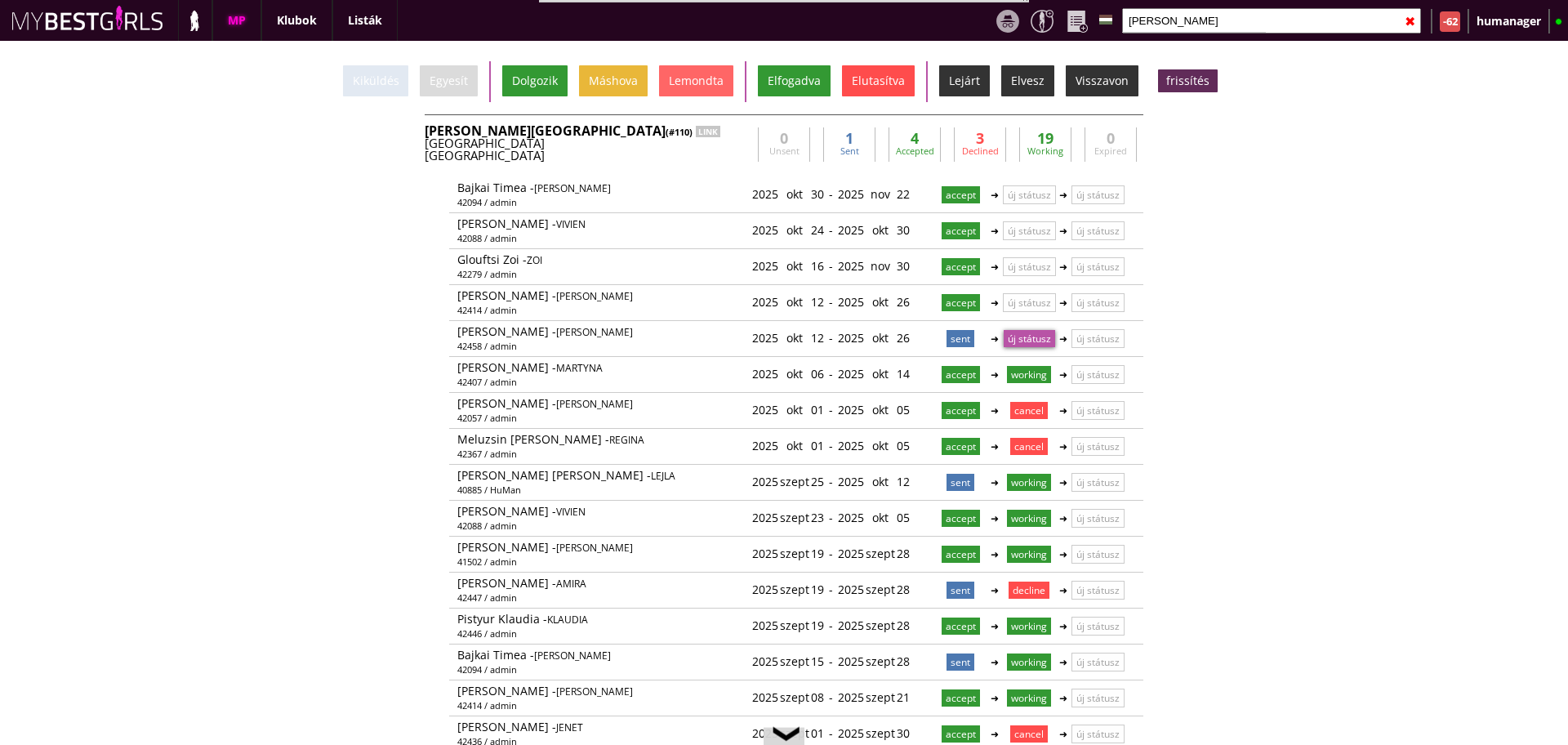
click at [856, 85] on div "Elutasítva" at bounding box center [878, 81] width 73 height 31
click at [1178, 23] on input "[PERSON_NAME]" at bounding box center [1271, 21] width 299 height 26
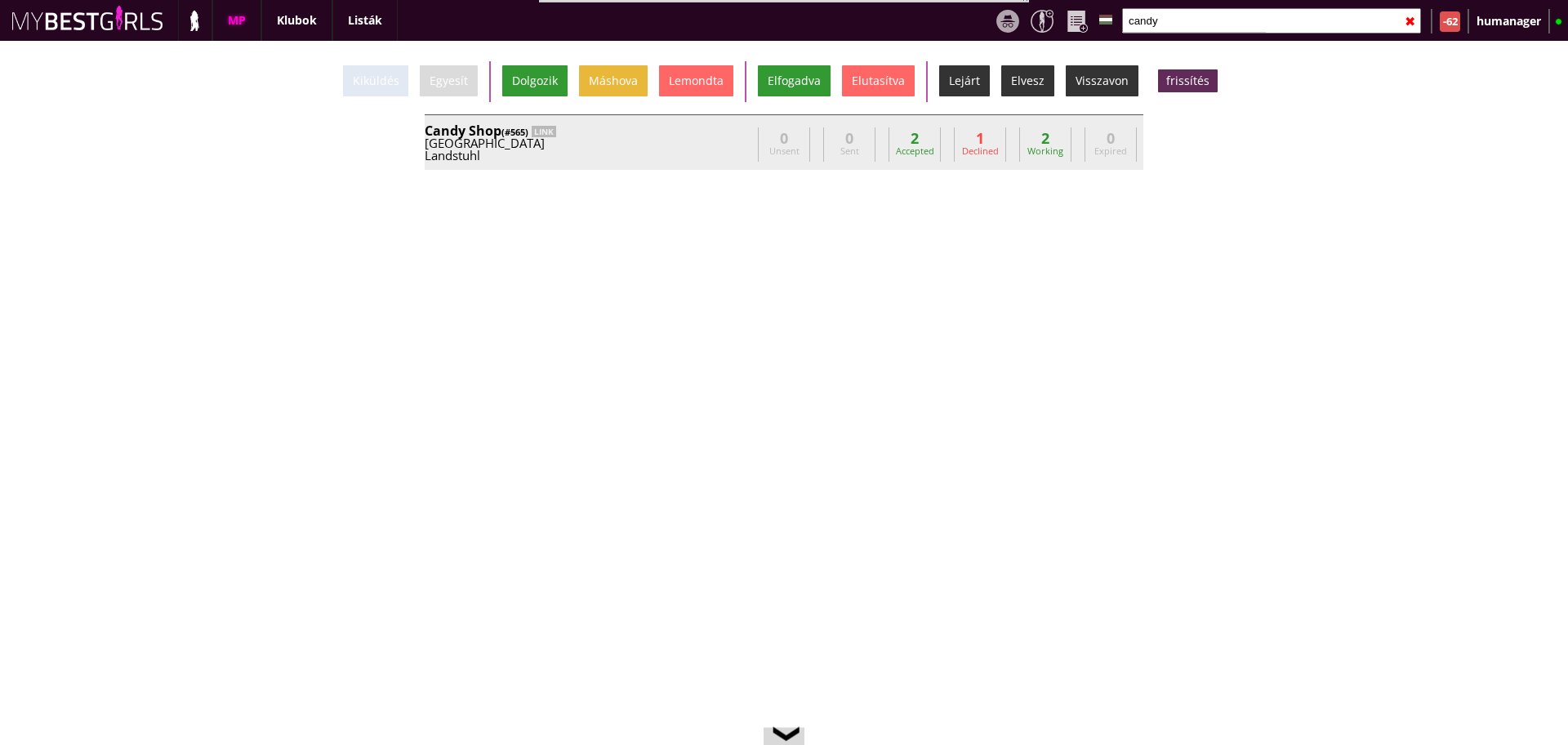
type input "candy"
click at [652, 125] on div "Candy Shop (#565) LINK" at bounding box center [588, 131] width 326 height 13
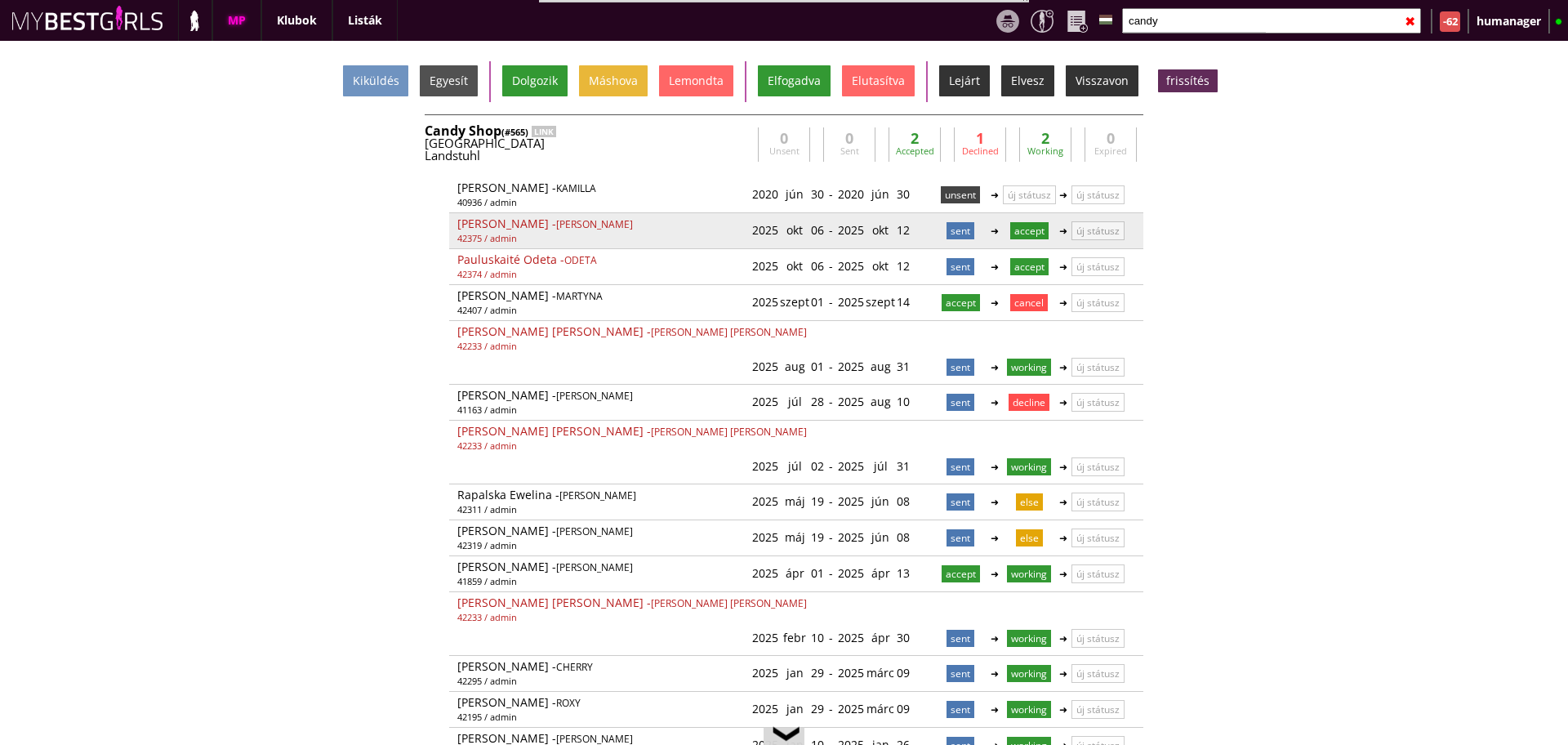
click at [1027, 229] on p "accept" at bounding box center [1029, 231] width 38 height 17
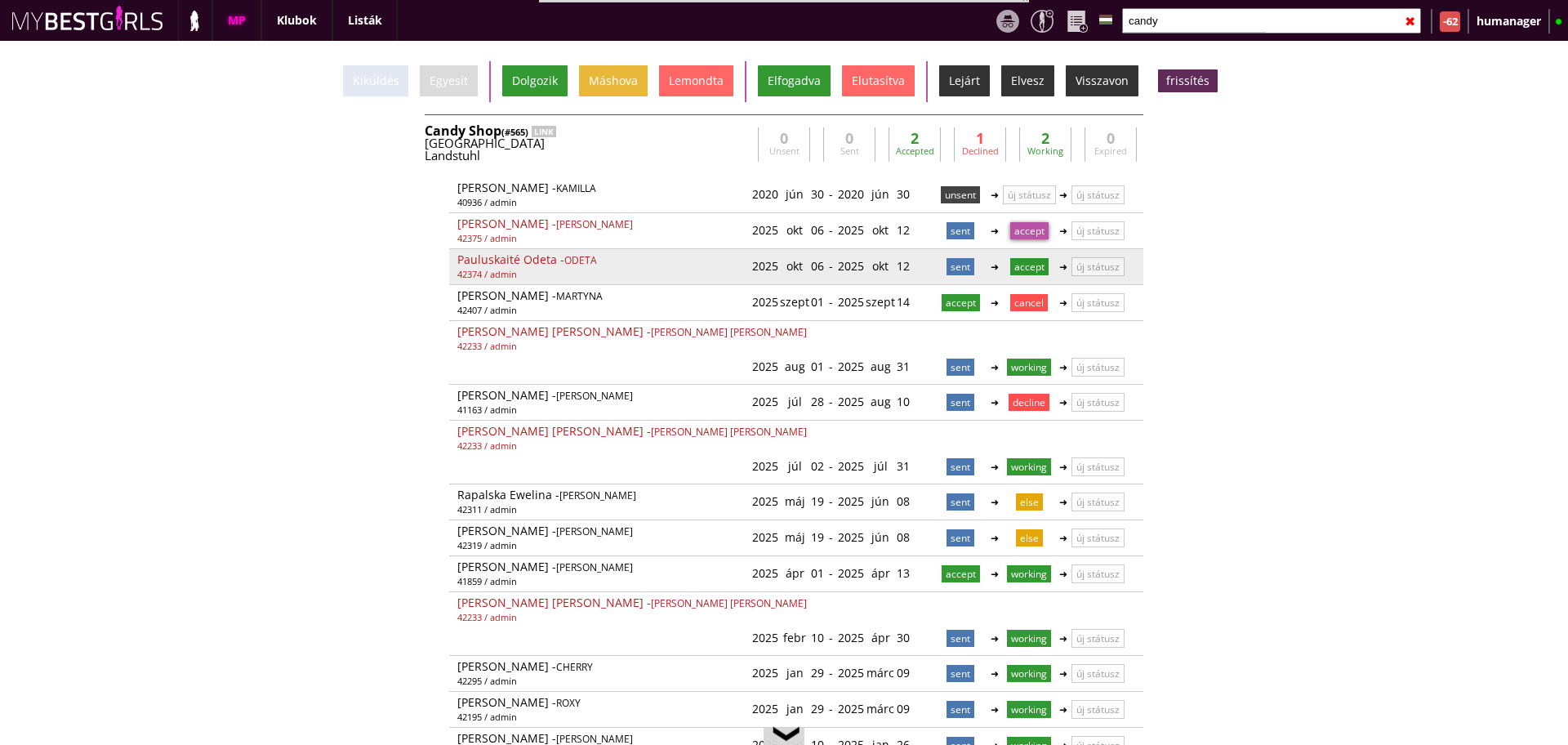
click at [1031, 269] on p "accept" at bounding box center [1029, 267] width 38 height 17
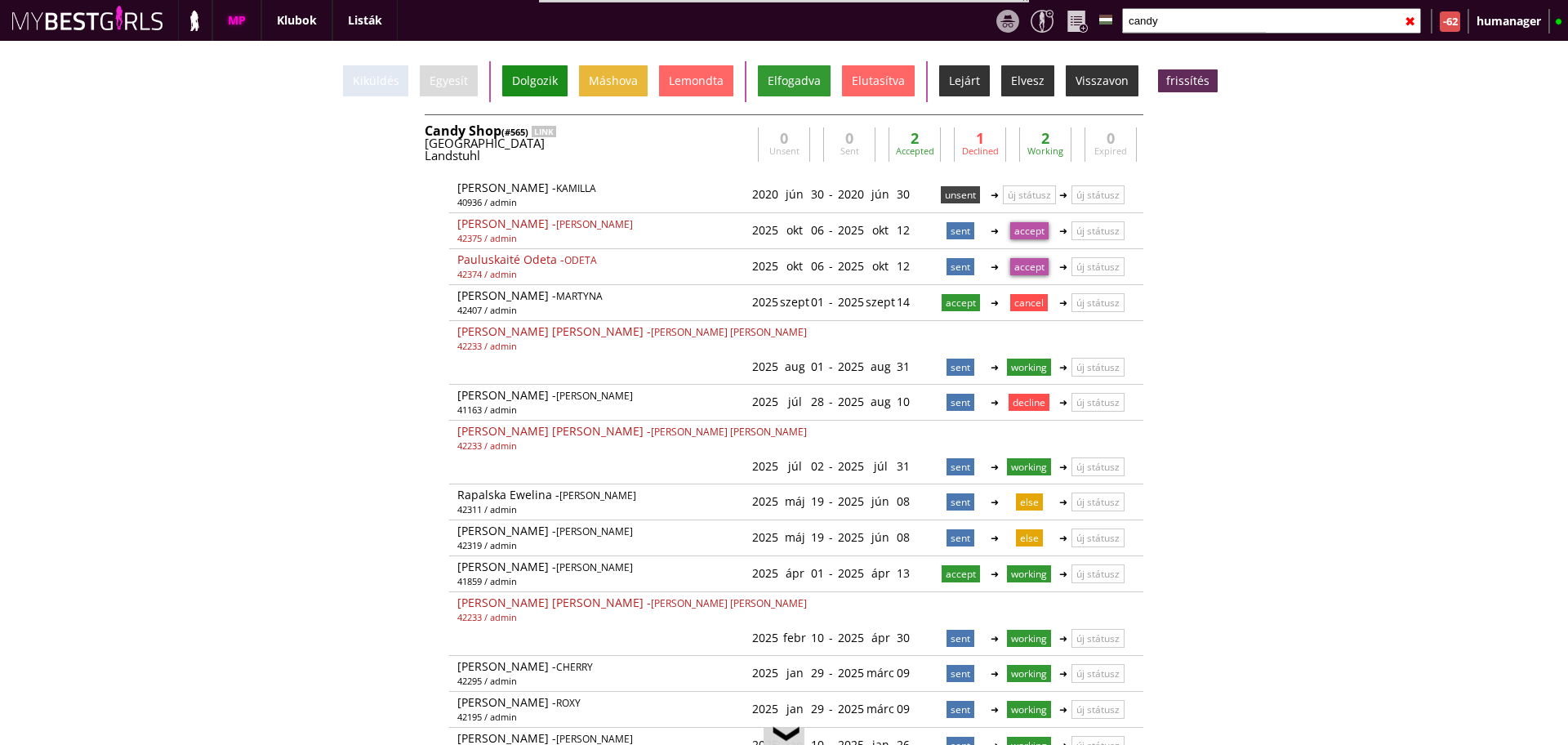
click at [556, 92] on div "Dolgozik" at bounding box center [535, 81] width 65 height 31
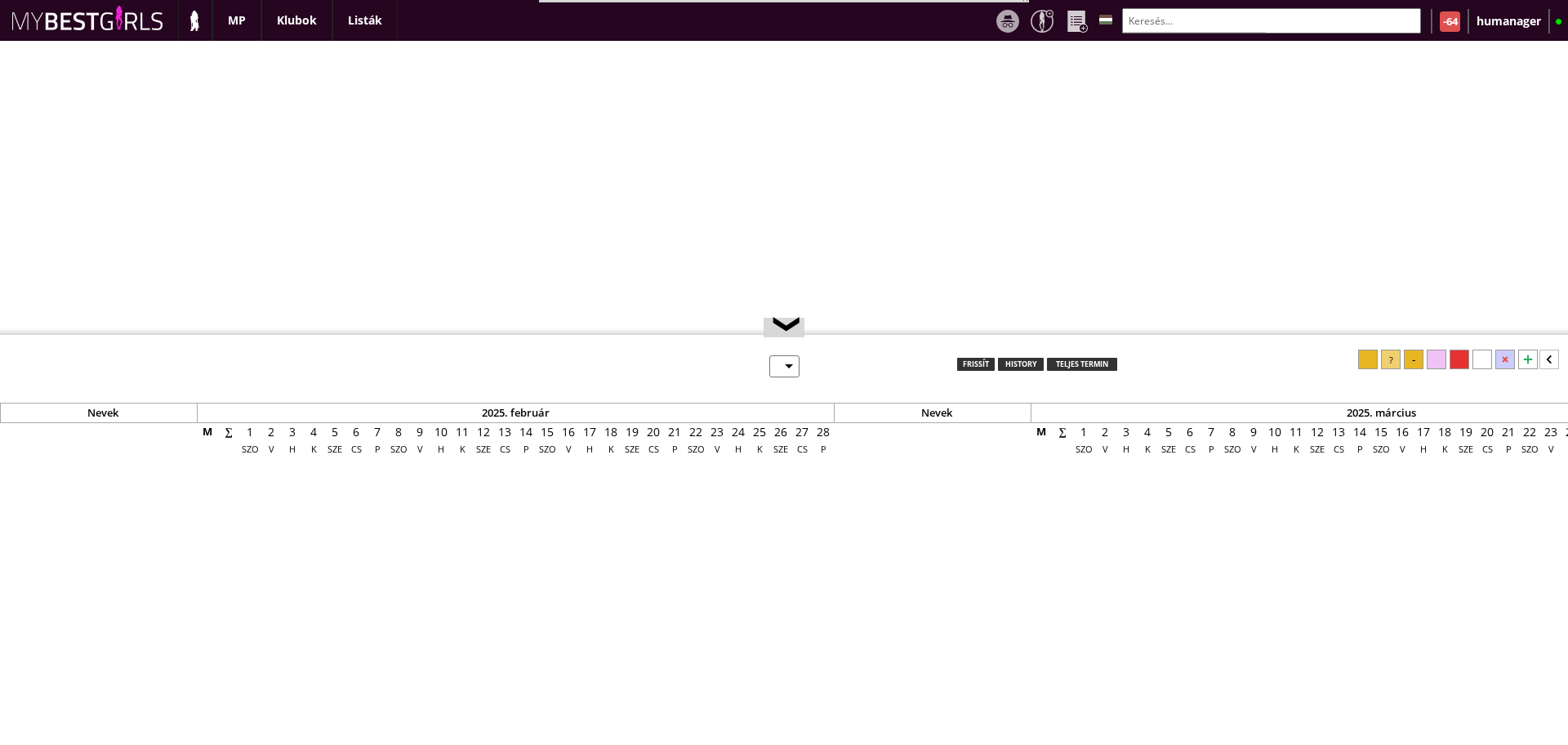
select select "0"
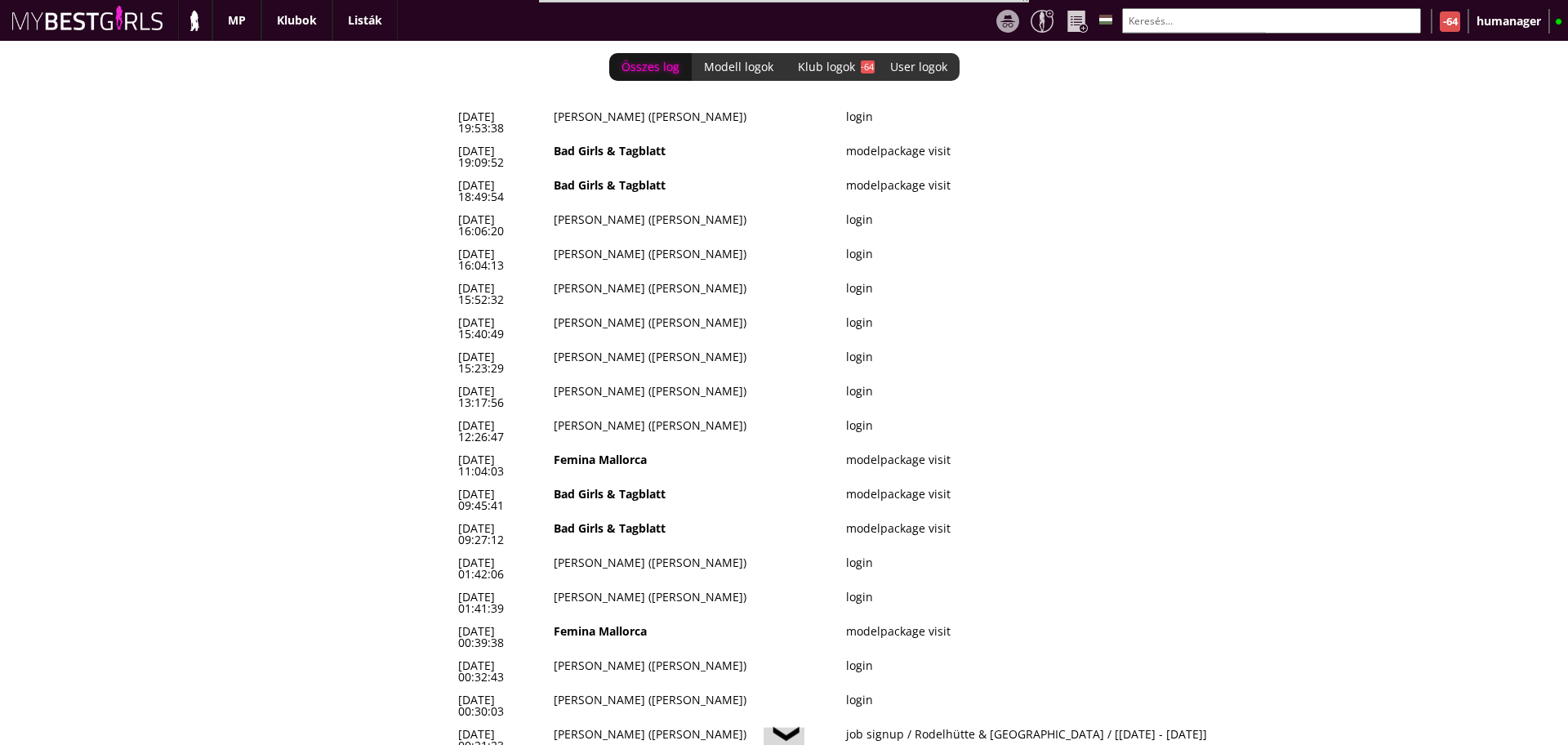
scroll to position [0, 6731]
